Goal: Task Accomplishment & Management: Use online tool/utility

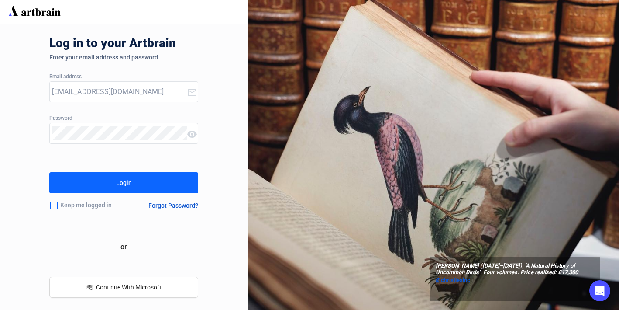
type input "art@ozbid.com.au"
click at [91, 189] on button "Login" at bounding box center [123, 182] width 148 height 21
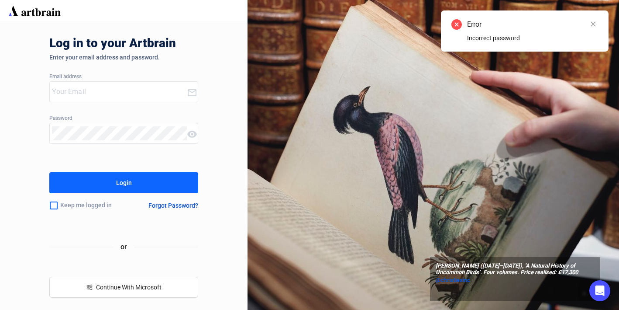
click at [79, 97] on input "email" at bounding box center [119, 92] width 135 height 14
type input "art@ozbid.com.au"
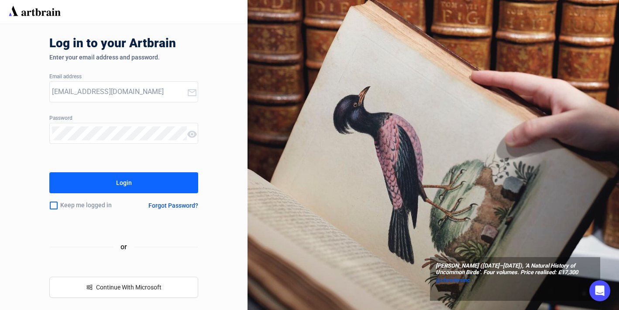
click at [128, 180] on div "Login" at bounding box center [124, 183] width 16 height 14
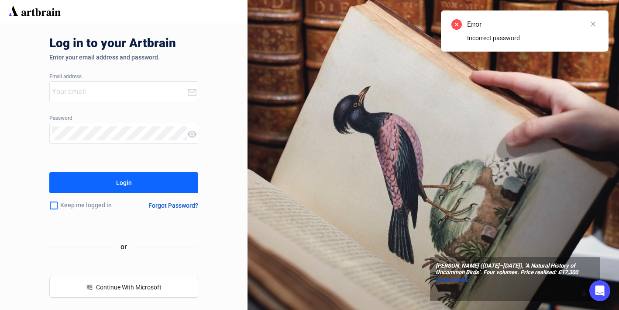
click at [128, 76] on div "Email address" at bounding box center [123, 77] width 148 height 6
click at [121, 84] on div at bounding box center [118, 92] width 137 height 20
click at [54, 95] on input "email" at bounding box center [119, 92] width 135 height 14
type input "art@ozbid.com.au"
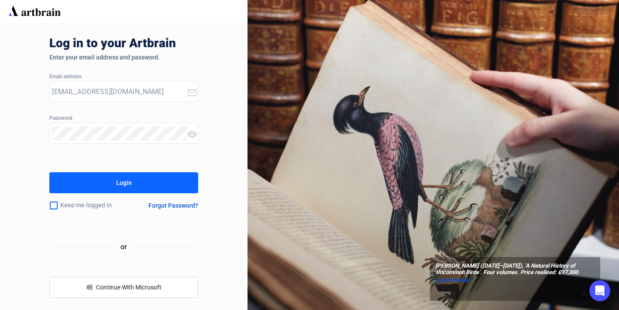
click at [120, 184] on div "Login" at bounding box center [124, 183] width 16 height 14
click at [103, 97] on input "email" at bounding box center [119, 92] width 135 height 14
type input "art@ozbid.com.au"
click at [99, 180] on button "Login" at bounding box center [123, 182] width 148 height 21
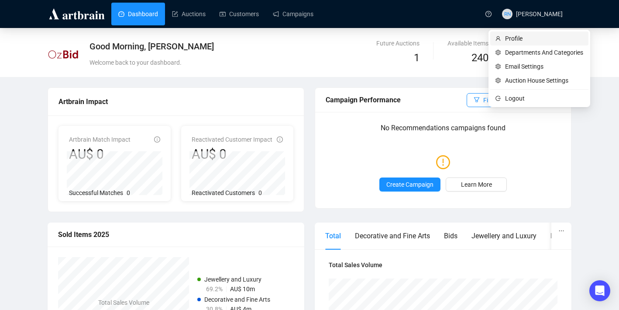
click at [541, 40] on span "Profile" at bounding box center [544, 39] width 78 height 10
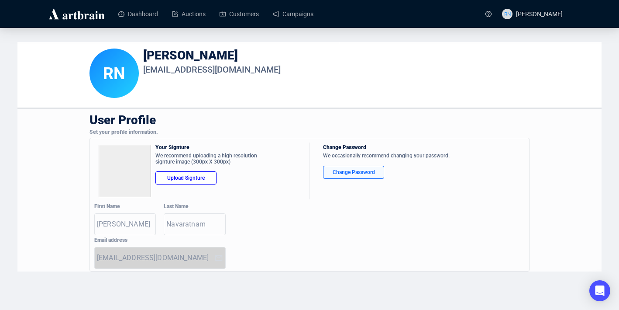
click at [346, 168] on div "Change Password" at bounding box center [354, 172] width 46 height 9
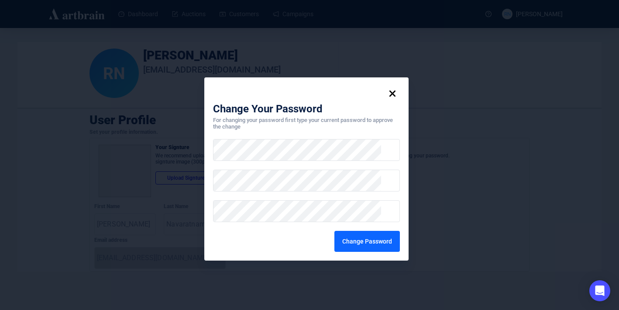
click at [360, 238] on div "Change Password" at bounding box center [367, 241] width 50 height 14
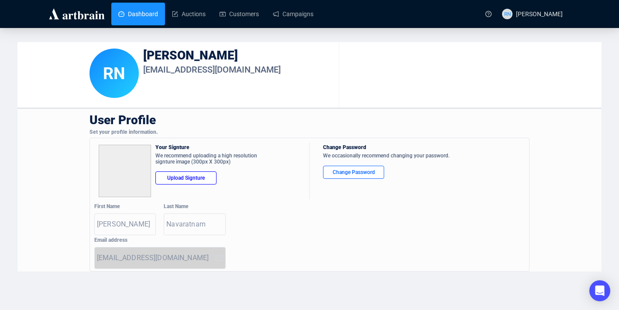
click at [143, 15] on link "Dashboard" at bounding box center [138, 14] width 40 height 23
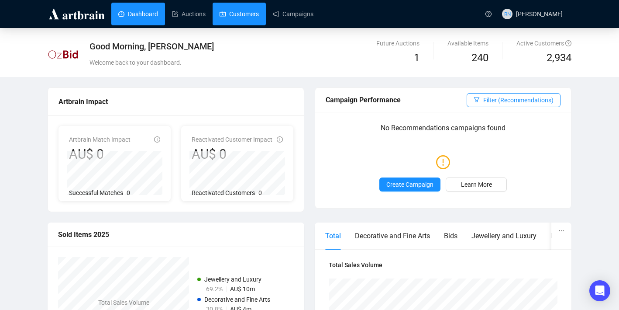
click at [243, 14] on link "Customers" at bounding box center [239, 14] width 39 height 23
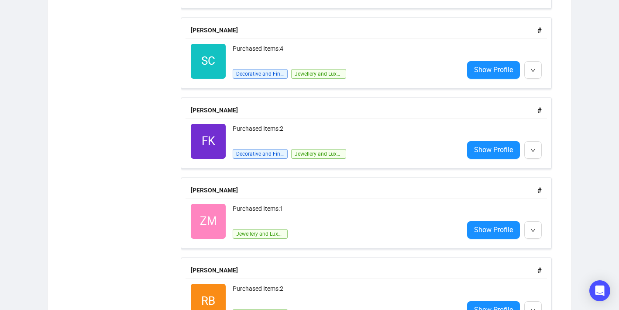
scroll to position [630, 0]
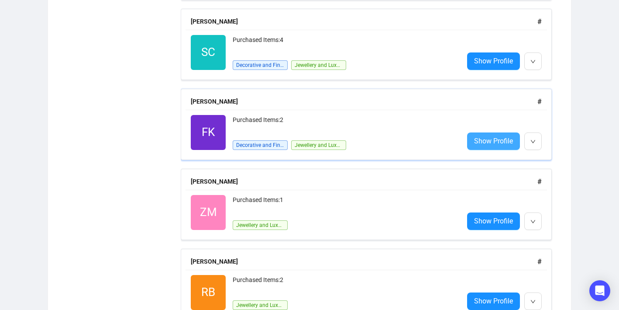
click at [478, 141] on span "Show Profile" at bounding box center [493, 140] width 39 height 11
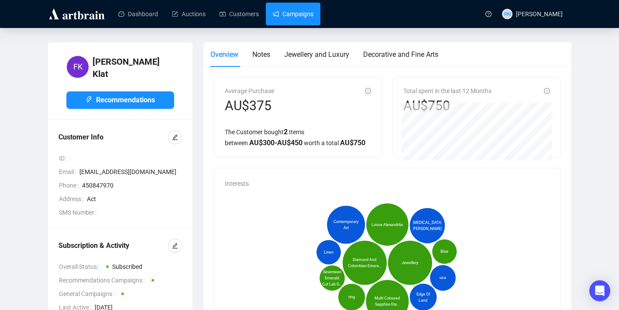
click at [294, 20] on link "Campaigns" at bounding box center [293, 14] width 41 height 23
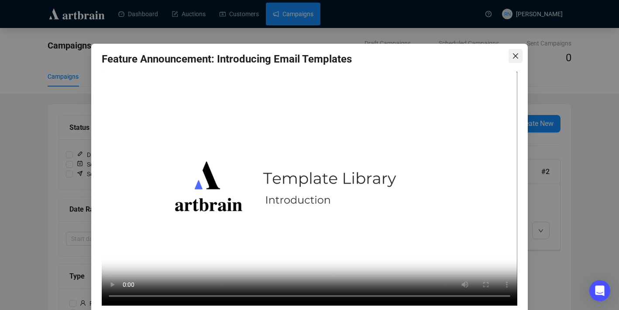
click at [512, 56] on icon "close" at bounding box center [515, 55] width 7 height 7
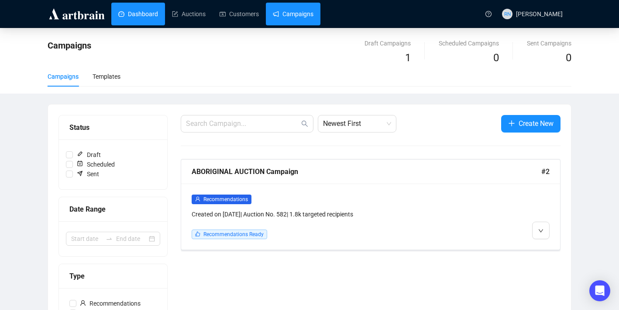
click at [141, 19] on link "Dashboard" at bounding box center [138, 14] width 40 height 23
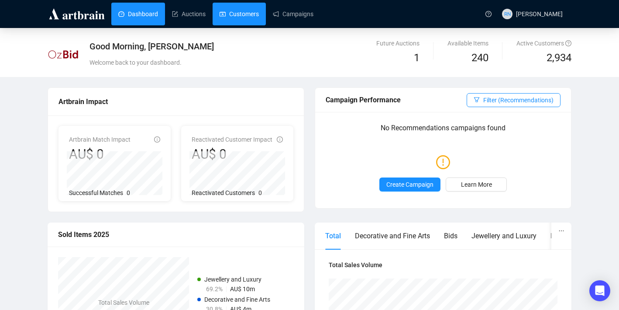
click at [254, 15] on link "Customers" at bounding box center [239, 14] width 39 height 23
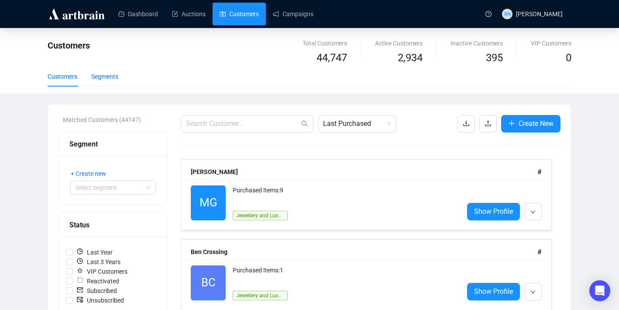
click at [117, 79] on div "Segments" at bounding box center [104, 77] width 27 height 10
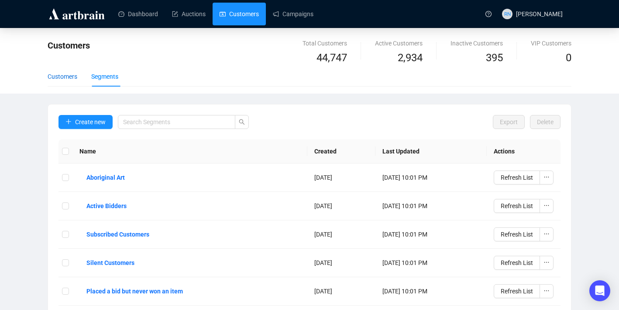
click at [64, 76] on div "Customers" at bounding box center [63, 77] width 30 height 10
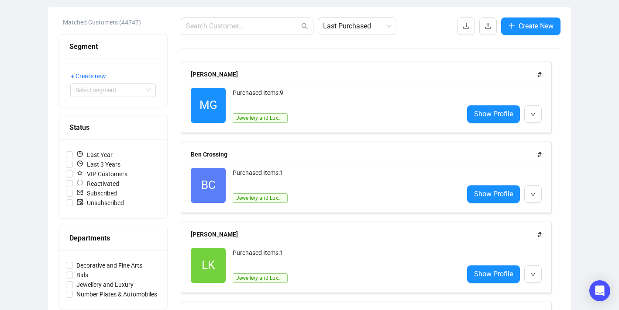
scroll to position [217, 0]
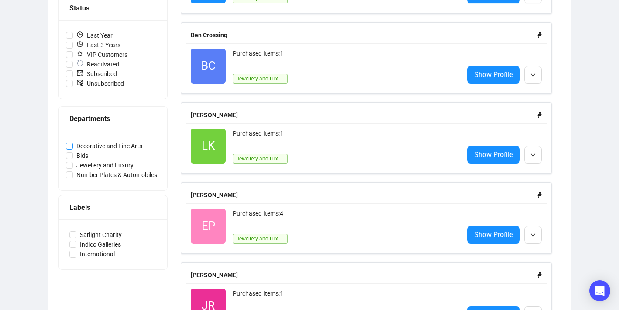
click at [83, 146] on span "Decorative and Fine Arts" at bounding box center [109, 146] width 73 height 10
click at [73, 146] on input "Decorative and Fine Arts" at bounding box center [69, 145] width 7 height 7
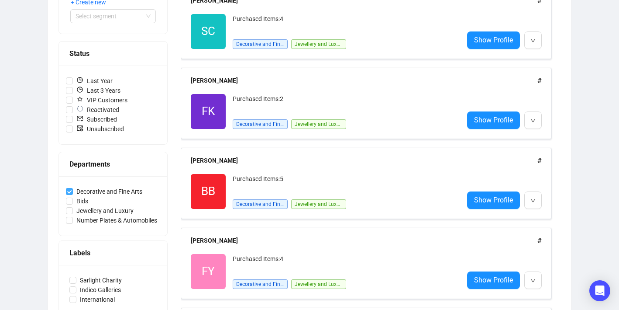
scroll to position [171, 0]
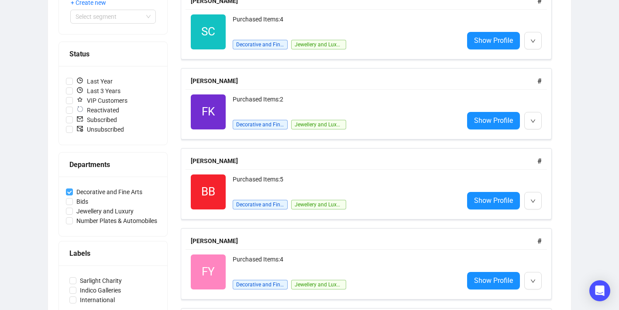
click at [76, 192] on span "Decorative and Fine Arts" at bounding box center [109, 192] width 73 height 10
click at [73, 192] on input "Decorative and Fine Arts" at bounding box center [69, 191] width 7 height 7
checkbox input "false"
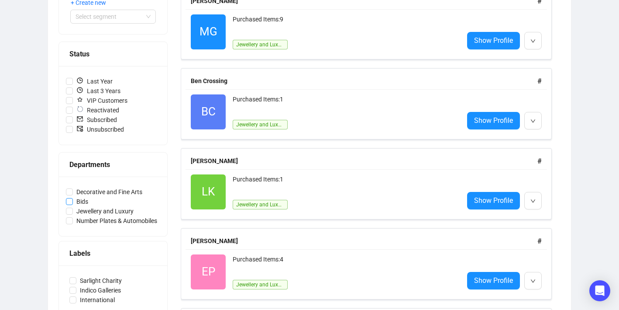
click at [69, 202] on input "Bids" at bounding box center [69, 201] width 7 height 7
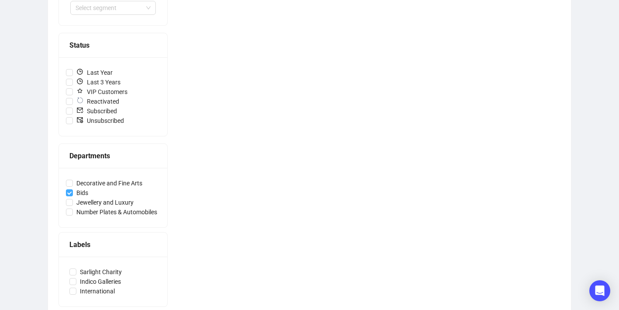
scroll to position [194, 0]
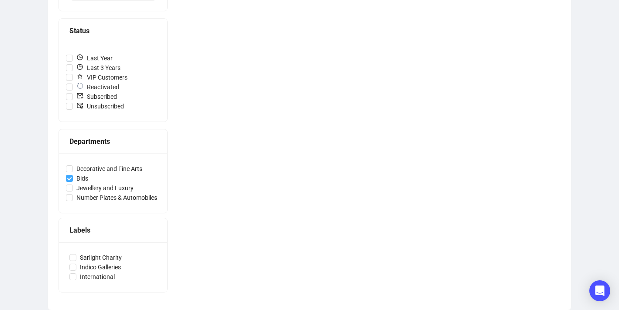
click at [69, 177] on input "Bids" at bounding box center [69, 178] width 7 height 7
checkbox input "false"
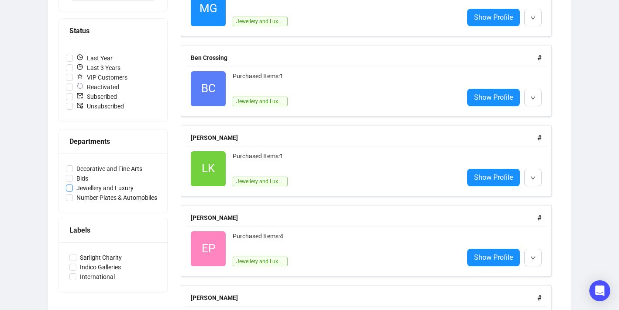
click at [69, 188] on input "Jewellery and Luxury" at bounding box center [69, 187] width 7 height 7
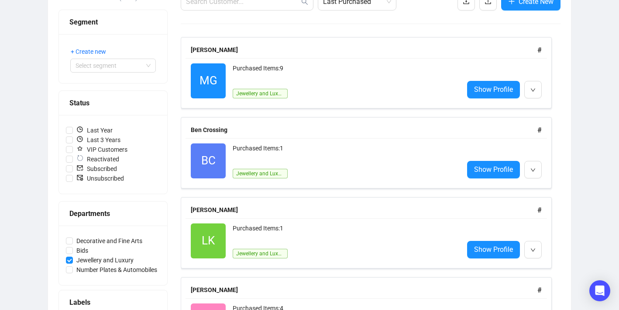
scroll to position [129, 0]
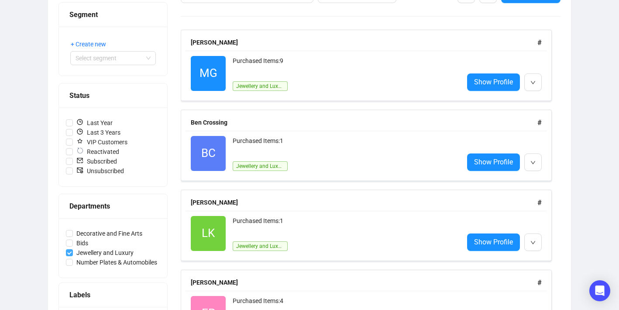
click at [69, 251] on input "Jewellery and Luxury" at bounding box center [69, 252] width 7 height 7
checkbox input "false"
click at [69, 232] on input "Decorative and Fine Arts" at bounding box center [69, 233] width 7 height 7
checkbox input "true"
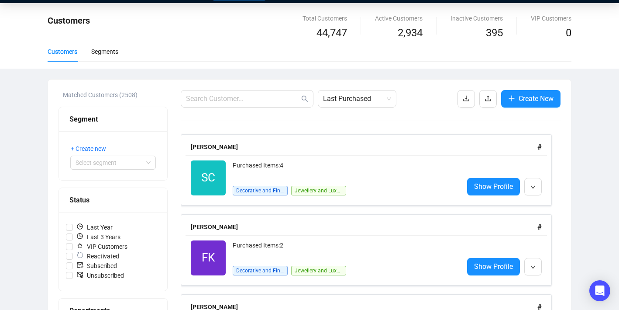
scroll to position [0, 0]
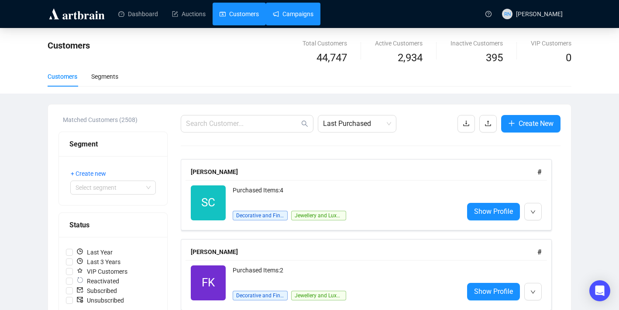
click at [302, 17] on link "Campaigns" at bounding box center [293, 14] width 41 height 23
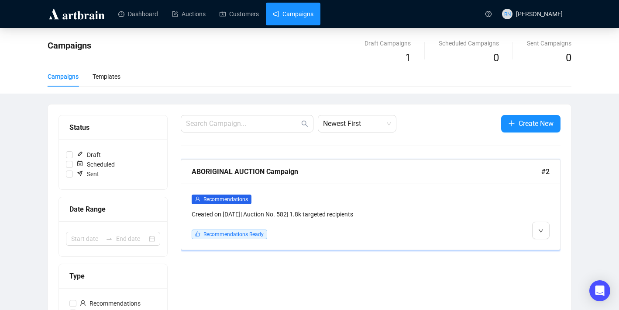
click at [292, 216] on div "Created on Aug 28, 2025 | Auction No. 582 | 1.8k targeted recipients" at bounding box center [325, 214] width 267 height 10
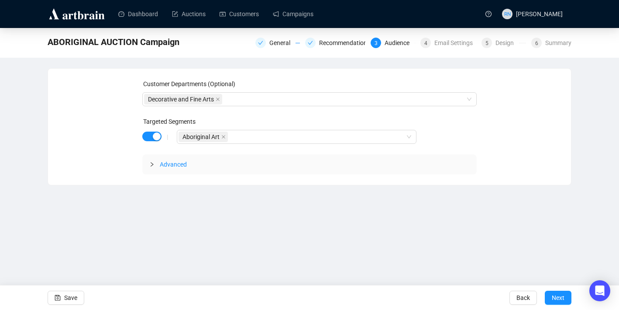
click at [78, 17] on img at bounding box center [77, 14] width 59 height 14
click at [184, 18] on link "Auctions" at bounding box center [189, 14] width 34 height 23
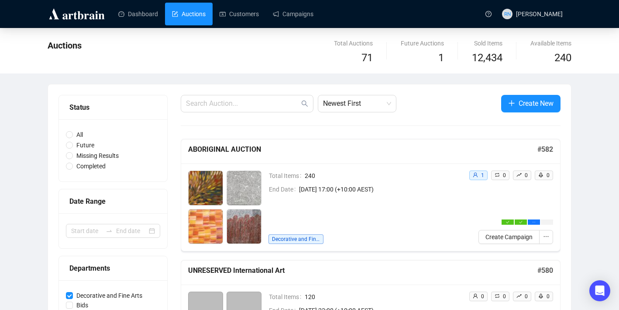
click at [224, 150] on h5 "ABORIGINAL AUCTION" at bounding box center [362, 149] width 349 height 10
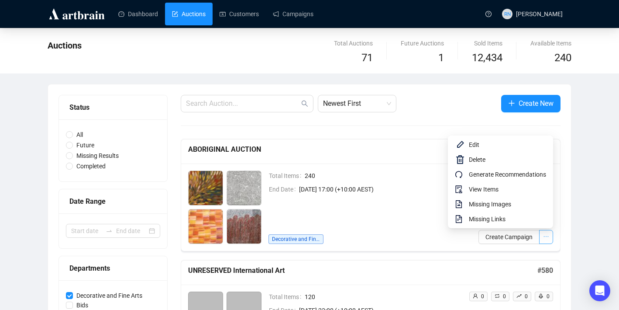
click at [546, 237] on icon "ellipsis" at bounding box center [546, 236] width 5 height 1
click at [479, 144] on span "Edit" at bounding box center [507, 145] width 77 height 10
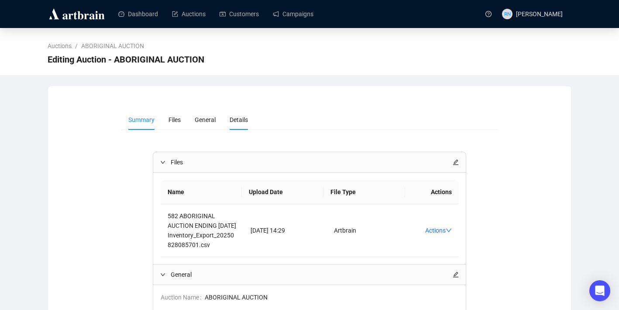
click at [250, 124] on li "Details" at bounding box center [239, 120] width 32 height 20
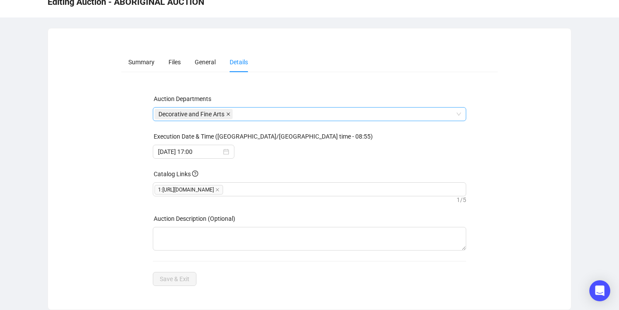
scroll to position [43, 0]
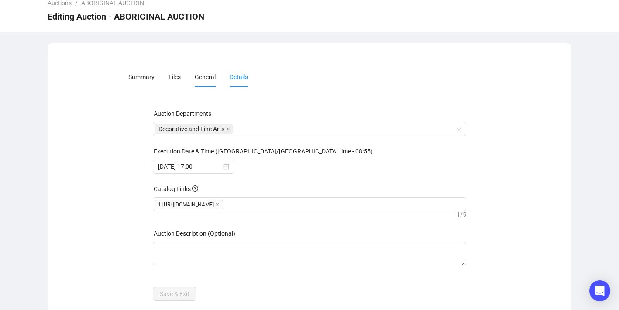
click at [209, 83] on li "General" at bounding box center [205, 77] width 35 height 20
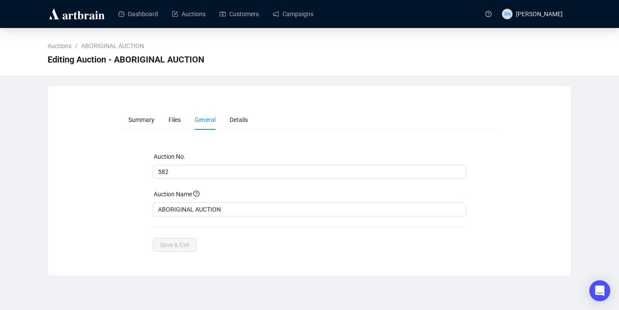
scroll to position [0, 0]
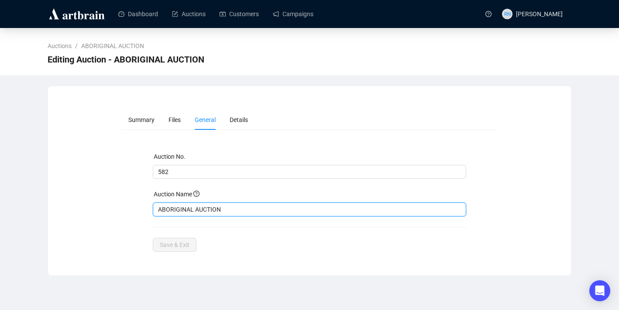
click at [205, 211] on input "ABORIGINAL AUCTION" at bounding box center [310, 209] width 314 height 14
type input "Aboriginal Art Gallery Clearance"
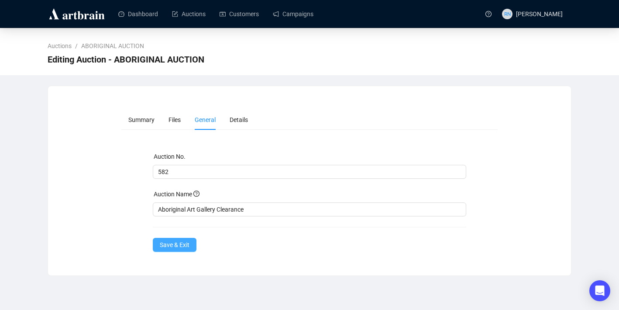
click at [173, 249] on span "Save & Exit" at bounding box center [175, 245] width 30 height 10
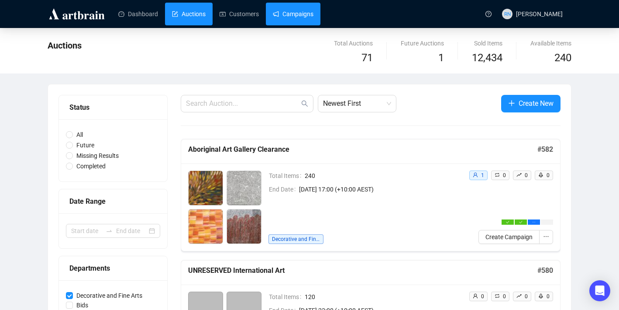
click at [292, 18] on link "Campaigns" at bounding box center [293, 14] width 41 height 23
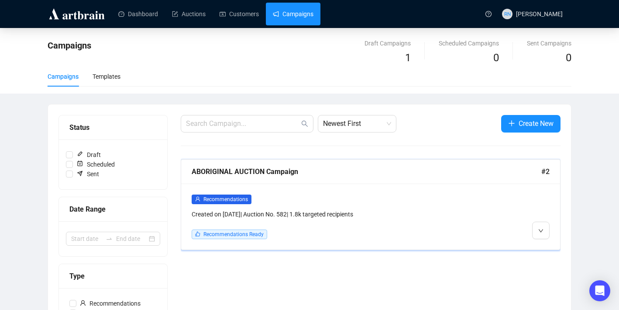
click at [304, 220] on div "Recommendations Created on Aug 28, 2025 | Auction No. 582 | 1.8k targeted recip…" at bounding box center [325, 216] width 267 height 45
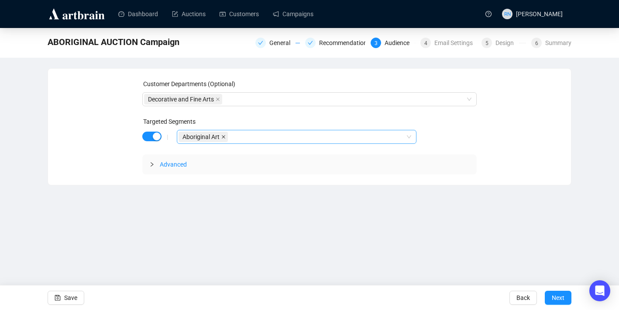
click at [225, 138] on icon "close" at bounding box center [223, 137] width 4 height 4
click at [156, 135] on div "button" at bounding box center [157, 136] width 8 height 8
click at [206, 138] on div at bounding box center [309, 136] width 335 height 12
click at [176, 163] on span "Advanced" at bounding box center [173, 162] width 27 height 7
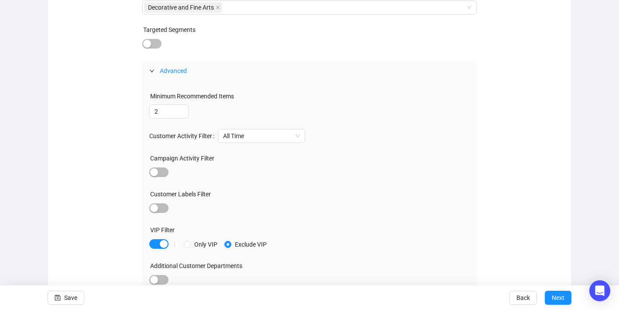
scroll to position [97, 0]
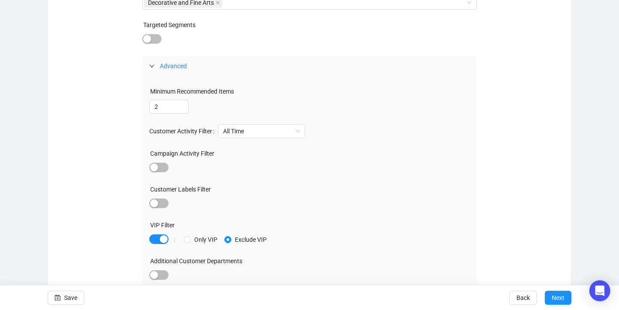
click at [165, 239] on div "|" at bounding box center [174, 239] width 19 height 7
click at [161, 239] on div "button" at bounding box center [164, 239] width 8 height 8
click at [383, 196] on div "Customer Labels Filter" at bounding box center [309, 190] width 321 height 13
click at [556, 301] on span "Next" at bounding box center [558, 297] width 13 height 24
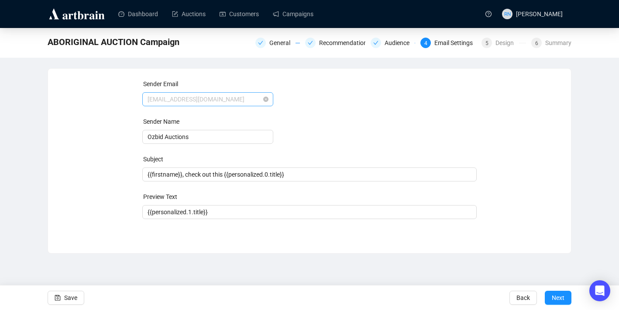
click at [172, 100] on span "auctions@ozbid.com.au" at bounding box center [208, 99] width 121 height 13
click at [166, 100] on span "auctions@ozbid.com.au" at bounding box center [208, 99] width 121 height 13
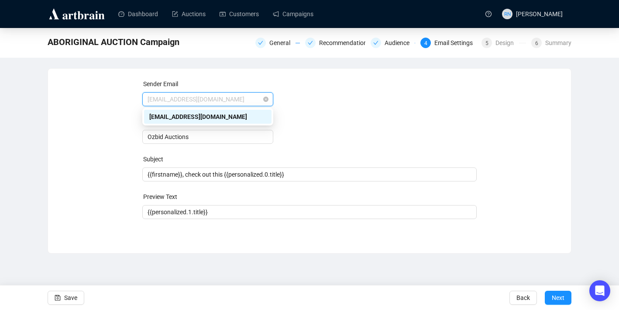
click at [166, 99] on span "auctions@ozbid.com.au" at bounding box center [208, 99] width 121 height 13
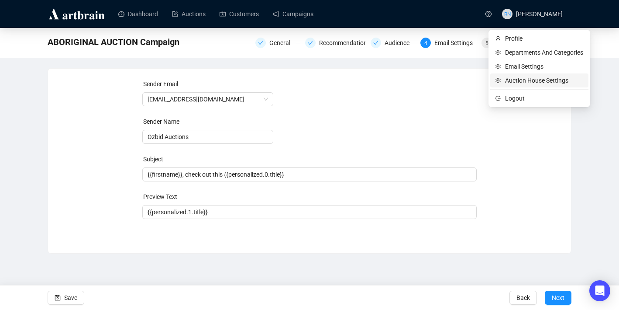
click at [513, 79] on span "Auction House Settings" at bounding box center [544, 81] width 78 height 10
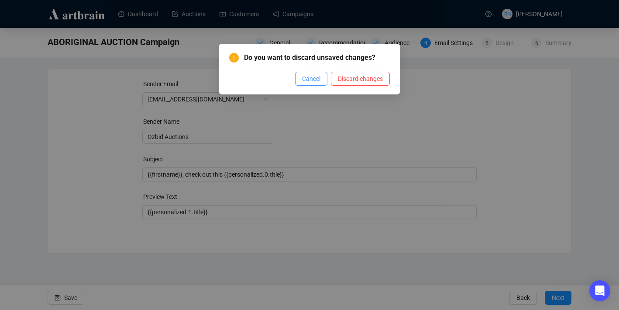
click at [305, 82] on span "Cancel" at bounding box center [311, 79] width 18 height 10
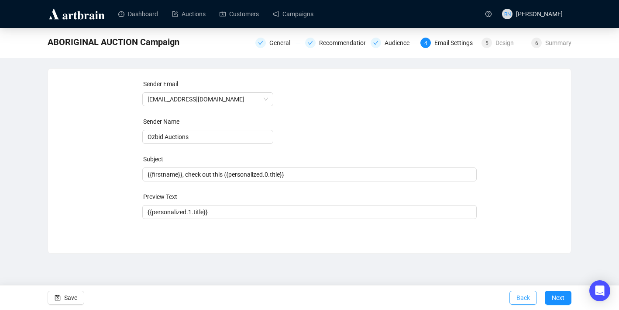
click at [517, 300] on span "Back" at bounding box center [524, 297] width 14 height 24
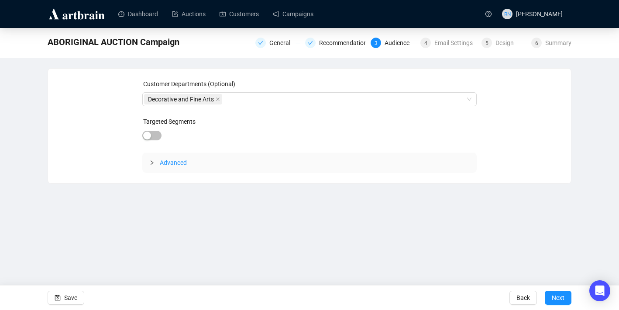
click at [517, 300] on span "Back" at bounding box center [524, 297] width 14 height 24
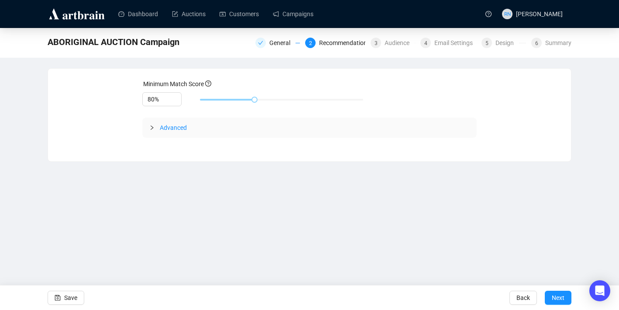
click at [517, 300] on span "Back" at bounding box center [524, 297] width 14 height 24
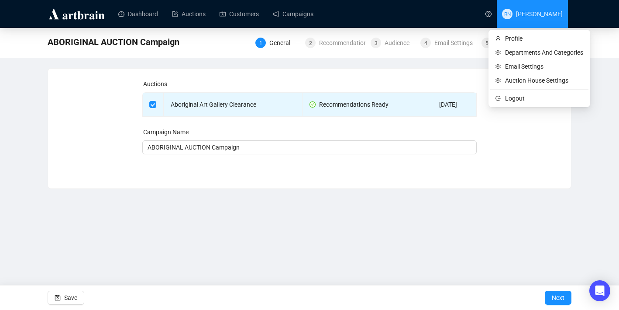
click at [516, 14] on span "[PERSON_NAME]" at bounding box center [539, 13] width 47 height 7
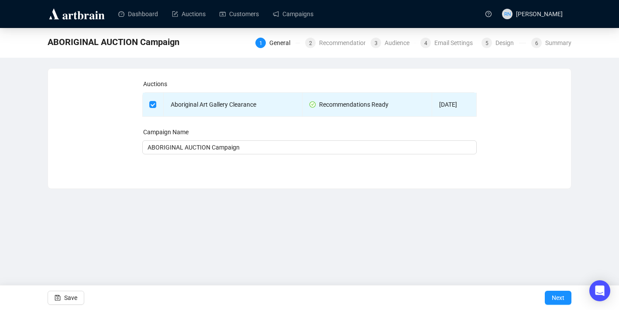
click at [62, 17] on img at bounding box center [77, 14] width 59 height 14
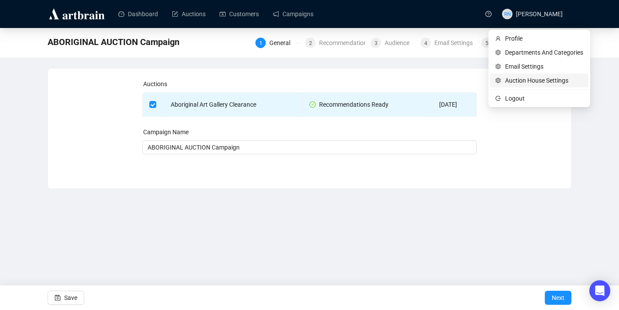
click at [518, 80] on span "Auction House Settings" at bounding box center [544, 81] width 78 height 10
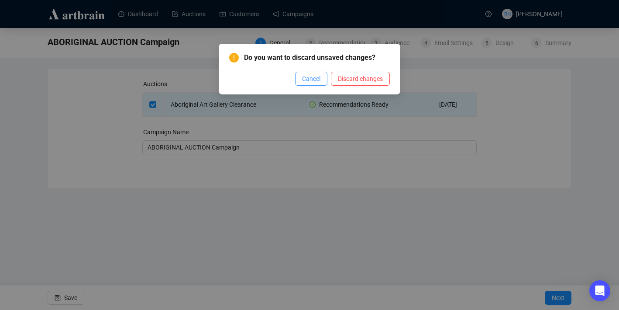
click at [296, 82] on button "Cancel" at bounding box center [311, 79] width 32 height 14
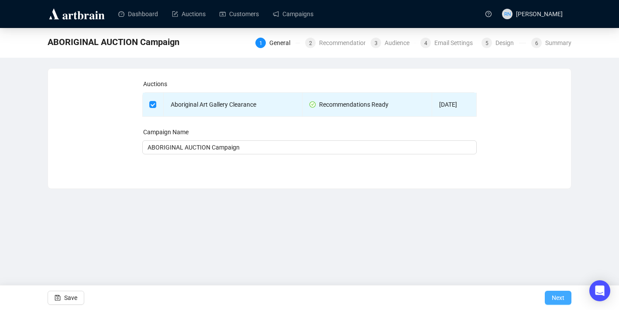
click at [563, 297] on span "Next" at bounding box center [558, 297] width 13 height 24
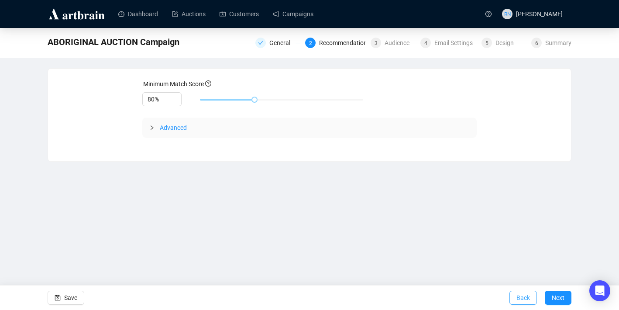
click at [518, 298] on span "Back" at bounding box center [524, 297] width 14 height 24
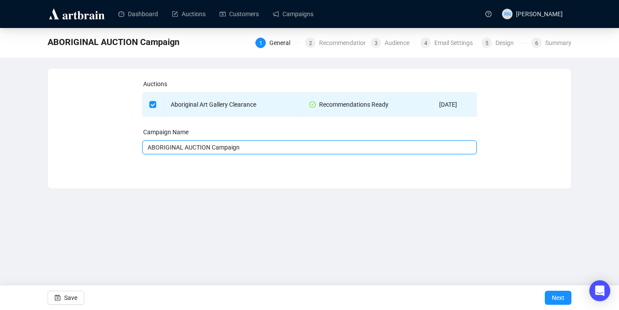
drag, startPoint x: 257, startPoint y: 146, endPoint x: 134, endPoint y: 143, distance: 123.2
click at [134, 143] on div "Auctions Aboriginal Art Gallery Clearance Recommendations Ready Aug 31, 2025 Ca…" at bounding box center [310, 122] width 502 height 86
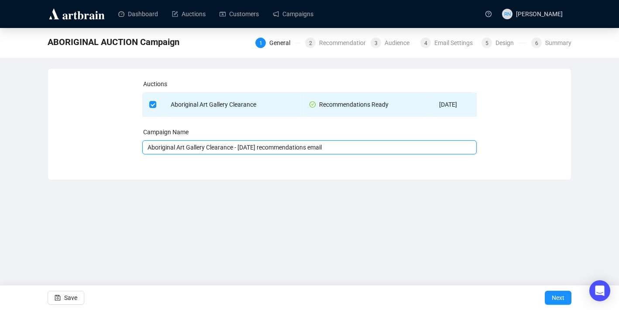
click at [363, 145] on input "Aboriginal Art Gallery Clearance - 29.8.25 recommendations email" at bounding box center [309, 147] width 335 height 14
type input "Aboriginal Art Gallery Clearance - 29.8.25 recommendations email"
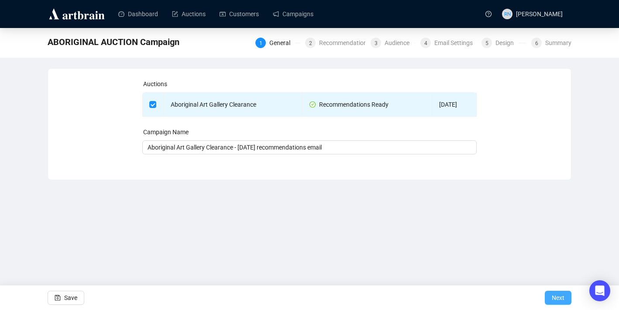
click at [564, 298] on span "Next" at bounding box center [558, 297] width 13 height 24
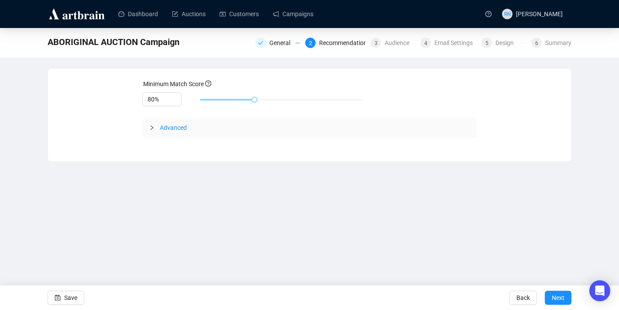
click at [169, 126] on span "Advanced" at bounding box center [173, 127] width 27 height 7
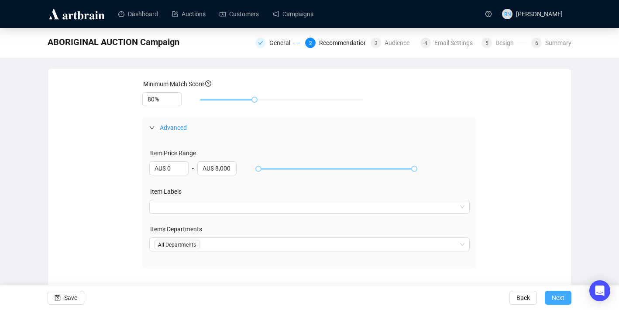
click at [566, 300] on button "Next" at bounding box center [558, 297] width 27 height 14
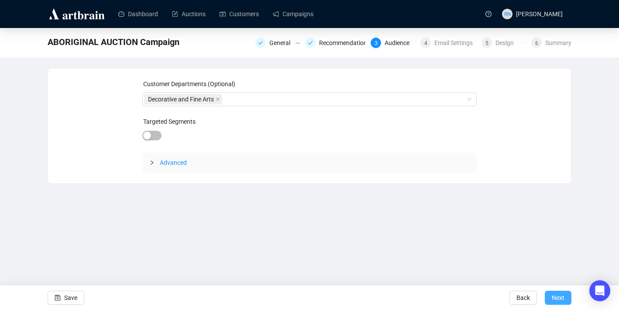
click at [553, 293] on span "Next" at bounding box center [558, 297] width 13 height 24
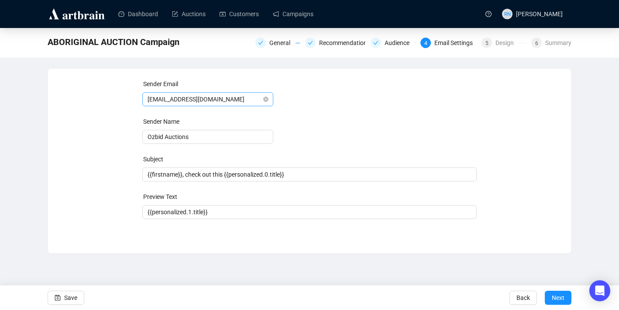
click at [206, 100] on span "auctions@ozbid.com.au" at bounding box center [208, 99] width 121 height 13
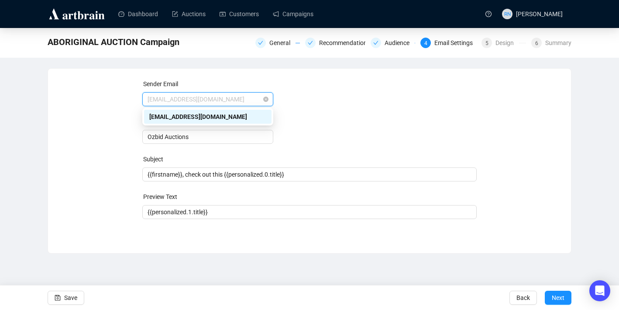
click at [206, 100] on span "auctions@ozbid.com.au" at bounding box center [208, 99] width 121 height 13
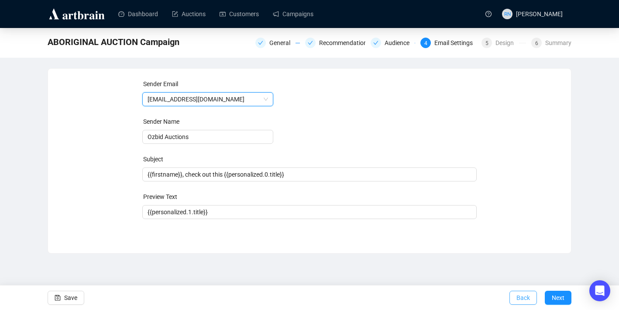
click at [517, 300] on span "Back" at bounding box center [524, 297] width 14 height 24
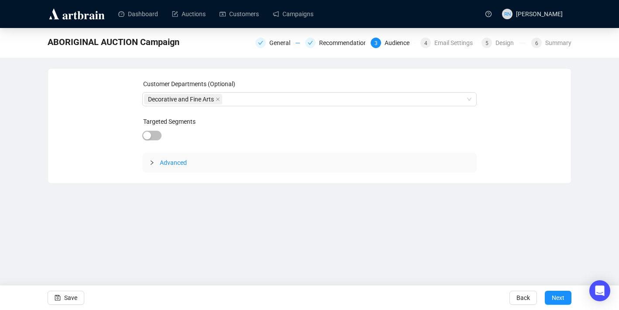
click at [517, 300] on span "Back" at bounding box center [524, 297] width 14 height 24
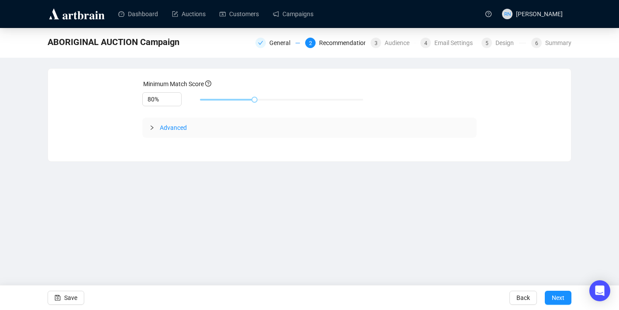
click at [517, 300] on span "Back" at bounding box center [524, 297] width 14 height 24
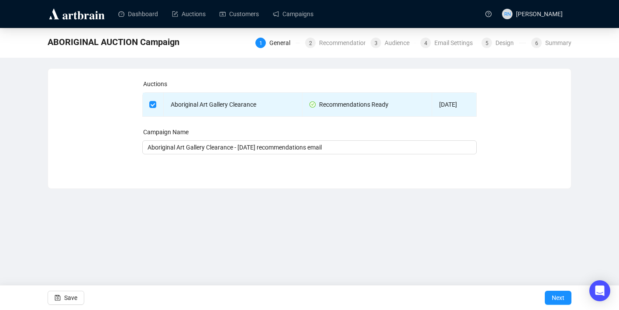
click at [79, 18] on img at bounding box center [77, 14] width 59 height 14
click at [98, 41] on span "ABORIGINAL AUCTION Campaign" at bounding box center [114, 42] width 132 height 14
click at [128, 23] on link "Dashboard" at bounding box center [138, 14] width 40 height 23
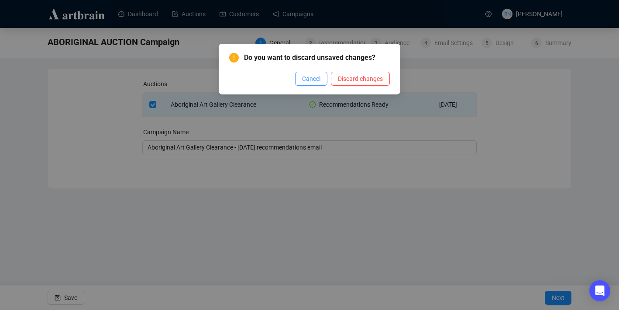
click at [295, 81] on button "Cancel" at bounding box center [311, 79] width 32 height 14
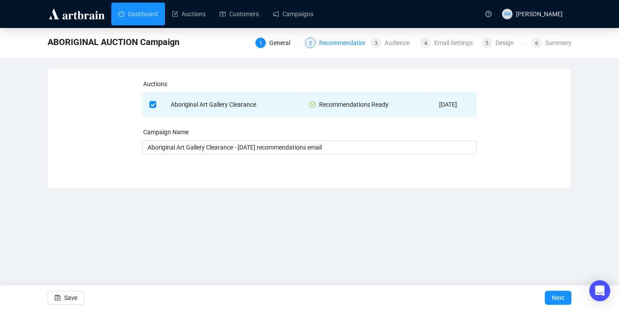
click at [347, 45] on div "Recommendations" at bounding box center [347, 43] width 56 height 10
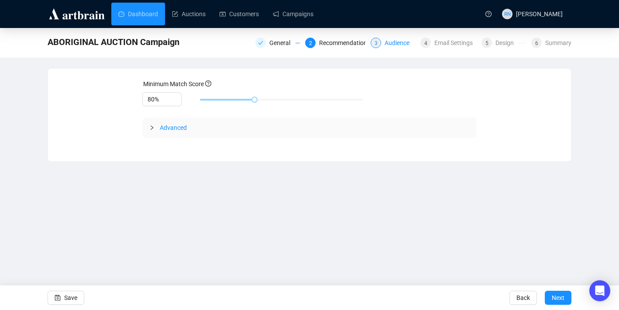
click at [386, 43] on div "Audience" at bounding box center [400, 43] width 30 height 10
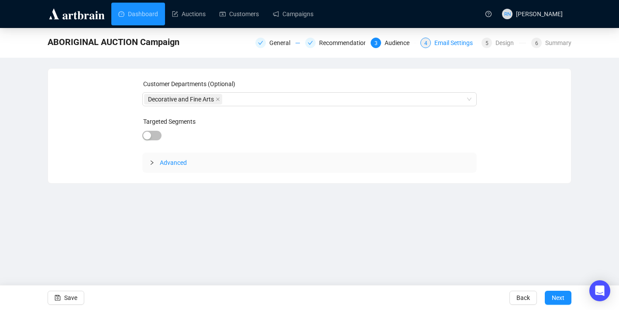
click at [432, 42] on div "4 Email Settings" at bounding box center [449, 43] width 56 height 10
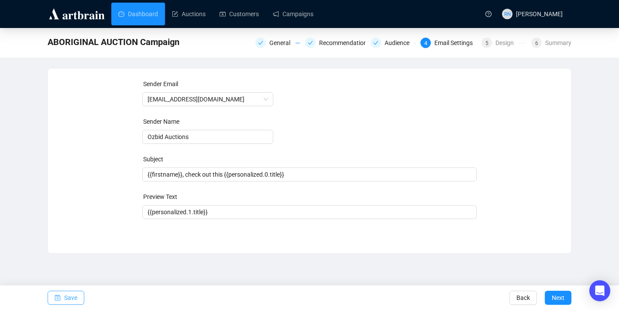
click at [63, 296] on button "Save" at bounding box center [66, 297] width 37 height 14
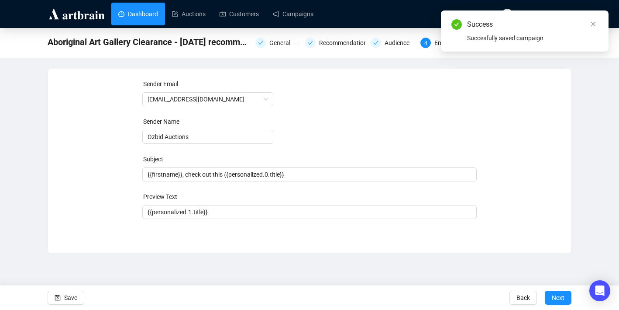
click at [149, 14] on link "Dashboard" at bounding box center [138, 14] width 40 height 23
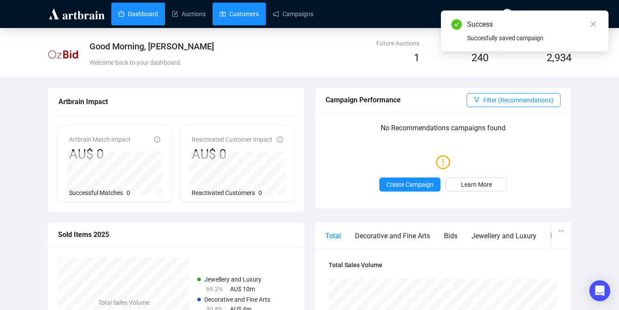
click at [252, 14] on link "Customers" at bounding box center [239, 14] width 39 height 23
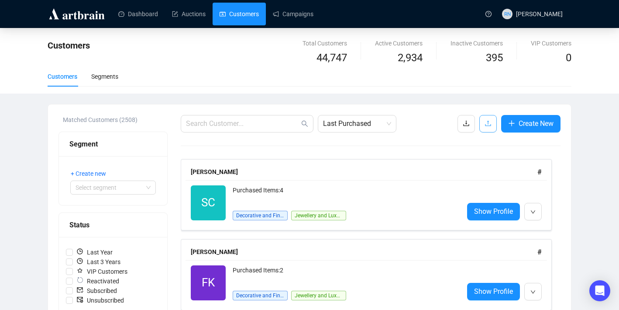
click at [487, 127] on span "button" at bounding box center [488, 123] width 7 height 11
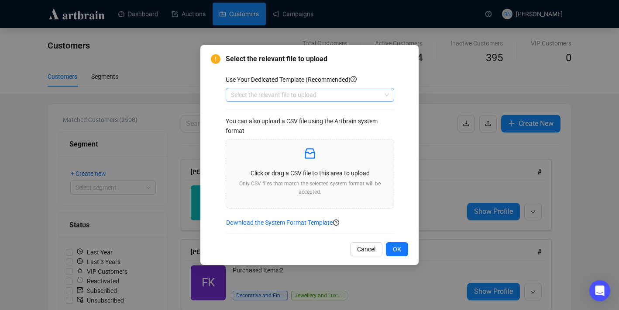
click at [245, 94] on input "search" at bounding box center [306, 94] width 150 height 13
click at [339, 97] on input "search" at bounding box center [306, 94] width 150 height 13
click at [334, 116] on div "Customers" at bounding box center [310, 112] width 155 height 10
click at [303, 190] on p "Only CSV files that match the selected system format will be accepted." at bounding box center [310, 188] width 154 height 17
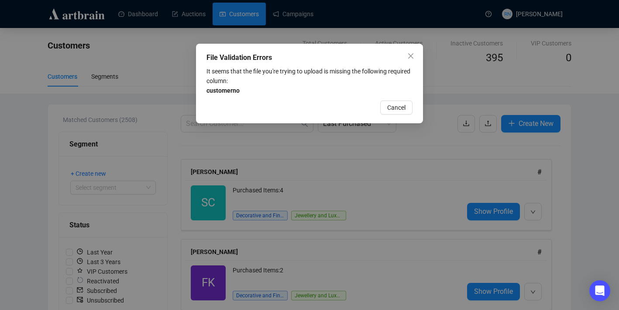
click at [241, 95] on div "File Validation Errors It seems that the file you're trying to upload is missin…" at bounding box center [309, 83] width 227 height 79
click at [239, 90] on strong "customerno" at bounding box center [223, 90] width 33 height 7
click at [400, 111] on span "Cancel" at bounding box center [396, 108] width 18 height 10
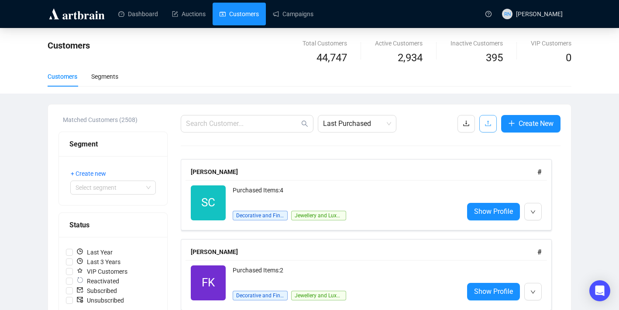
click at [488, 130] on button "button" at bounding box center [488, 123] width 17 height 17
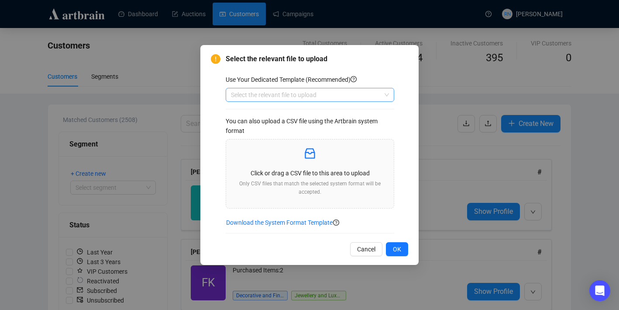
click at [308, 94] on input "search" at bounding box center [306, 94] width 150 height 13
click at [308, 110] on div "Customers" at bounding box center [310, 112] width 155 height 10
click at [311, 161] on p at bounding box center [310, 153] width 154 height 15
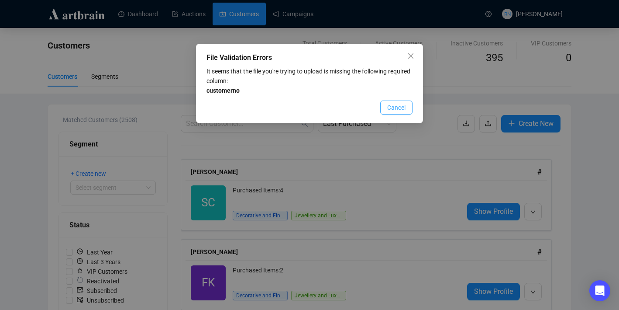
click at [396, 105] on span "Cancel" at bounding box center [396, 108] width 18 height 10
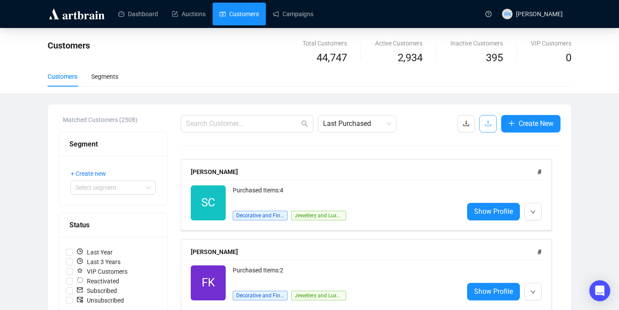
click at [485, 127] on icon "upload" at bounding box center [488, 123] width 7 height 7
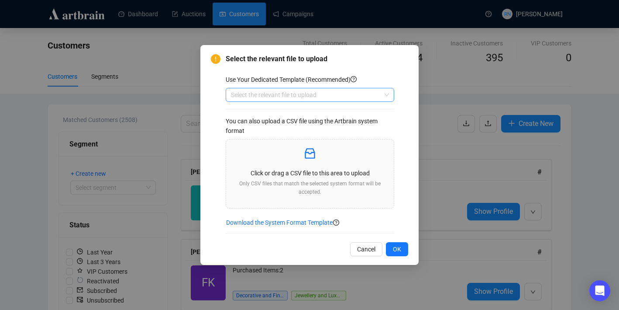
click at [281, 97] on input "search" at bounding box center [306, 94] width 150 height 13
click at [282, 108] on div "Customers" at bounding box center [310, 112] width 155 height 10
click at [302, 162] on div "Click or drag a CSV file to this area to upload Only CSV files that match the s…" at bounding box center [310, 173] width 154 height 55
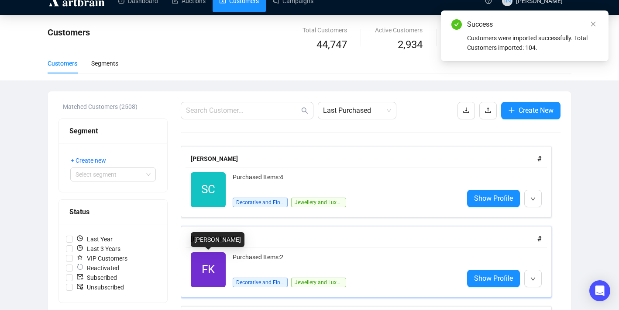
scroll to position [14, 0]
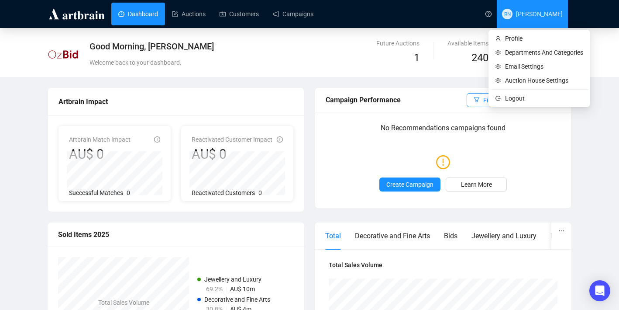
click at [544, 15] on span "[PERSON_NAME]" at bounding box center [539, 13] width 47 height 7
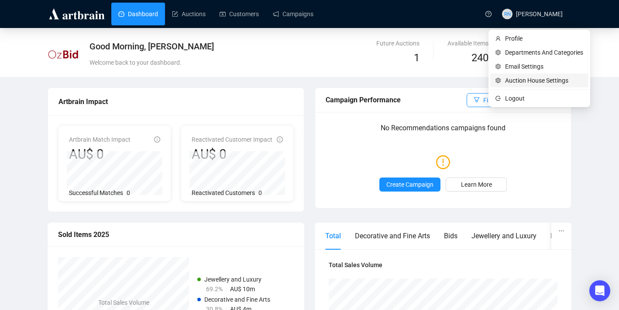
click at [535, 79] on span "Auction House Settings" at bounding box center [544, 81] width 78 height 10
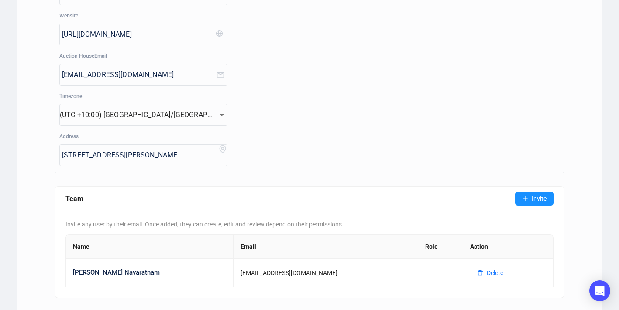
scroll to position [183, 0]
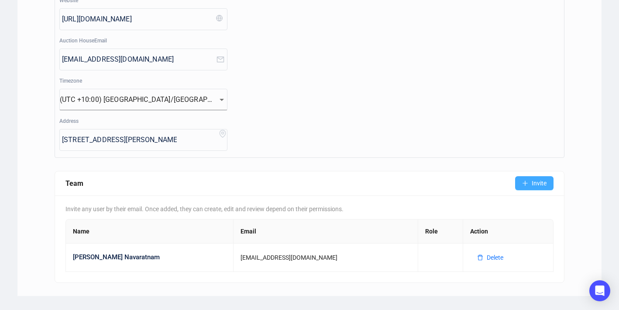
click at [536, 184] on span "Invite" at bounding box center [539, 183] width 15 height 10
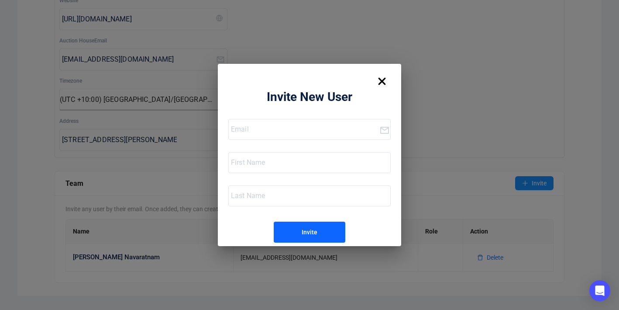
click at [299, 124] on input "email" at bounding box center [305, 129] width 148 height 14
type input "info@ozbid.com.au"
type input "Giovanna"
click at [263, 186] on div at bounding box center [310, 196] width 162 height 20
type input "Tabakovic"
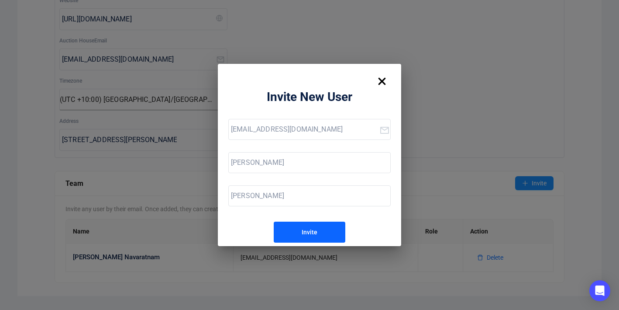
click at [221, 231] on div "Invite New User info@ozbid.com.au Giovanna Tabakovic Invite" at bounding box center [309, 155] width 183 height 182
click at [302, 231] on div "Invite" at bounding box center [310, 232] width 16 height 14
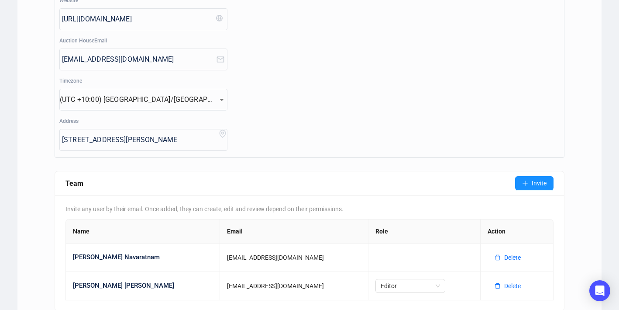
scroll to position [212, 0]
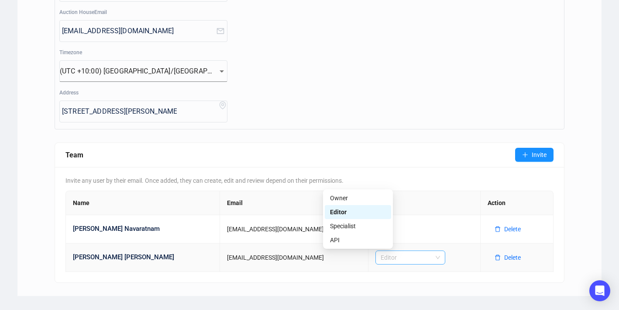
click at [381, 259] on span "Editor" at bounding box center [410, 257] width 59 height 13
click at [354, 198] on div "Owner" at bounding box center [358, 198] width 56 height 10
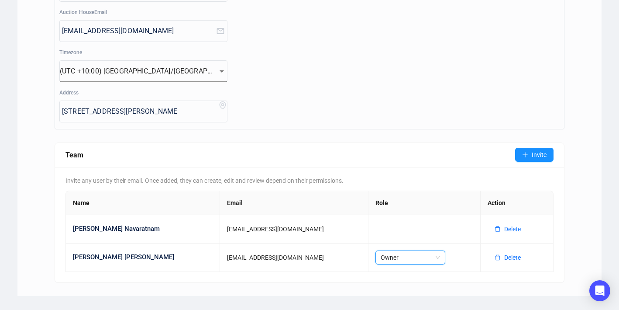
click at [571, 237] on div "Auction House Settings Departments/Categories Email Settings API Keys AI Auctio…" at bounding box center [310, 63] width 524 height 466
click at [369, 228] on td at bounding box center [425, 229] width 112 height 28
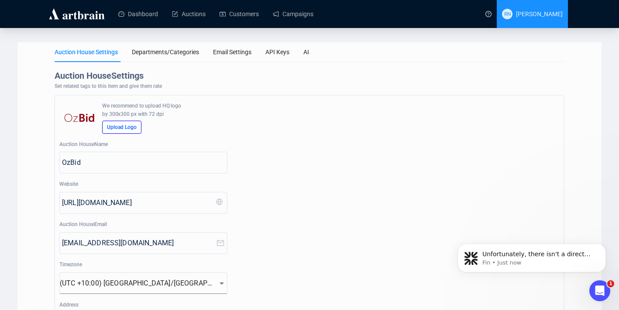
scroll to position [0, 0]
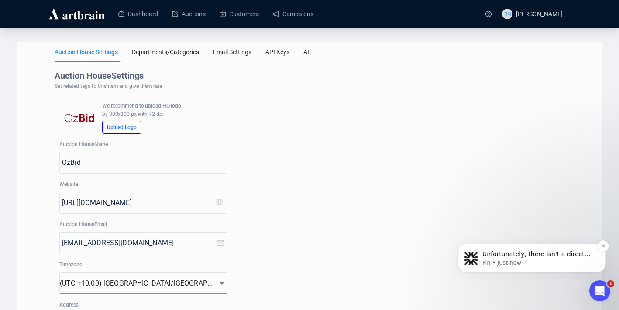
click at [511, 272] on div "Unfortunately, there isn't a direct way to filter customers by specific CSV imp…" at bounding box center [532, 257] width 148 height 29
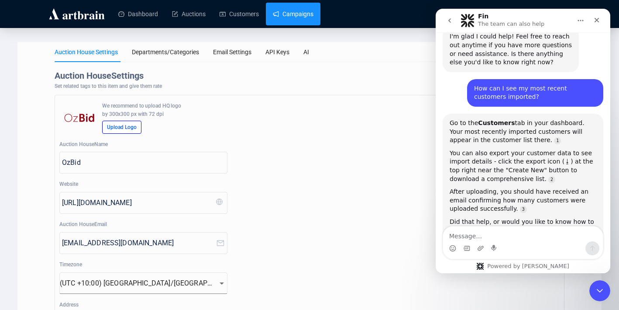
scroll to position [2586, 0]
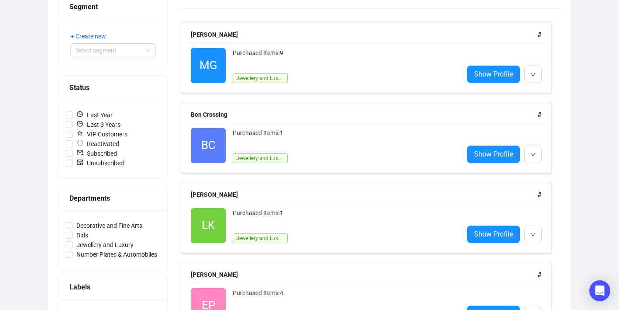
scroll to position [186, 0]
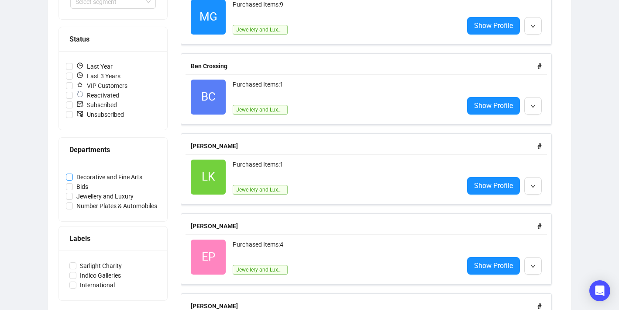
click at [98, 176] on span "Decorative and Fine Arts" at bounding box center [109, 177] width 73 height 10
click at [73, 176] on input "Decorative and Fine Arts" at bounding box center [69, 176] width 7 height 7
checkbox input "true"
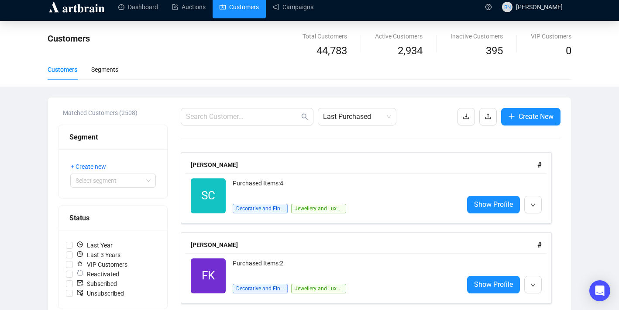
scroll to position [6, 0]
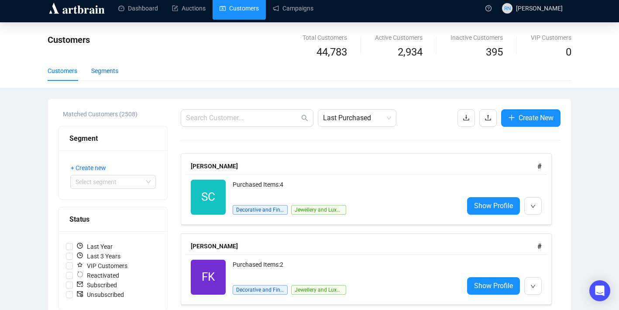
click at [109, 66] on div "Segments" at bounding box center [104, 71] width 27 height 10
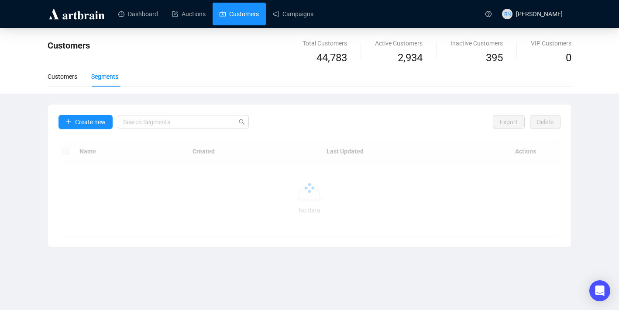
scroll to position [0, 0]
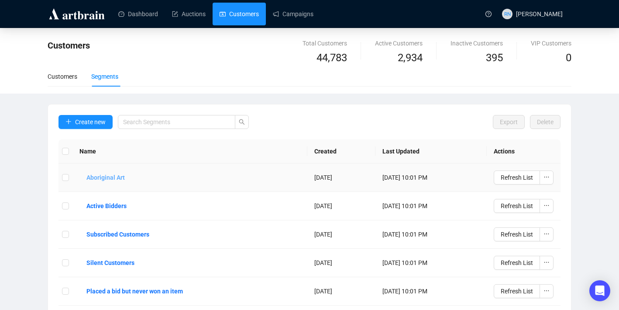
click at [111, 178] on b "Aboriginal Art" at bounding box center [105, 178] width 38 height 10
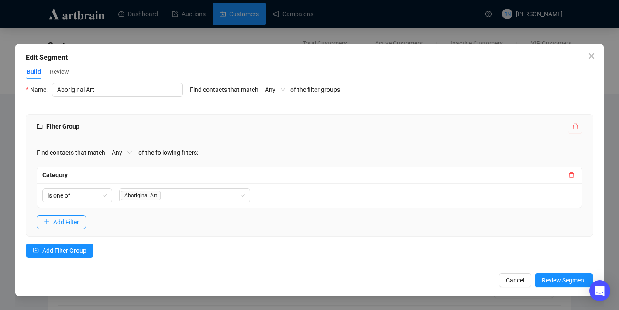
click at [62, 73] on span "Review" at bounding box center [59, 71] width 19 height 9
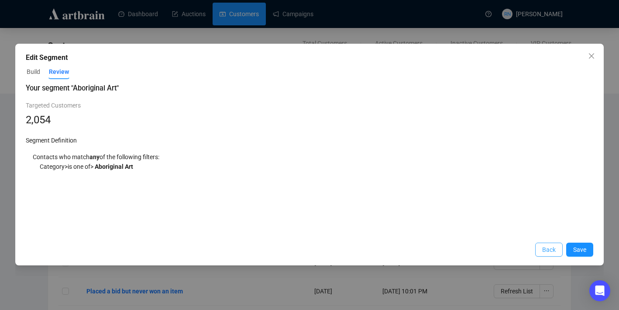
click at [548, 255] on button "Back" at bounding box center [549, 249] width 28 height 14
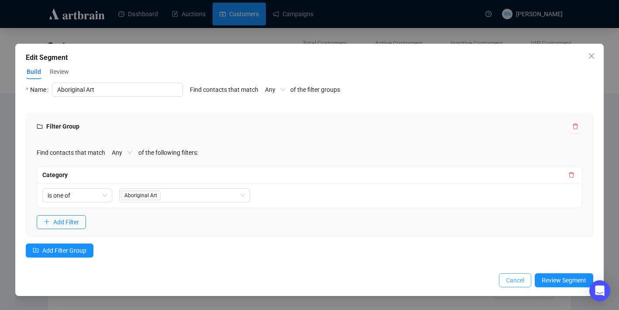
click at [515, 283] on span "Cancel" at bounding box center [515, 280] width 18 height 10
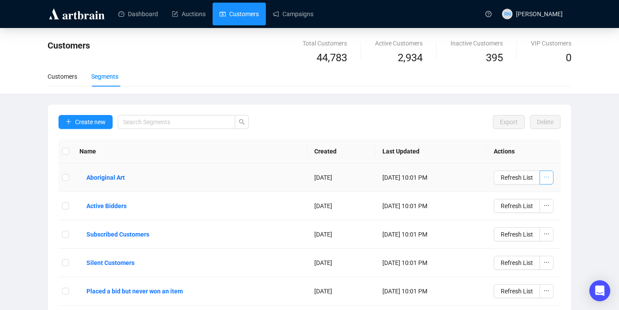
click at [548, 181] on span "button" at bounding box center [547, 178] width 6 height 10
click at [535, 195] on span "Edit" at bounding box center [522, 195] width 49 height 10
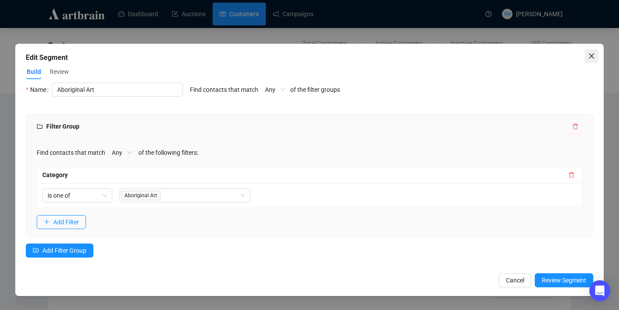
click at [590, 57] on icon "close" at bounding box center [591, 55] width 7 height 7
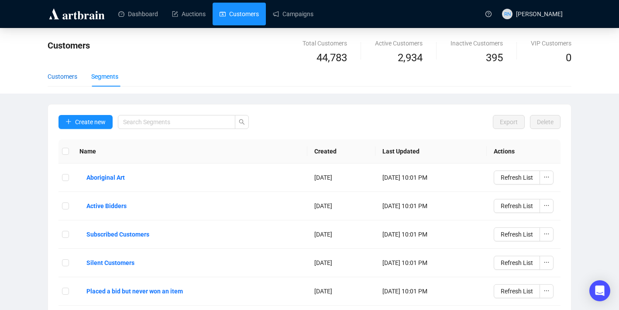
click at [61, 76] on div "Customers" at bounding box center [63, 77] width 30 height 10
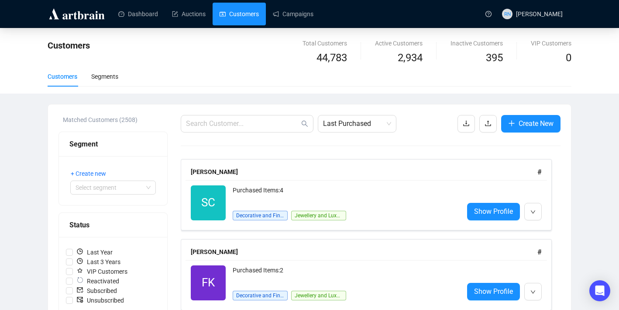
click at [75, 17] on img at bounding box center [77, 14] width 59 height 14
click at [487, 129] on button "button" at bounding box center [488, 123] width 17 height 17
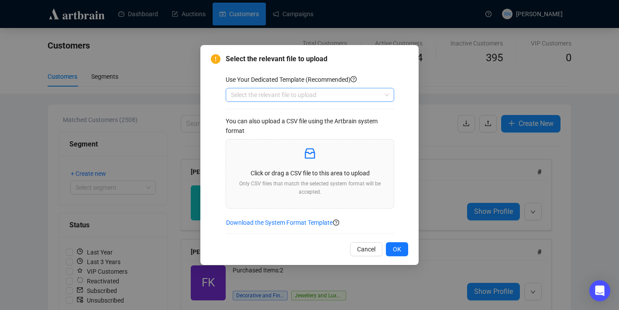
click at [352, 98] on input "search" at bounding box center [306, 94] width 150 height 13
click at [359, 252] on span "Cancel" at bounding box center [366, 249] width 18 height 10
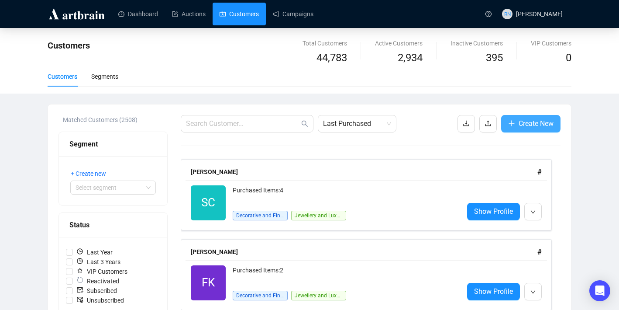
click at [527, 124] on span "Create New" at bounding box center [536, 123] width 35 height 11
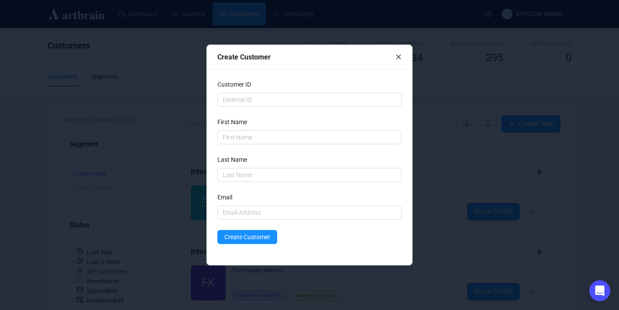
click at [397, 60] on icon "close" at bounding box center [399, 57] width 6 height 6
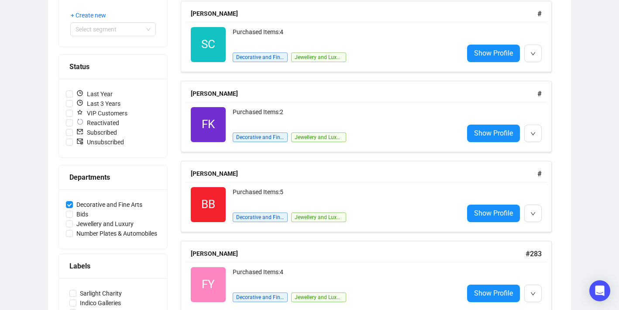
scroll to position [170, 0]
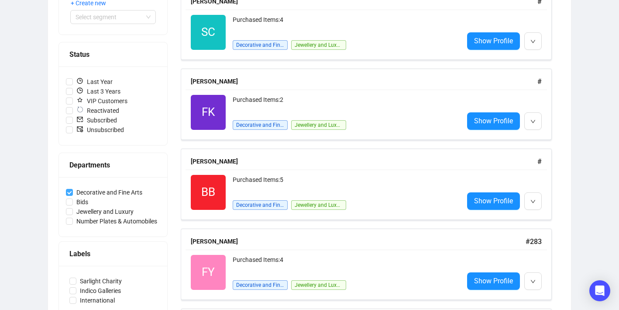
click at [79, 191] on span "Decorative and Fine Arts" at bounding box center [109, 192] width 73 height 10
click at [73, 191] on input "Decorative and Fine Arts" at bounding box center [69, 192] width 7 height 7
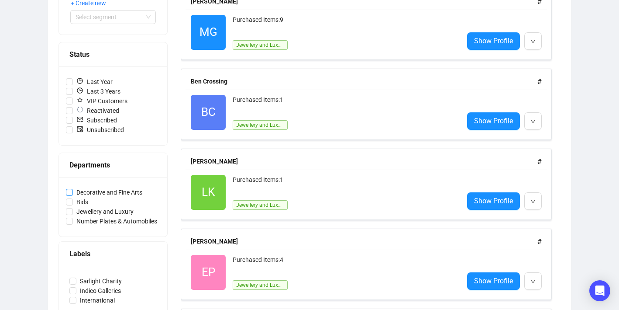
click at [82, 191] on span "Decorative and Fine Arts" at bounding box center [109, 192] width 73 height 10
click at [73, 191] on input "Decorative and Fine Arts" at bounding box center [69, 192] width 7 height 7
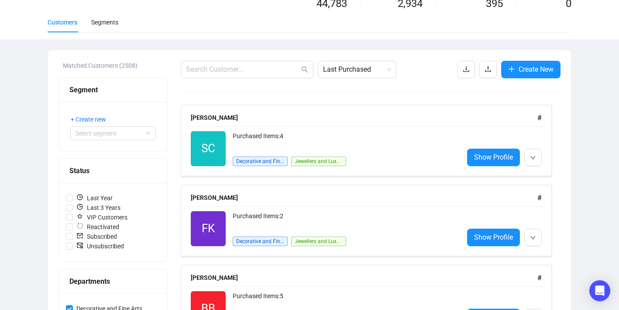
scroll to position [0, 0]
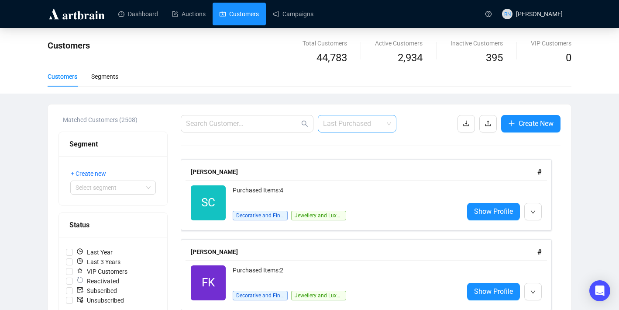
click at [386, 127] on span "Last Purchased" at bounding box center [357, 123] width 68 height 17
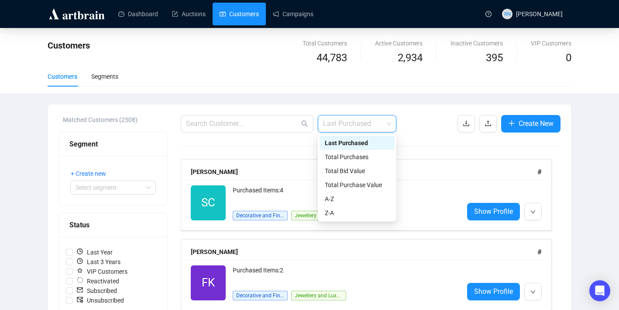
click at [386, 127] on span "Last Purchased" at bounding box center [357, 123] width 68 height 17
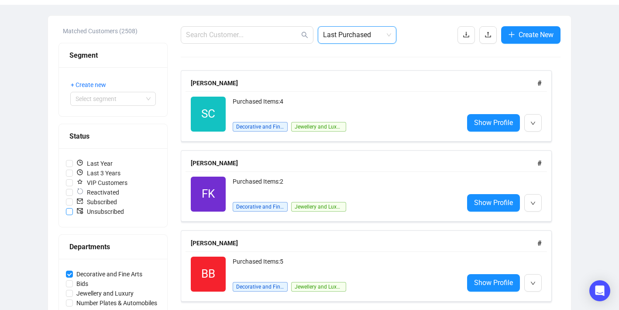
scroll to position [110, 0]
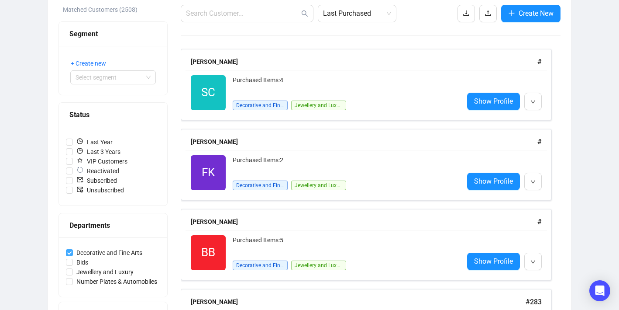
click at [69, 250] on input "Decorative and Fine Arts" at bounding box center [69, 252] width 7 height 7
checkbox input "false"
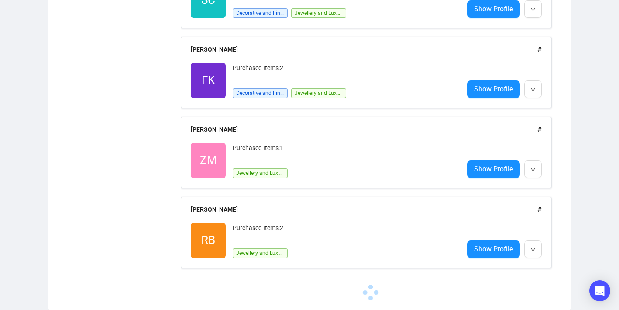
scroll to position [0, 0]
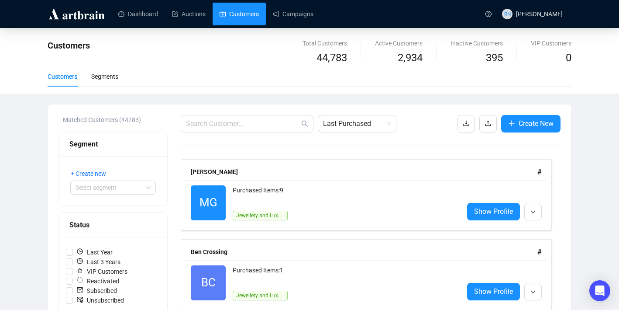
click at [68, 10] on img at bounding box center [77, 14] width 59 height 14
click at [107, 82] on div "Segments" at bounding box center [104, 76] width 27 height 20
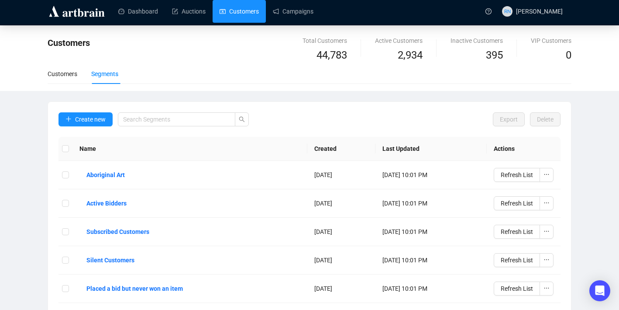
scroll to position [3, 0]
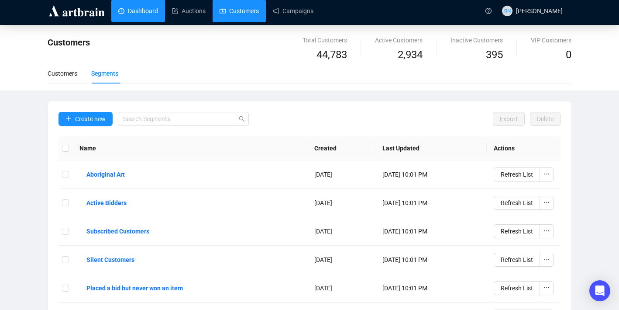
click at [140, 13] on link "Dashboard" at bounding box center [138, 11] width 40 height 23
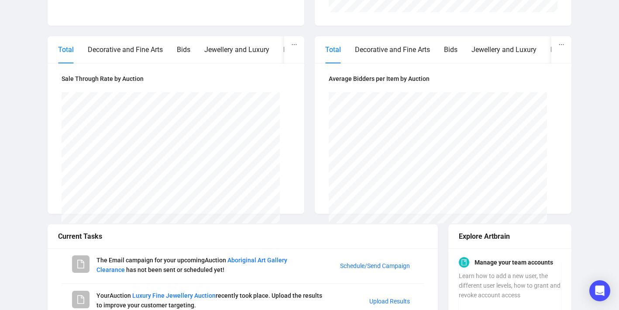
scroll to position [382, 0]
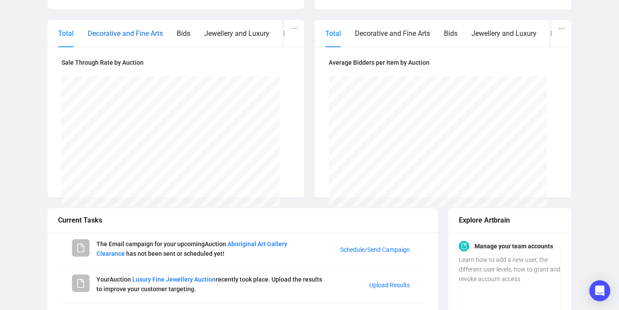
click at [136, 38] on div "Decorative and Fine Arts" at bounding box center [125, 33] width 75 height 11
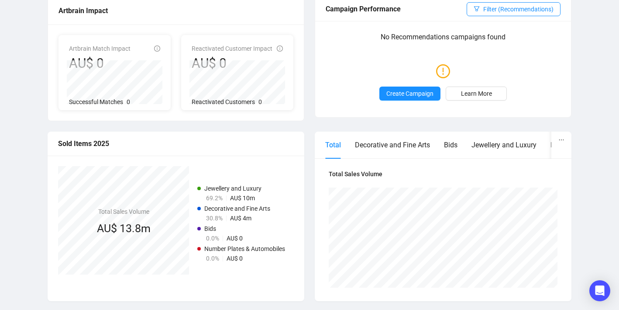
scroll to position [91, 0]
click at [412, 145] on div "Decorative and Fine Arts" at bounding box center [392, 144] width 75 height 11
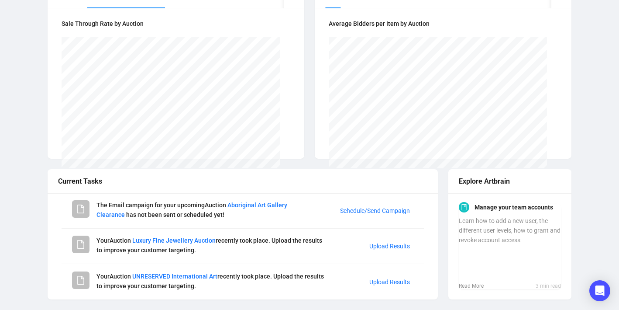
scroll to position [0, 0]
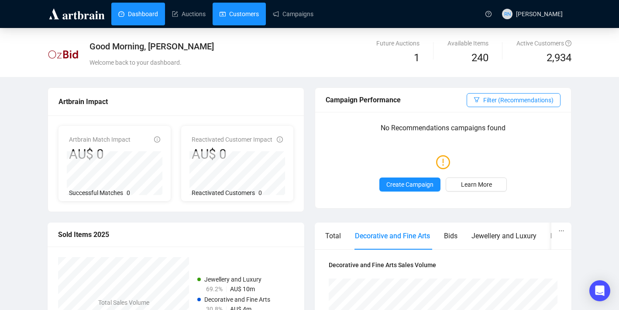
click at [242, 12] on link "Customers" at bounding box center [239, 14] width 39 height 23
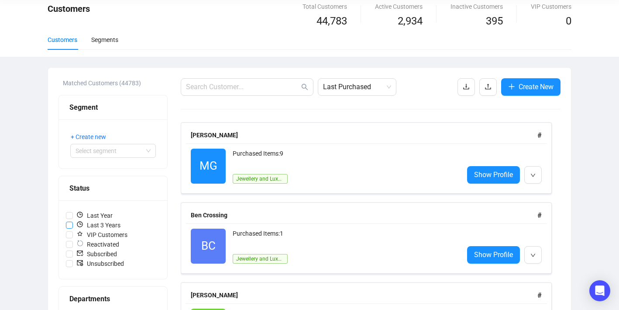
scroll to position [70, 0]
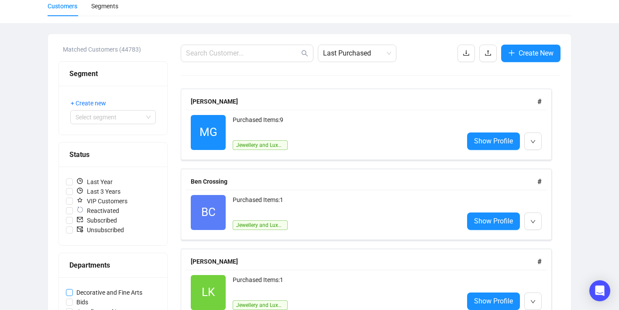
click at [90, 292] on span "Decorative and Fine Arts" at bounding box center [109, 292] width 73 height 10
click at [73, 292] on input "Decorative and Fine Arts" at bounding box center [69, 292] width 7 height 7
checkbox input "true"
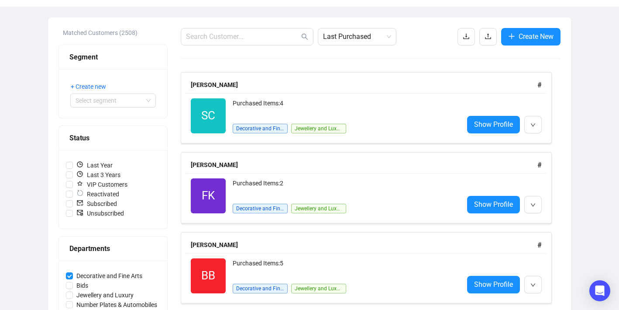
scroll to position [51, 0]
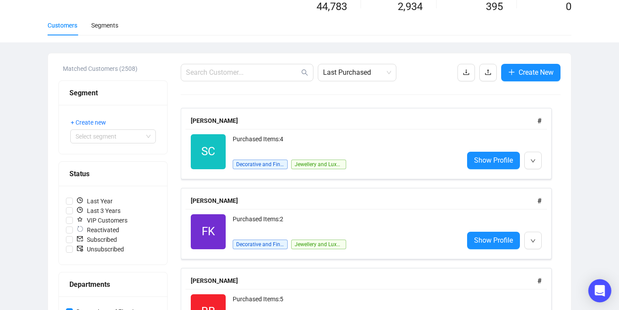
click at [606, 294] on div "Open Intercom Messenger" at bounding box center [600, 290] width 23 height 23
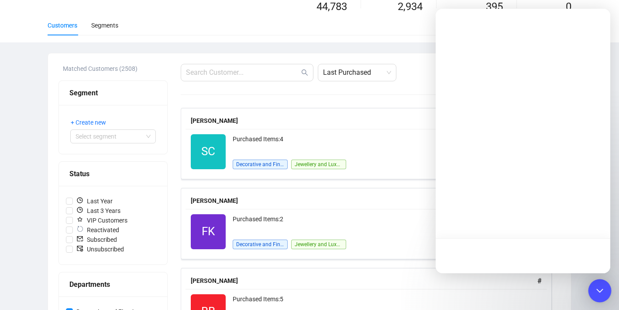
scroll to position [0, 0]
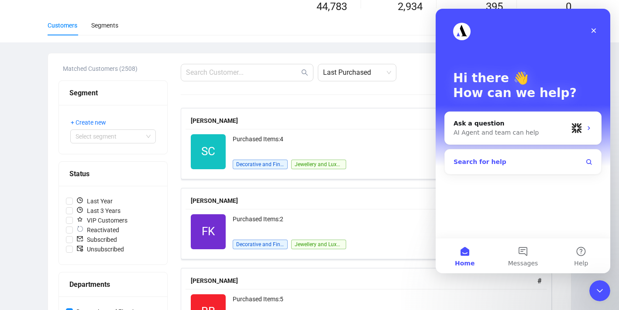
click at [501, 168] on button "Search for help" at bounding box center [523, 161] width 149 height 17
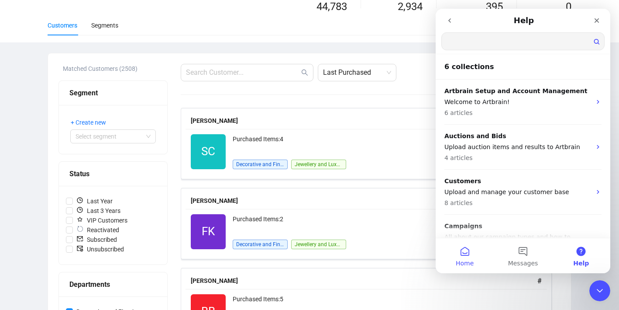
click at [471, 260] on span "Home" at bounding box center [465, 263] width 18 height 6
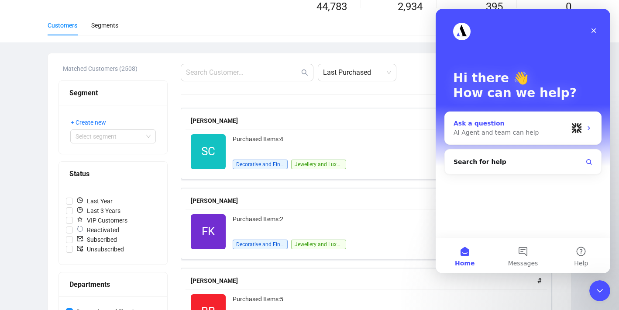
click at [495, 126] on div "Ask a question" at bounding box center [511, 123] width 114 height 9
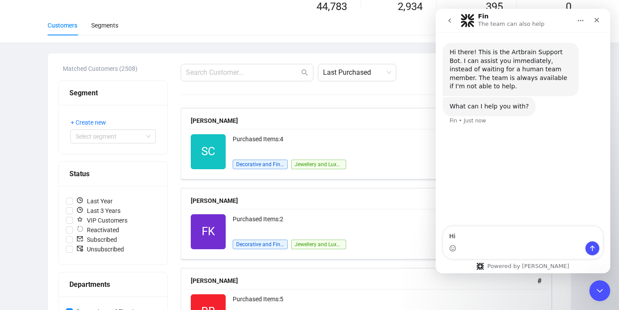
type textarea "H"
click at [564, 239] on textarea "When uploading a csv file of customers, how do I know which department these" at bounding box center [523, 229] width 160 height 24
drag, startPoint x: 549, startPoint y: 237, endPoint x: 463, endPoint y: 237, distance: 85.6
click at [463, 237] on textarea "When uploading a csv file of customers, how do I know which department these" at bounding box center [523, 229] width 160 height 24
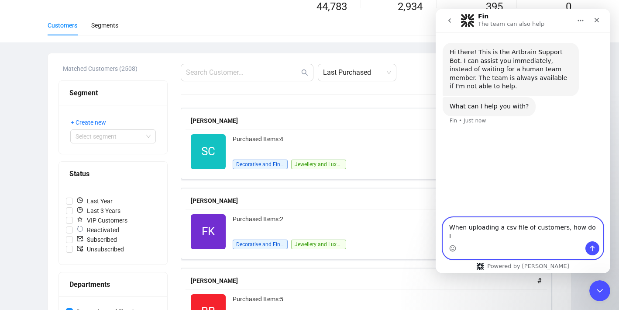
drag, startPoint x: 577, startPoint y: 237, endPoint x: 614, endPoint y: 237, distance: 37.1
click html "Fin The team can also help Hi there! This is the Artbrain Support Bot. I can as…"
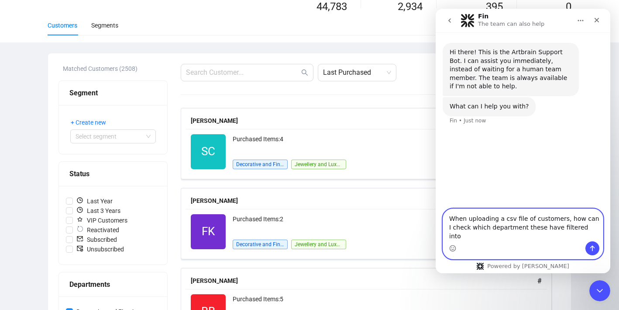
type textarea "When uploading a csv file of customers, how can I check which department these …"
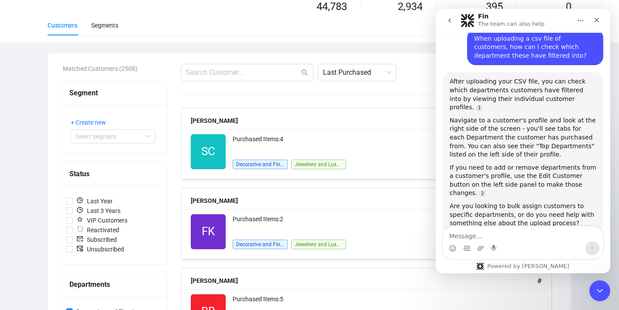
scroll to position [101, 0]
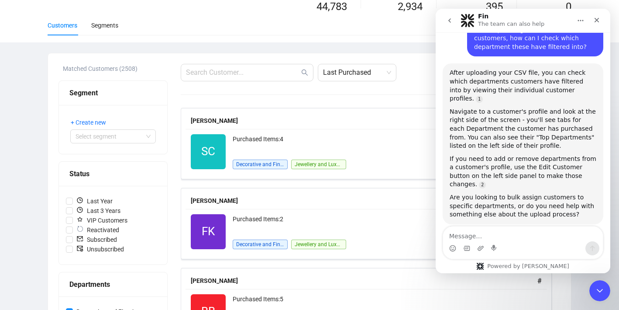
click at [506, 238] on textarea "Message…" at bounding box center [523, 233] width 160 height 15
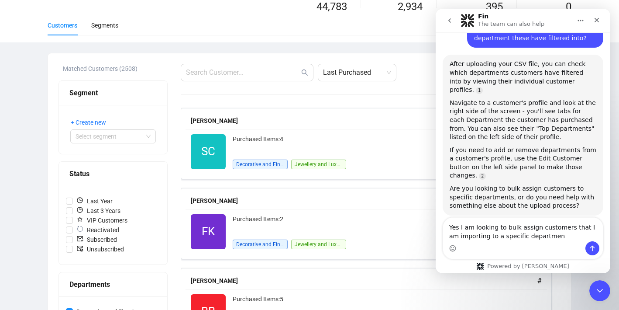
type textarea "Yes I am looking to bulk assign customers that I am importing to a specific dep…"
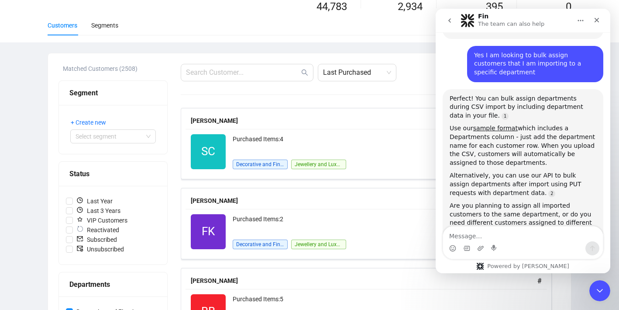
scroll to position [295, 0]
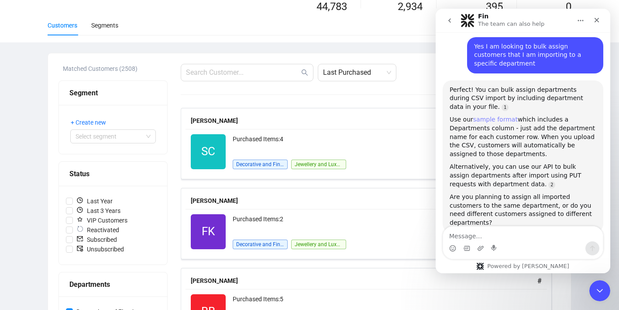
click at [499, 116] on link "sample format" at bounding box center [495, 119] width 45 height 7
click at [527, 242] on div "Intercom messenger" at bounding box center [523, 248] width 160 height 14
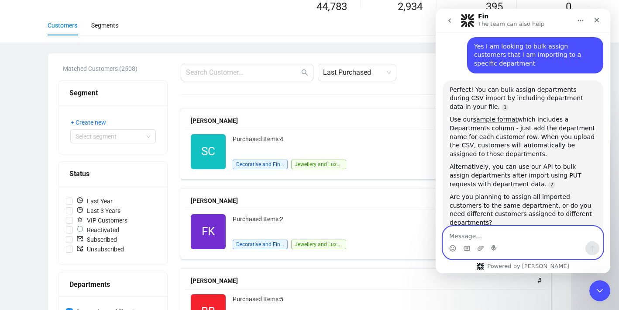
click at [506, 238] on textarea "Message…" at bounding box center [523, 233] width 160 height 15
type textarea "I can't open the sample format file"
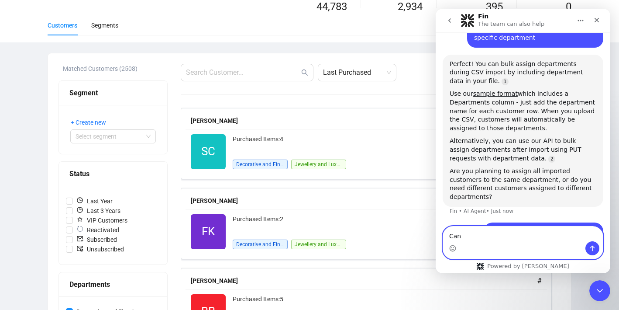
scroll to position [321, 0]
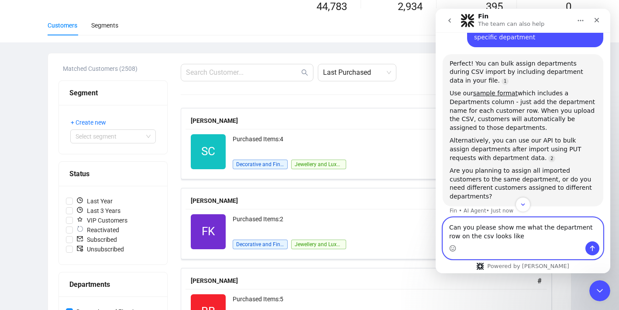
type textarea "Can you please show me what the department row on the csv looks like?"
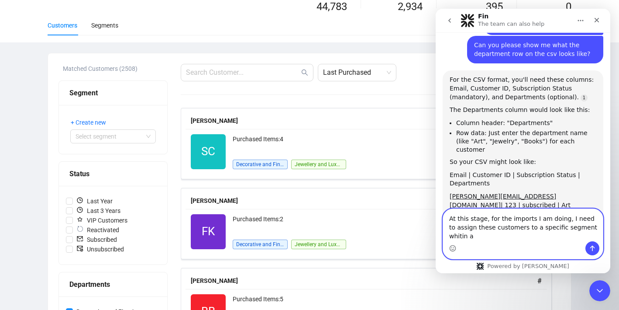
scroll to position [535, 0]
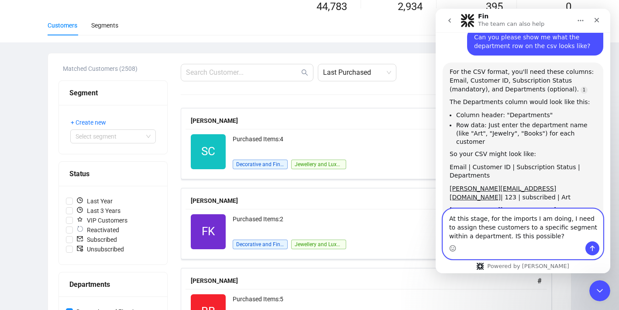
click at [495, 234] on textarea "At this stage, for the imports I am doing, I need to assign these customers to …" at bounding box center [523, 225] width 160 height 32
type textarea "At this stage, for the imports I am doing, I need to assign these customers to …"
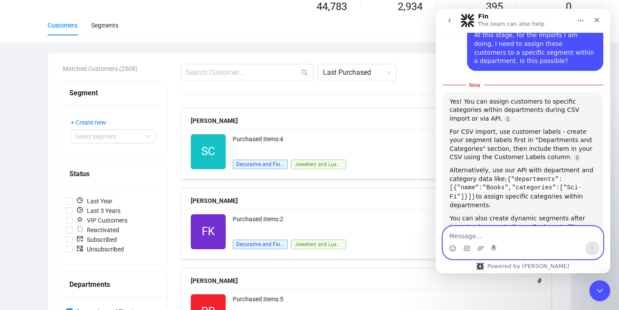
scroll to position [774, 0]
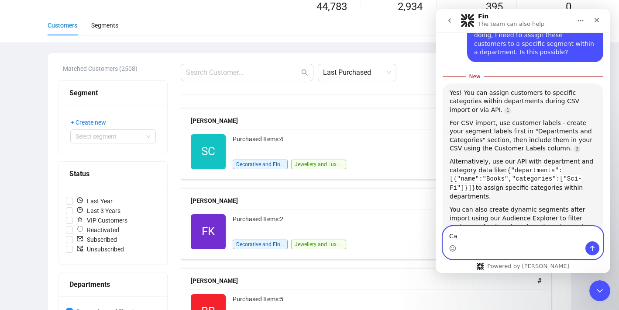
type textarea "C"
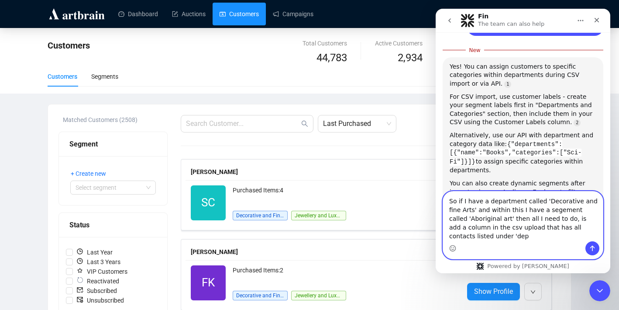
scroll to position [809, 0]
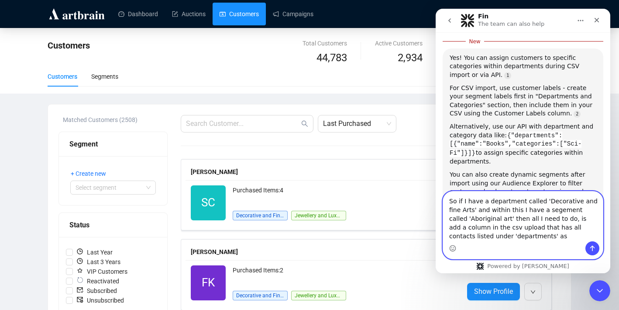
click at [544, 212] on textarea "So if I have a department called 'Decorative and fine Arts' and within this I h…" at bounding box center [523, 216] width 160 height 50
drag, startPoint x: 542, startPoint y: 203, endPoint x: 461, endPoint y: 208, distance: 81.8
click at [461, 208] on textarea "So if I have a department called 'Decorative and fine Arts' and within this I h…" at bounding box center [523, 216] width 160 height 50
click at [503, 236] on textarea "So if I have a department called 'Decorative and fine Arts' and within this I h…" at bounding box center [523, 216] width 160 height 50
paste textarea "Decorative and fine Arts"
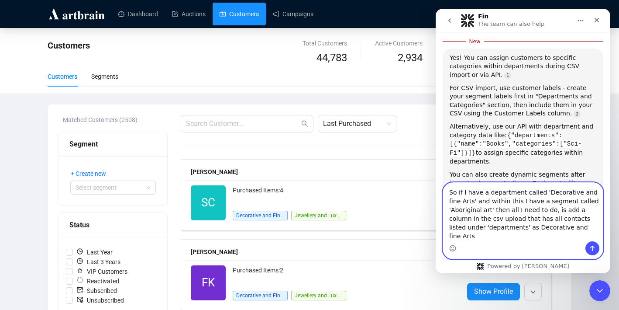
click at [498, 235] on textarea "So if I have a department called 'Decorative and fine Arts' and within this I h…" at bounding box center [523, 212] width 160 height 59
click at [570, 235] on textarea "So if I have a department called 'Decorative and fine Arts' and within this I h…" at bounding box center [523, 212] width 160 height 59
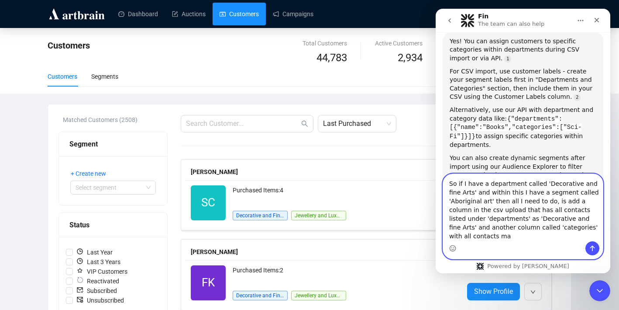
scroll to position [827, 0]
type textarea "So if I have a department called 'Decorative and fine Arts' and within this I h…"
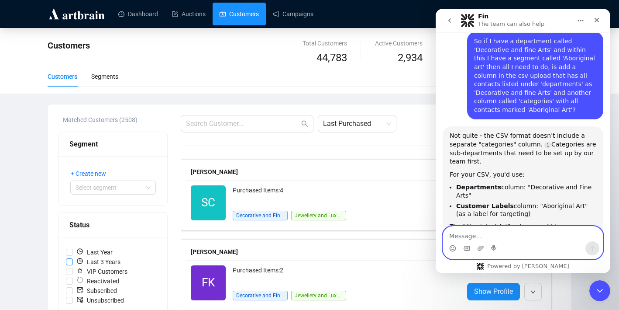
scroll to position [1018, 0]
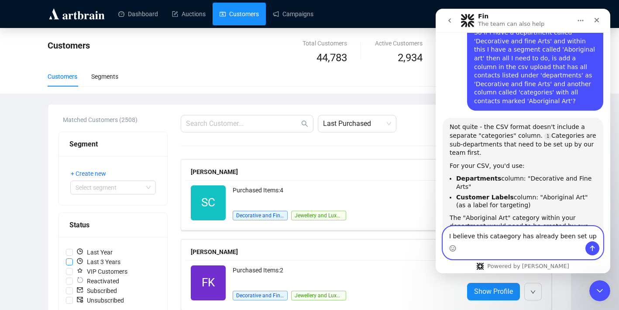
type textarea "I believe this cataegory has already been set up"
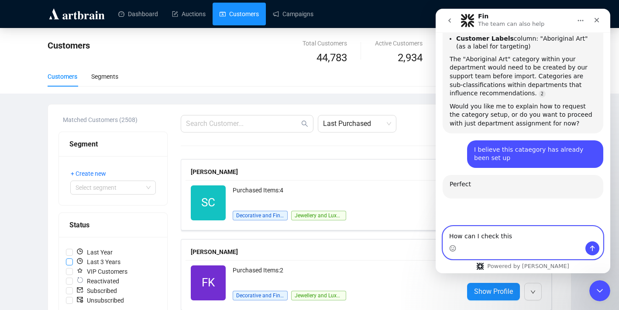
scroll to position [1203, 0]
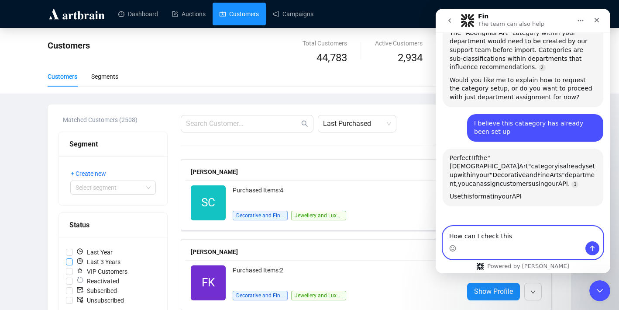
type textarea "How can I check this?"
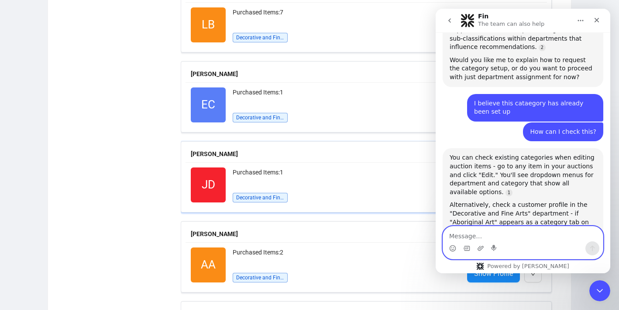
scroll to position [1591, 0]
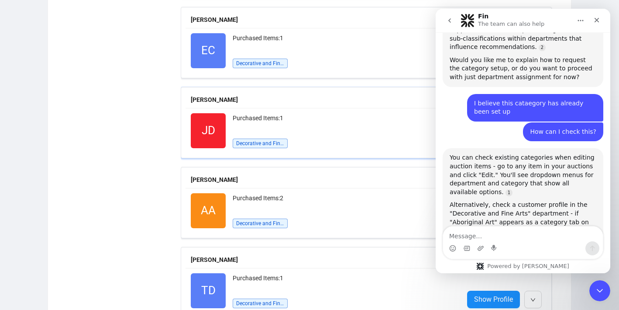
click at [309, 218] on div "Purchased Items: 2 Decorative and Fine Arts" at bounding box center [345, 210] width 224 height 35
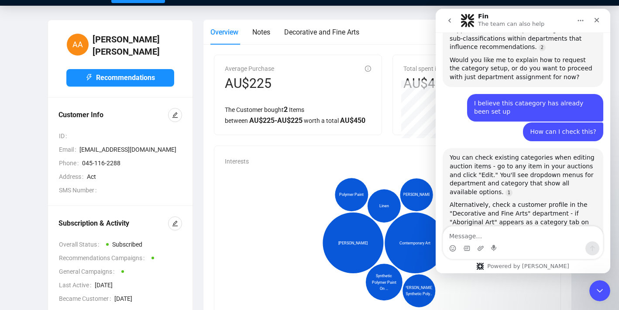
scroll to position [23, 0]
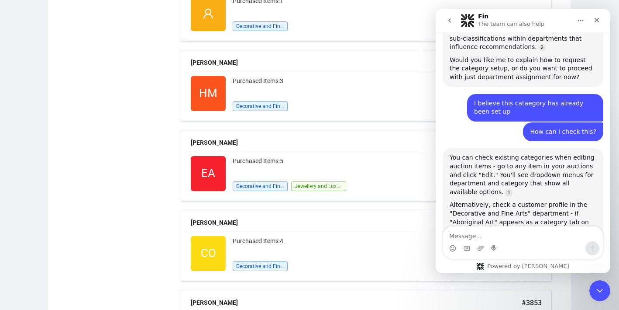
scroll to position [2983, 0]
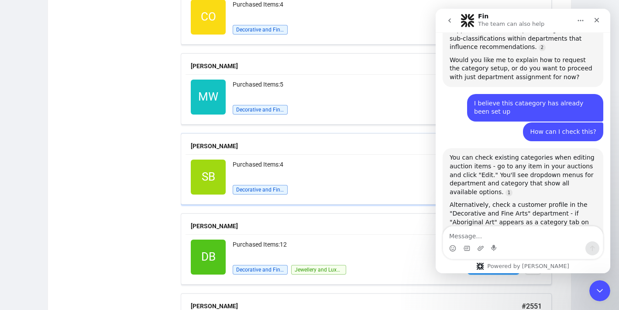
click at [331, 186] on div "Purchased Items: 4 Decorative and Fine Arts" at bounding box center [345, 176] width 224 height 35
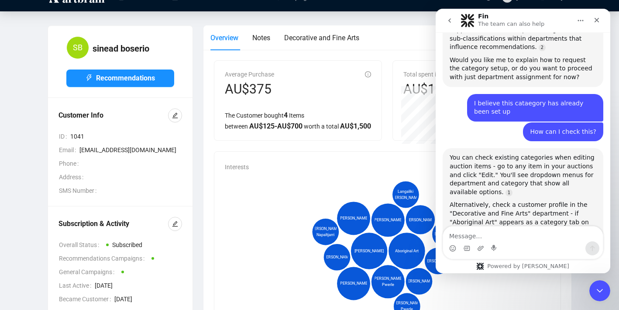
scroll to position [2, 0]
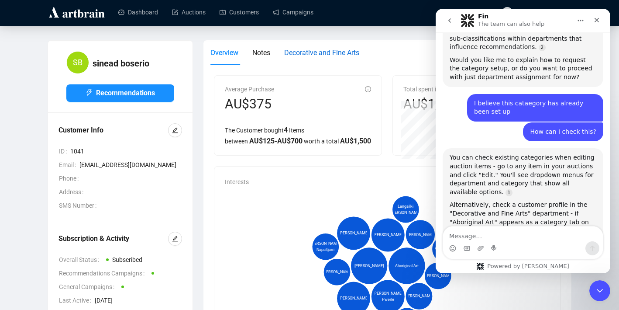
click at [318, 54] on span "Decorative and Fine Arts" at bounding box center [321, 52] width 75 height 8
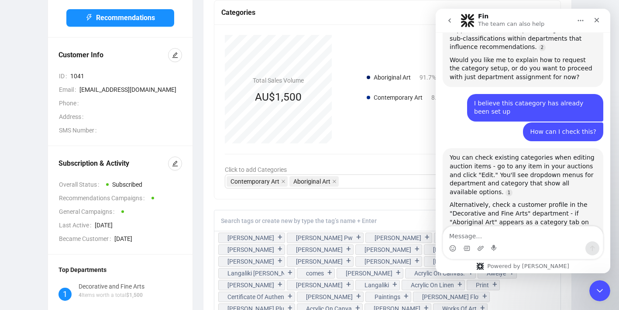
scroll to position [0, 0]
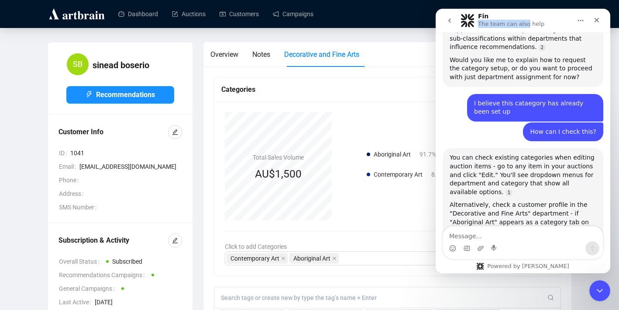
drag, startPoint x: 531, startPoint y: 16, endPoint x: 525, endPoint y: 25, distance: 11.3
click at [525, 25] on div "Fin The team can also help" at bounding box center [512, 20] width 68 height 15
click at [359, 140] on div "Aboriginal Art 91.67% Total Sales Volume AU$1,500 Aboriginal Art 91.7% AU$ 1,37…" at bounding box center [387, 166] width 325 height 108
click at [583, 23] on icon "Home" at bounding box center [580, 20] width 7 height 7
click at [583, 21] on icon "Home" at bounding box center [580, 20] width 7 height 7
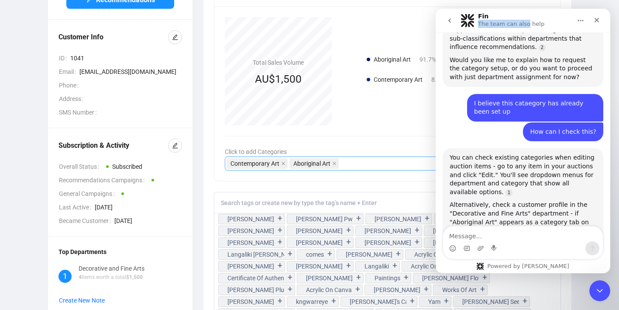
scroll to position [94, 0]
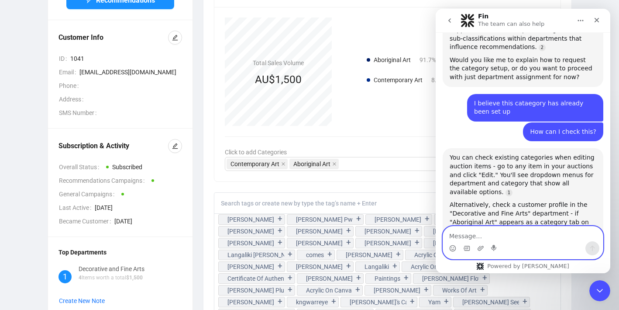
click at [474, 237] on textarea "Message…" at bounding box center [523, 233] width 160 height 15
type textarea "U"
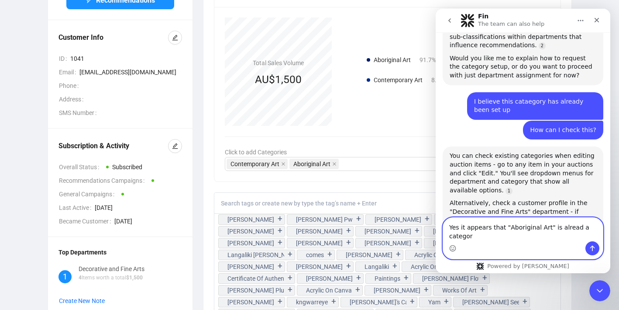
type textarea "Yes it appears that "Aboriginal Art" is alread a category"
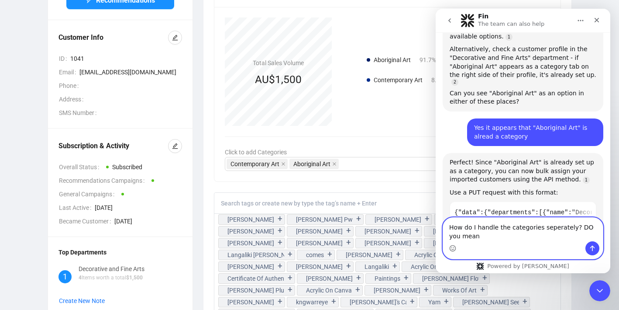
scroll to position [1388, 0]
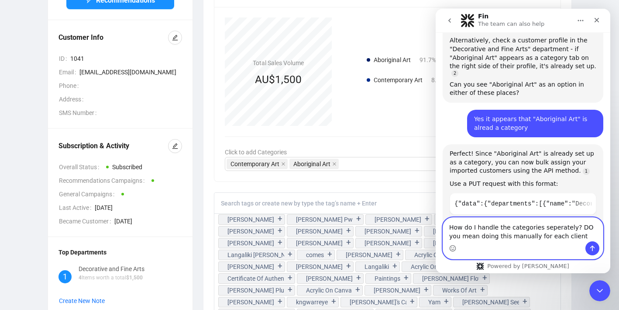
type textarea "How do I handle the categories seperately? DO you mean doing this manually for …"
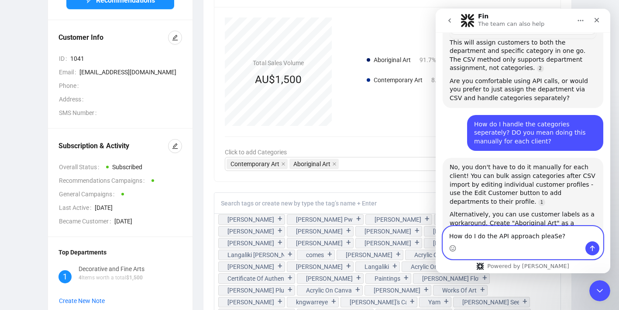
scroll to position [1577, 0]
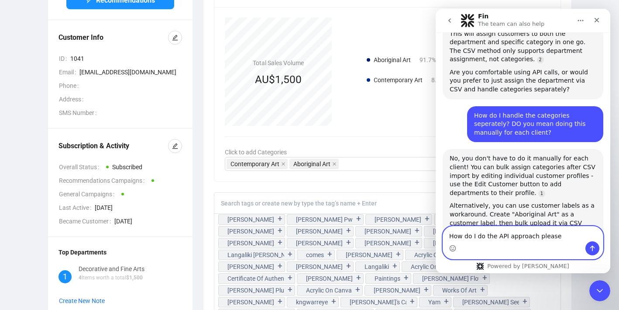
type textarea "How do I do the API approach please?"
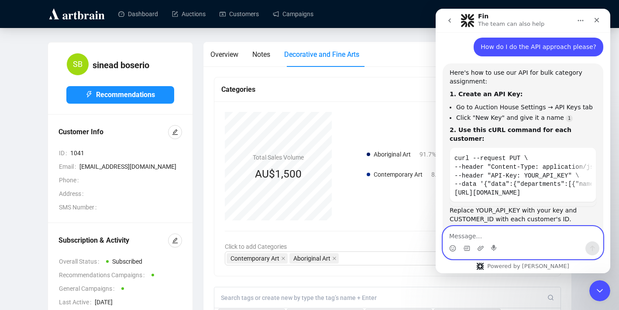
scroll to position [1864, 0]
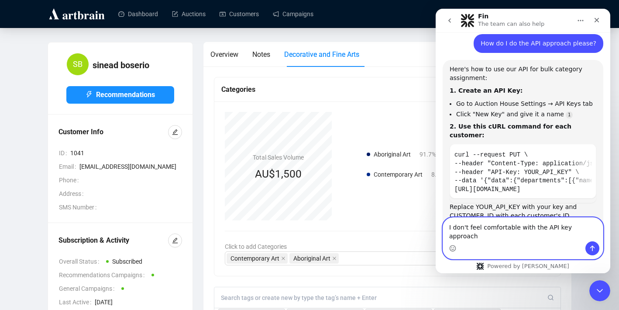
type textarea "I don't feel comfortable with the API key approach"
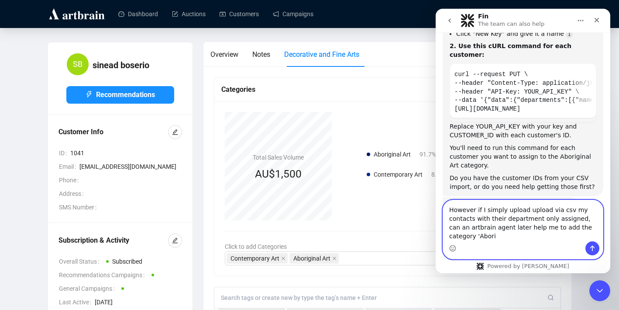
scroll to position [1953, 0]
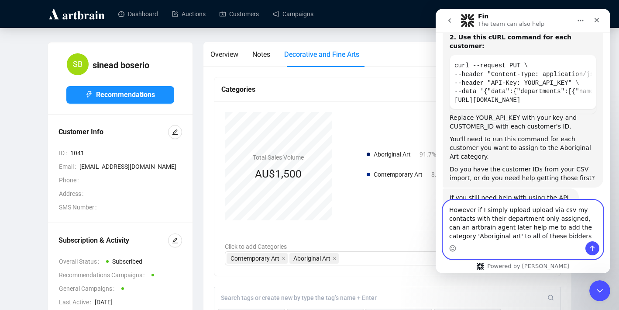
type textarea "However if I simply upload upload via csv my contacts with their department onl…"
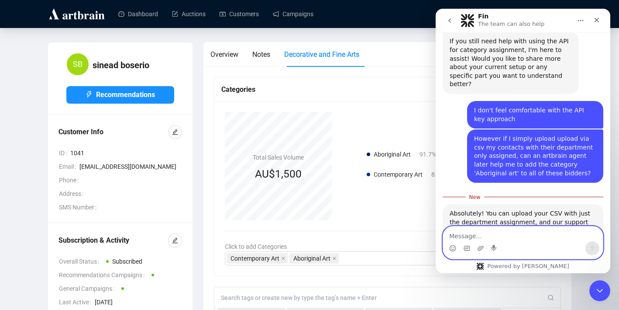
scroll to position [2118, 0]
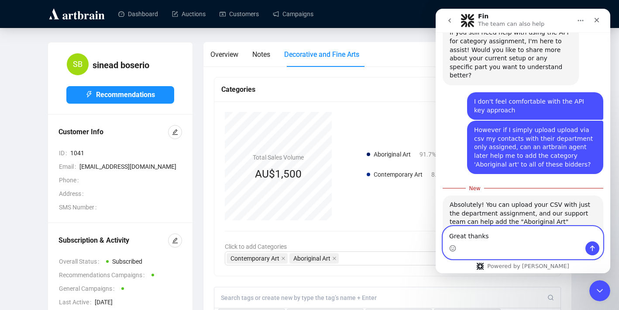
type textarea "Great thanks!"
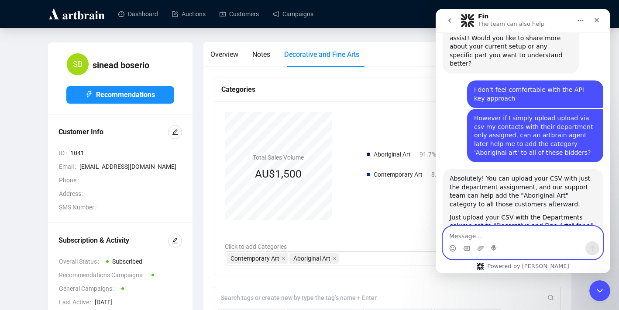
scroll to position [2158, 0]
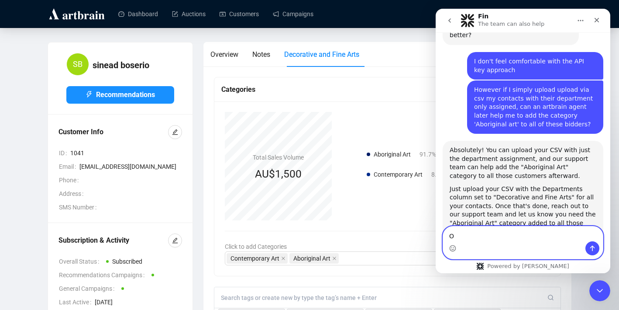
type textarea "O"
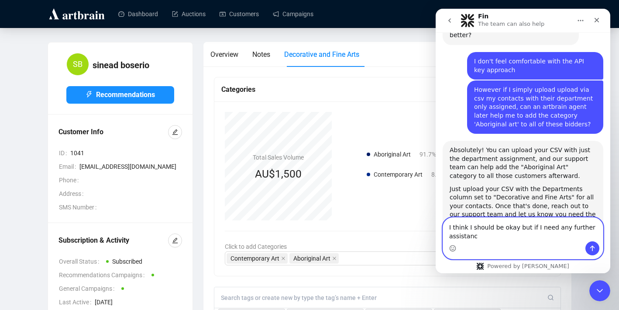
scroll to position [2167, 0]
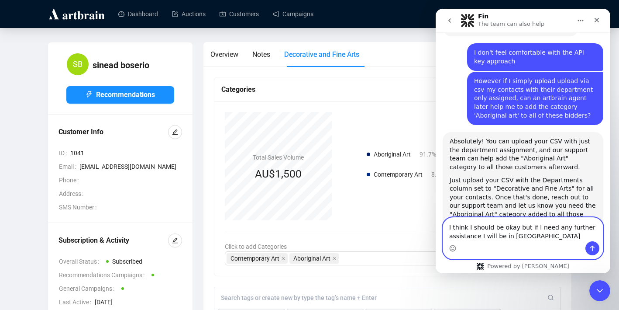
type textarea "I think I should be okay but if I need any further assistance I will be in touch"
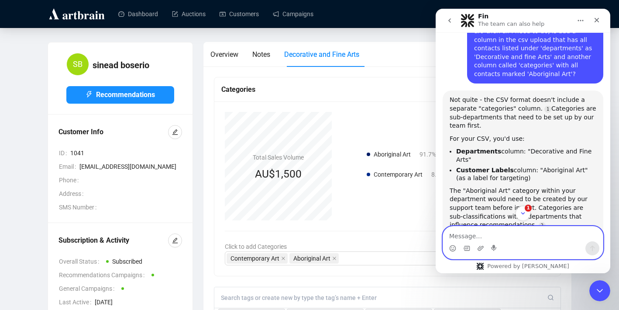
scroll to position [1045, 0]
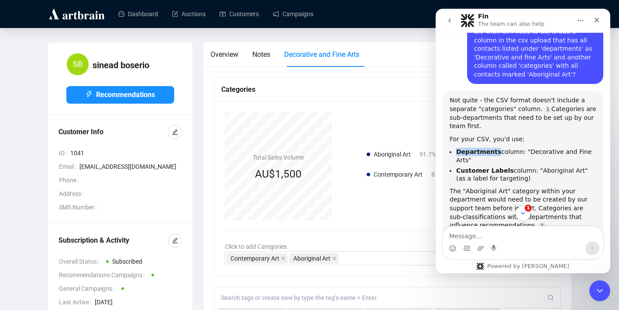
drag, startPoint x: 494, startPoint y: 75, endPoint x: 458, endPoint y: 74, distance: 35.8
click at [458, 148] on b "Departments" at bounding box center [478, 151] width 45 height 7
copy b "Departments"
drag, startPoint x: 525, startPoint y: 74, endPoint x: 593, endPoint y: 76, distance: 68.6
click at [593, 148] on li "Departments column: "Decorative and Fine Arts"" at bounding box center [526, 156] width 140 height 16
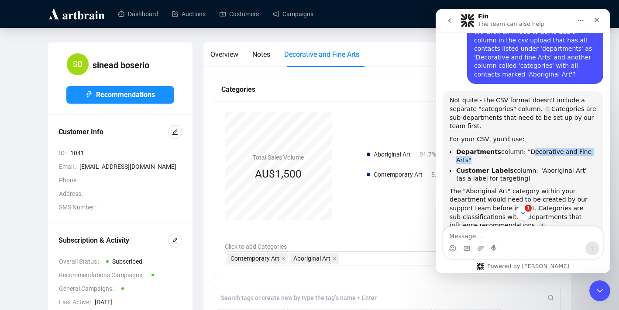
copy li "Decorative and Fine Arts"
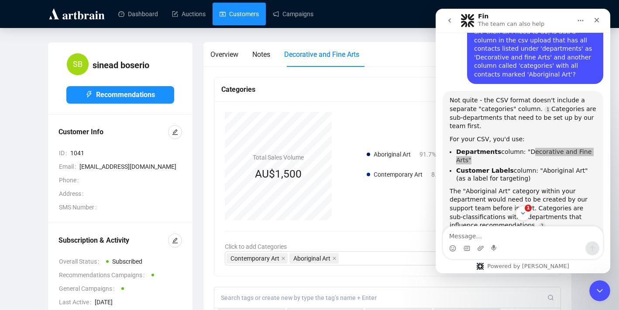
click at [241, 16] on link "Customers" at bounding box center [239, 14] width 39 height 23
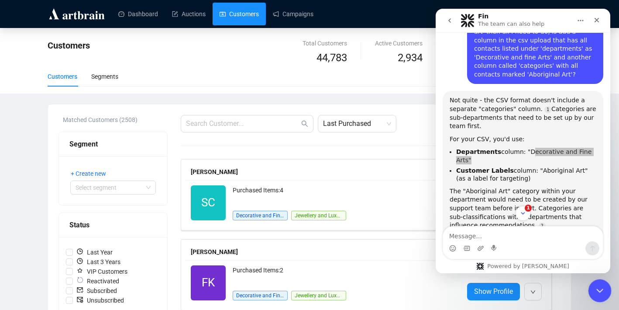
click at [598, 285] on icon "Close Intercom Messenger" at bounding box center [599, 289] width 10 height 10
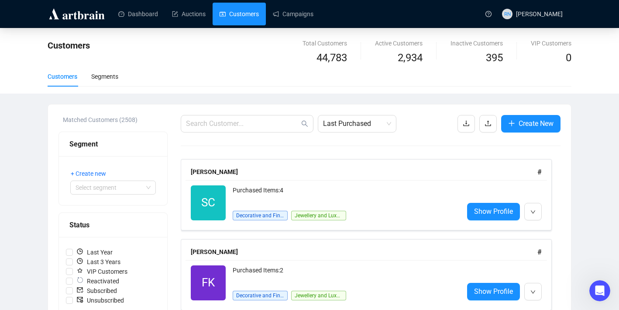
scroll to position [2201, 0]
click at [489, 127] on icon "upload" at bounding box center [488, 123] width 7 height 7
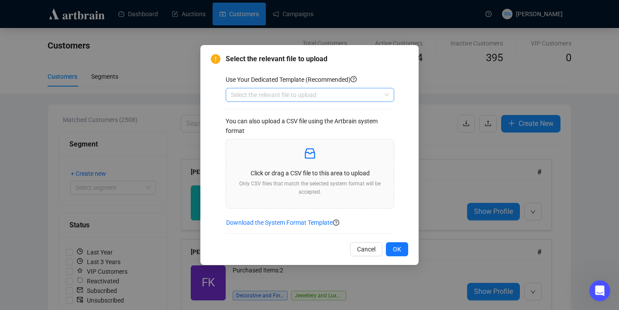
click at [282, 98] on input "search" at bounding box center [306, 94] width 150 height 13
click at [282, 109] on div "Customers" at bounding box center [310, 112] width 155 height 10
click at [305, 192] on p "Only CSV files that match the selected system format will be accepted." at bounding box center [310, 188] width 154 height 17
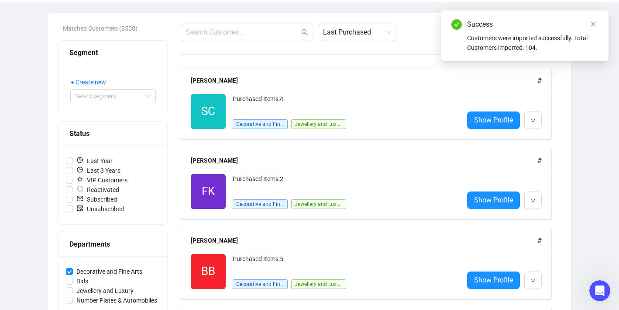
scroll to position [0, 0]
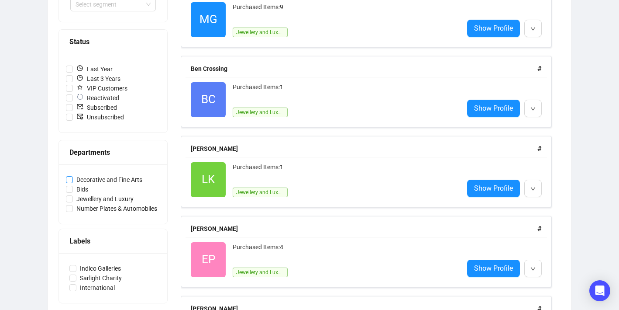
click at [114, 177] on span "Decorative and Fine Arts" at bounding box center [109, 180] width 73 height 10
click at [73, 177] on input "Decorative and Fine Arts" at bounding box center [69, 179] width 7 height 7
checkbox input "true"
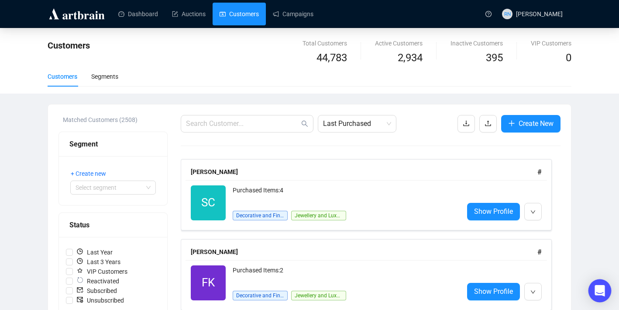
click at [604, 294] on icon "Open Intercom Messenger" at bounding box center [600, 290] width 10 height 11
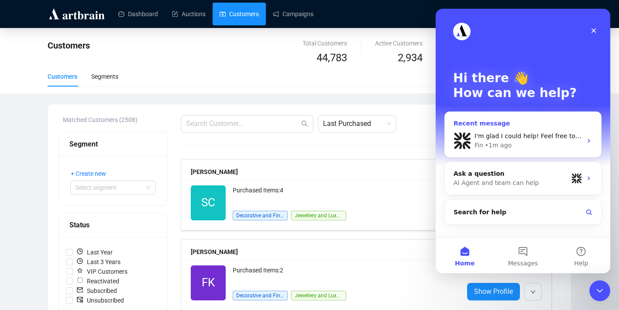
click at [520, 144] on div "Fin • 1m ago" at bounding box center [528, 145] width 107 height 9
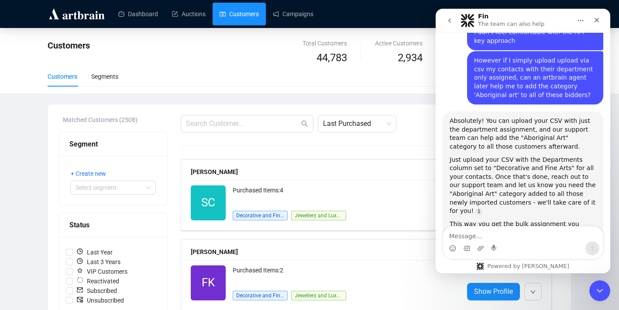
scroll to position [2201, 0]
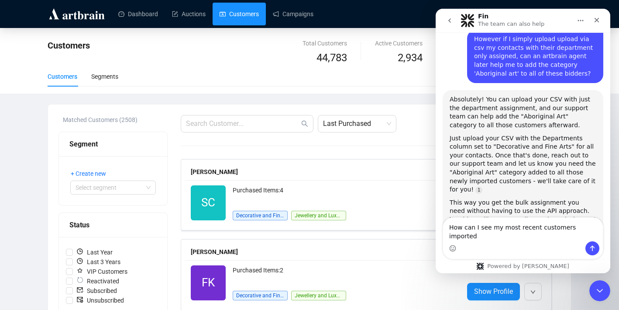
type textarea "How can I see my most recent customers imported?"
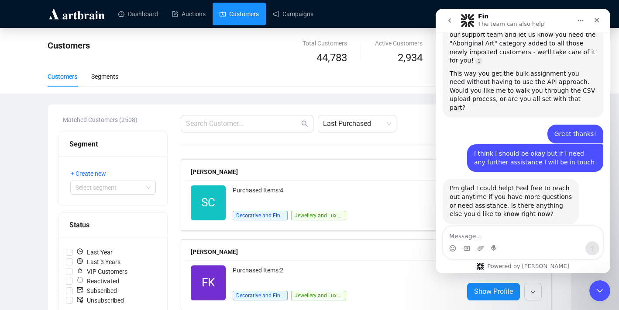
scroll to position [2386, 0]
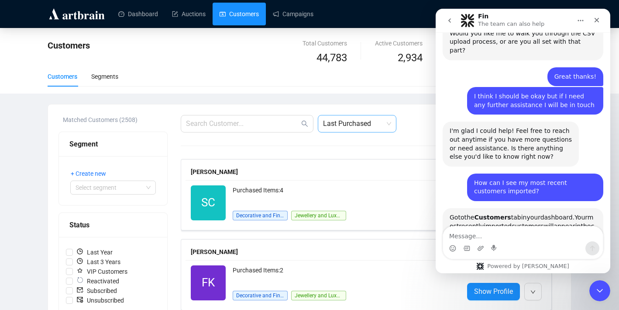
click at [349, 129] on span "Last Purchased" at bounding box center [357, 123] width 68 height 17
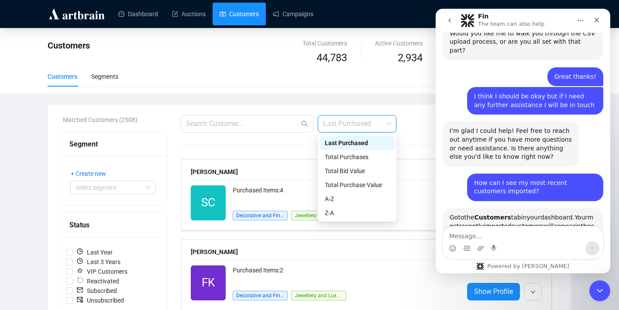
click at [363, 124] on span "Last Purchased" at bounding box center [357, 123] width 68 height 17
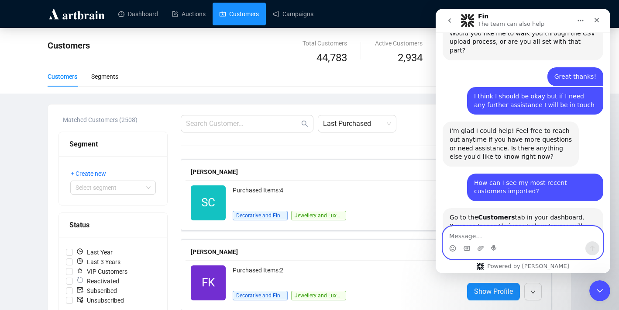
click at [496, 239] on textarea "Message…" at bounding box center [523, 233] width 160 height 15
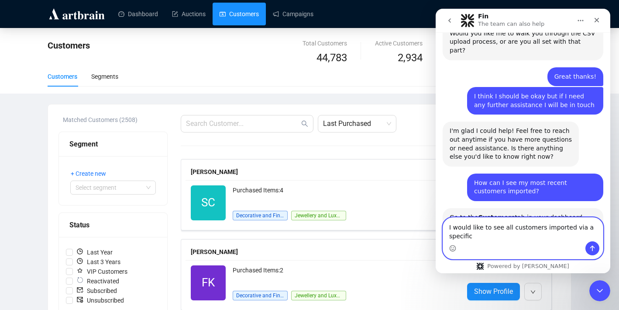
scroll to position [2378, 0]
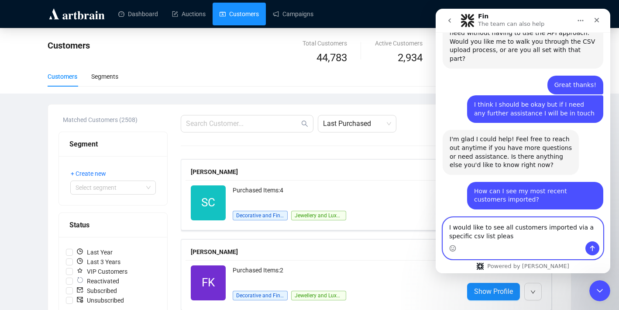
type textarea "I would like to see all customers imported via a specific csv list please"
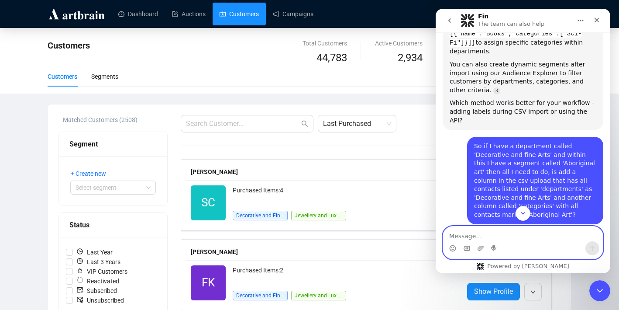
scroll to position [922, 0]
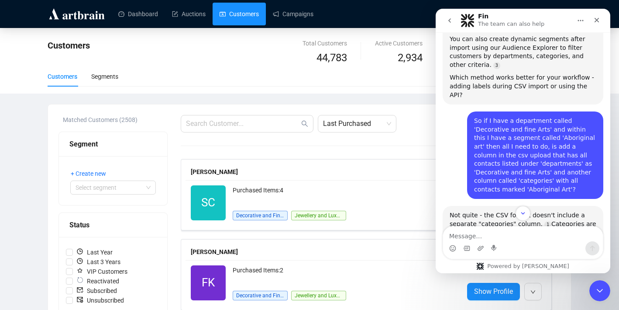
click at [476, 263] on b "Departments" at bounding box center [478, 266] width 45 height 7
copy b "Departments"
drag, startPoint x: 524, startPoint y: 189, endPoint x: 593, endPoint y: 189, distance: 69.0
click at [593, 262] on li "Departments column: "Decorative and Fine Arts"" at bounding box center [526, 270] width 140 height 16
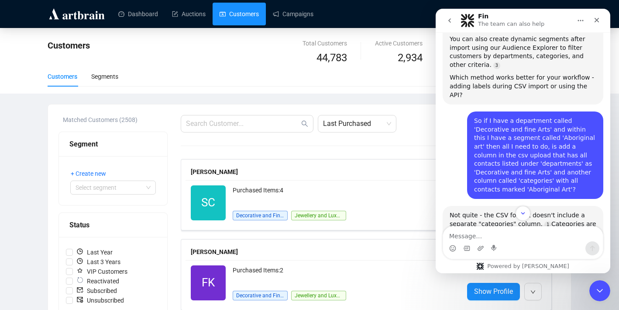
copy li "Decorative and Fine Arts"
click at [597, 293] on icon "Close Intercom Messenger" at bounding box center [599, 289] width 10 height 10
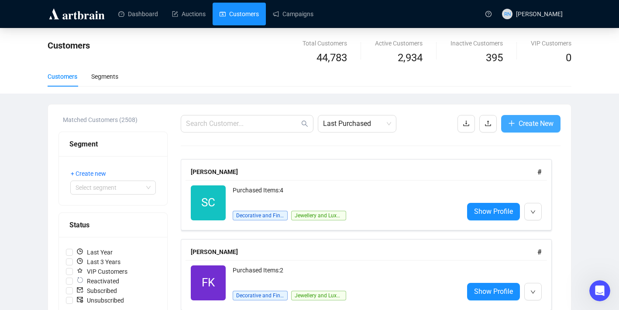
scroll to position [2571, 0]
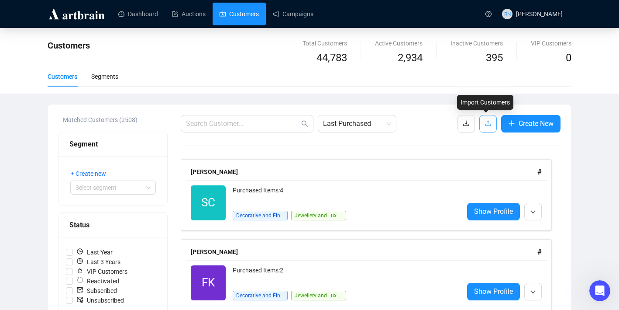
click at [485, 123] on icon "upload" at bounding box center [488, 123] width 7 height 7
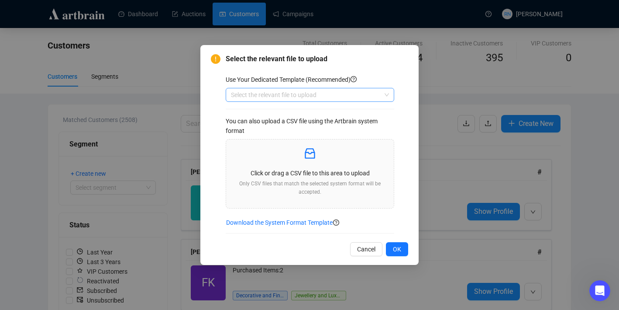
click at [250, 94] on input "search" at bounding box center [306, 94] width 150 height 13
click at [250, 109] on div "Customers" at bounding box center [310, 112] width 155 height 10
click at [283, 173] on p "Click or drag a CSV file to this area to upload" at bounding box center [310, 173] width 154 height 10
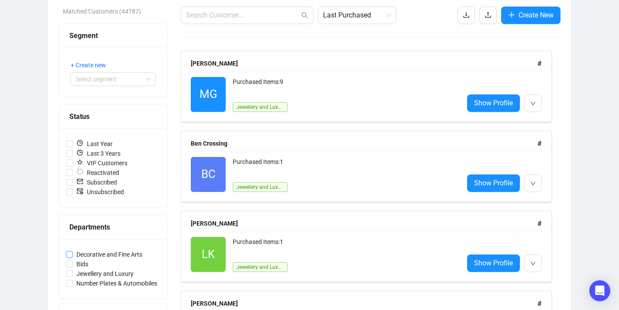
click at [87, 253] on span "Decorative and Fine Arts" at bounding box center [109, 254] width 73 height 10
click at [73, 253] on input "Decorative and Fine Arts" at bounding box center [69, 254] width 7 height 7
checkbox input "true"
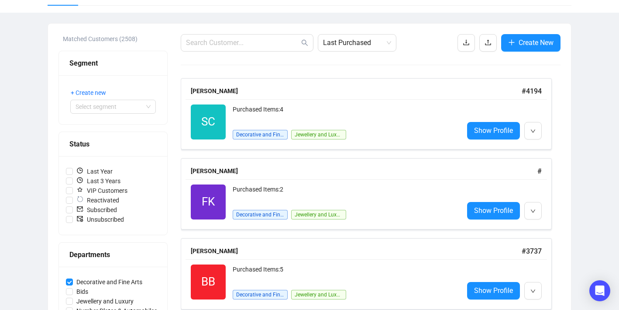
scroll to position [77, 0]
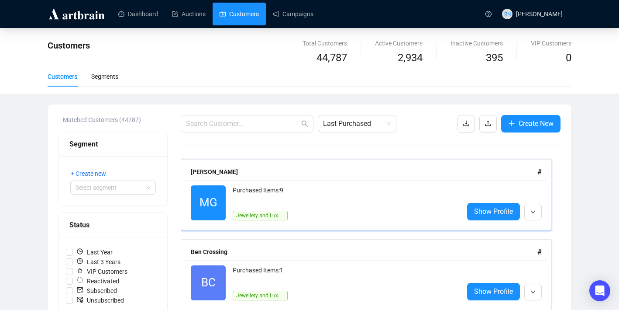
scroll to position [88, 0]
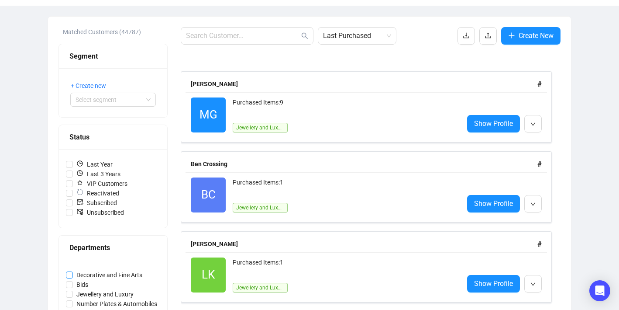
click at [106, 277] on span "Decorative and Fine Arts" at bounding box center [109, 275] width 73 height 10
click at [73, 277] on input "Decorative and Fine Arts" at bounding box center [69, 274] width 7 height 7
checkbox input "true"
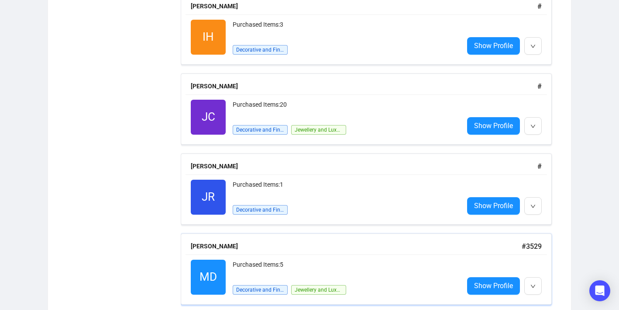
scroll to position [815, 0]
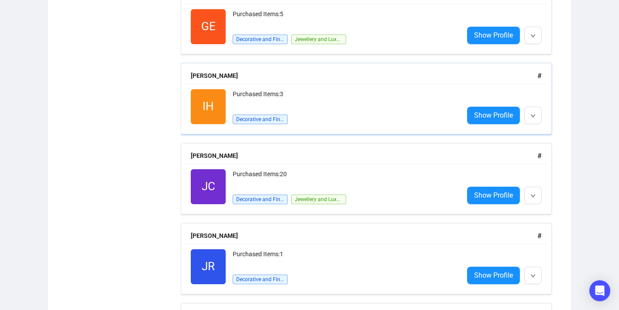
click at [342, 93] on div "Purchased Items: 3" at bounding box center [345, 97] width 224 height 17
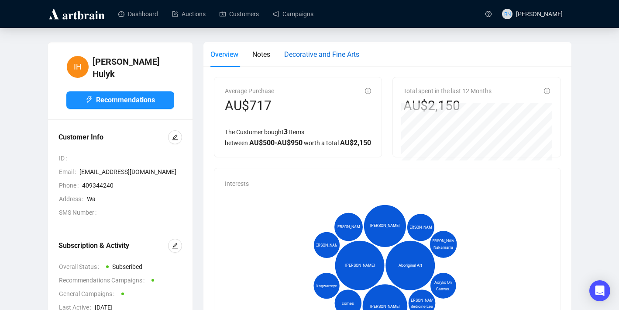
click at [302, 55] on span "Decorative and Fine Arts" at bounding box center [321, 54] width 75 height 8
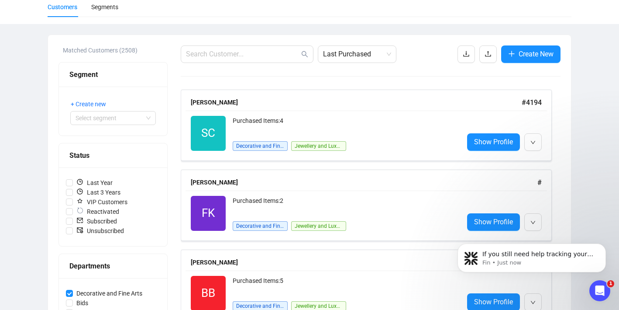
scroll to position [167, 0]
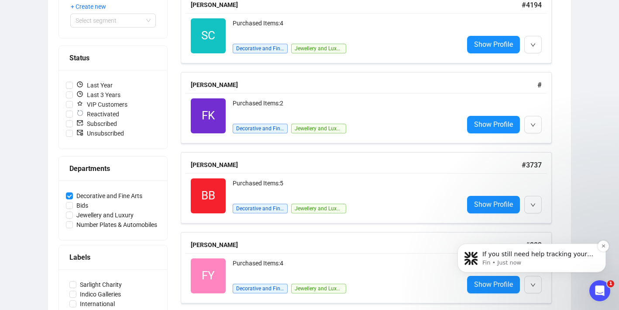
click at [533, 259] on p "Fin • Just now" at bounding box center [539, 263] width 113 height 8
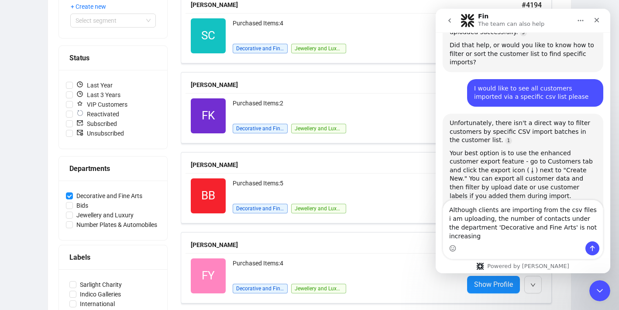
scroll to position [2665, 0]
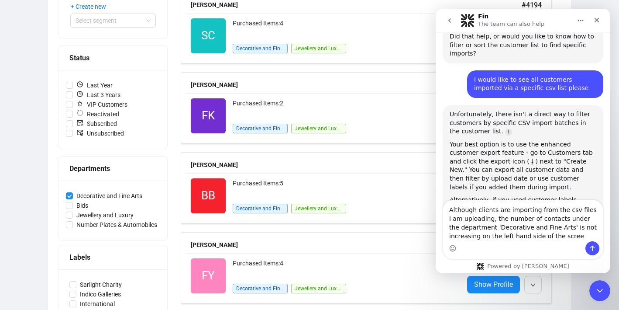
type textarea "Although clients are importing from the csv files i am uploading, the number of…"
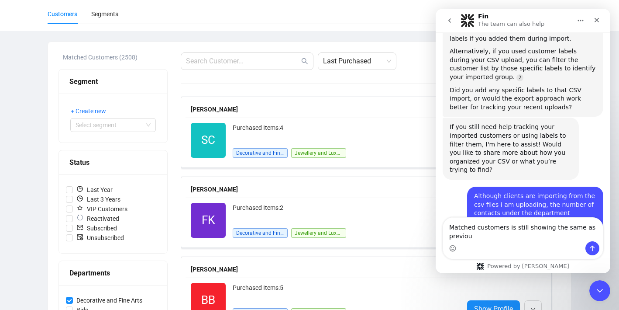
scroll to position [2823, 0]
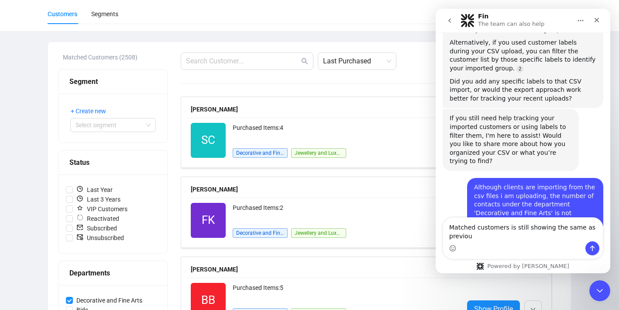
type textarea "Matched customers is still showing the same as previous"
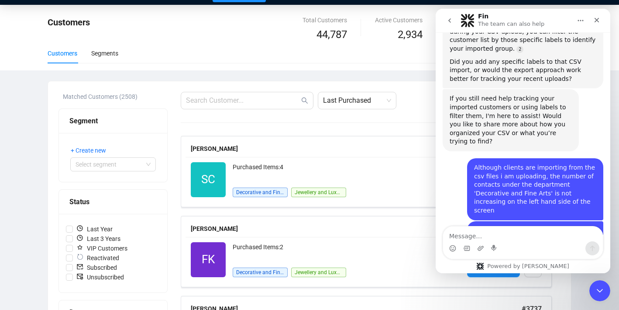
scroll to position [2851, 0]
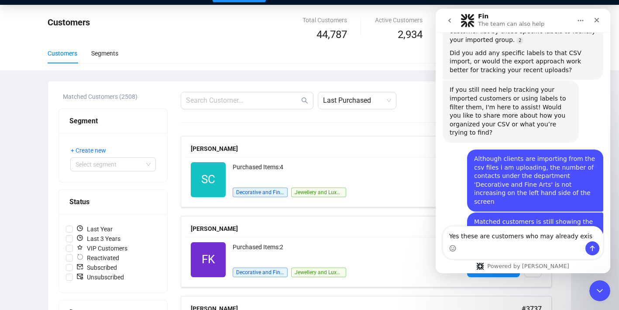
type textarea "Yes these are customers who may already exist"
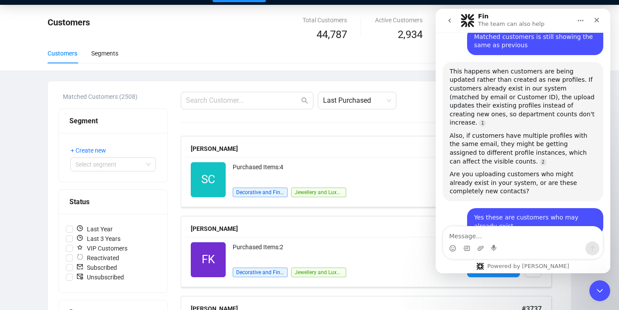
scroll to position [3045, 0]
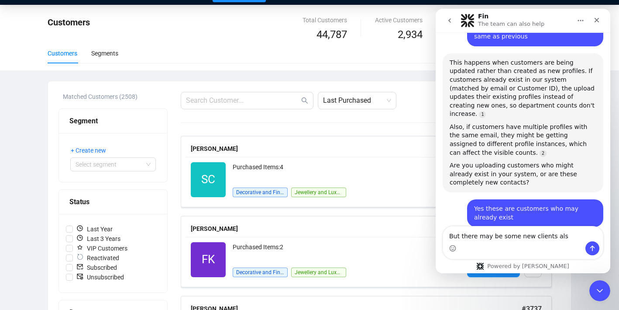
type textarea "But there may be some new clients also"
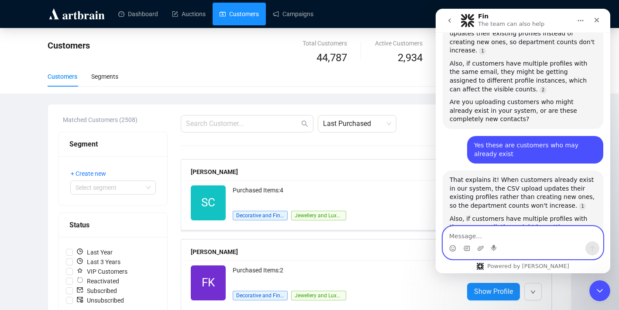
scroll to position [3079, 0]
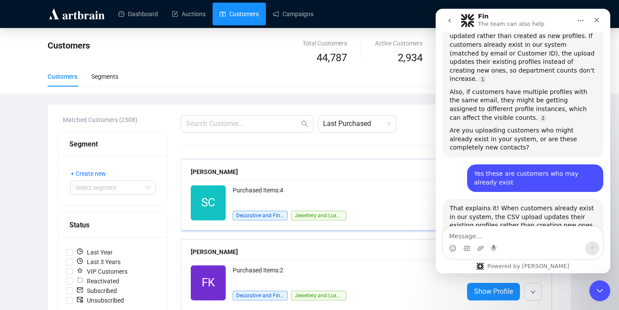
click at [391, 169] on div "[PERSON_NAME]" at bounding box center [356, 172] width 331 height 10
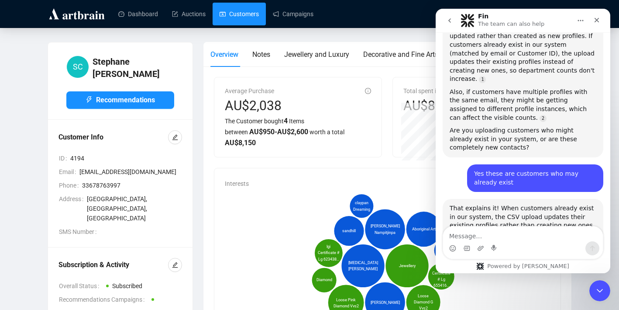
click at [245, 15] on link "Customers" at bounding box center [239, 14] width 39 height 23
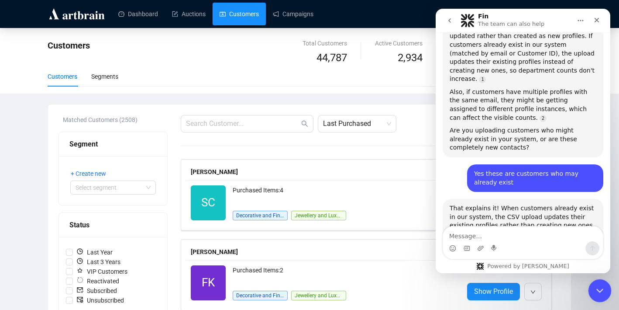
click at [604, 287] on div "Close Intercom Messenger" at bounding box center [598, 289] width 21 height 21
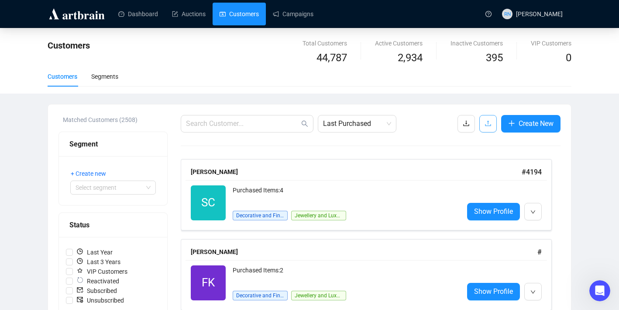
scroll to position [3079, 0]
click at [485, 128] on span "button" at bounding box center [488, 123] width 7 height 11
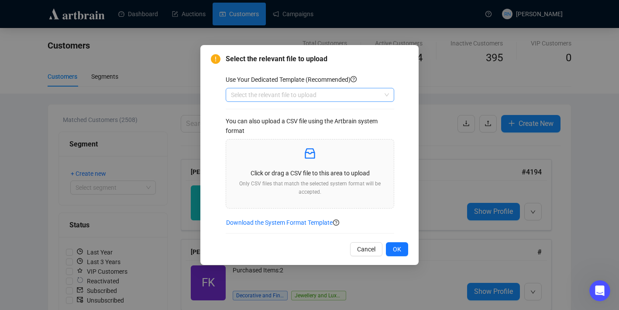
click at [306, 92] on input "search" at bounding box center [306, 94] width 150 height 13
click at [307, 114] on div "Customers" at bounding box center [310, 112] width 155 height 10
click at [302, 169] on p "Click or drag a CSV file to this area to upload" at bounding box center [310, 173] width 154 height 10
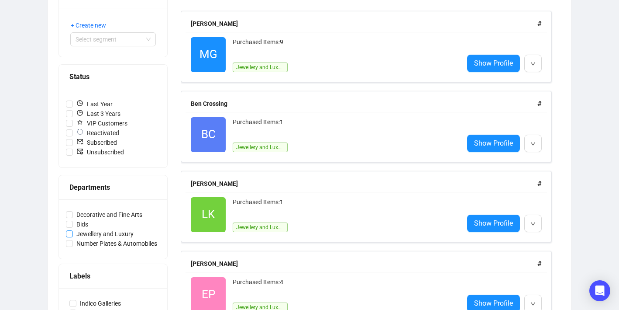
scroll to position [173, 0]
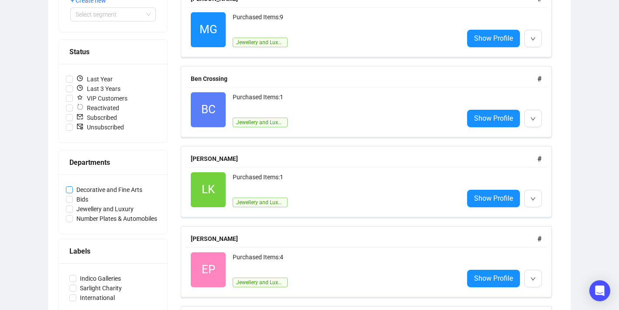
click at [96, 187] on span "Decorative and Fine Arts" at bounding box center [109, 190] width 73 height 10
click at [73, 187] on input "Decorative and Fine Arts" at bounding box center [69, 189] width 7 height 7
checkbox input "true"
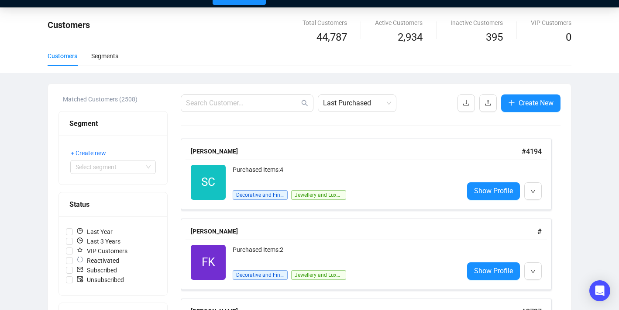
scroll to position [0, 0]
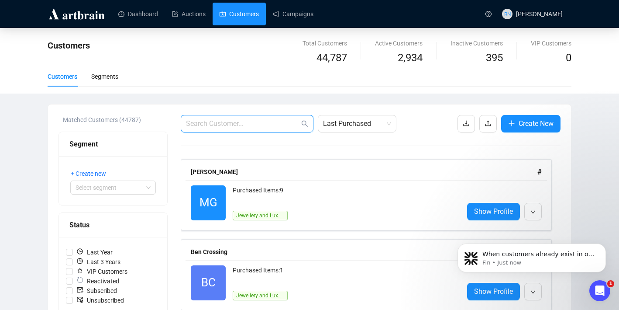
click at [252, 122] on input "text" at bounding box center [243, 123] width 114 height 10
type input "v"
paste input "[EMAIL_ADDRESS][DOMAIN_NAME]"
type input "[EMAIL_ADDRESS][DOMAIN_NAME]"
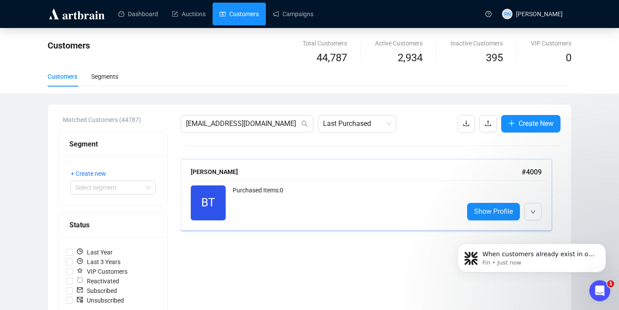
click at [285, 207] on div "Purchased Items: 0" at bounding box center [345, 202] width 224 height 35
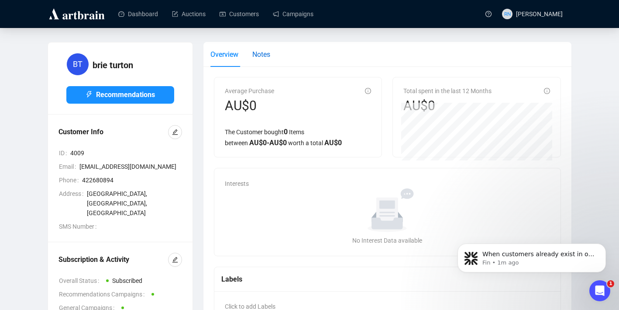
click at [266, 59] on div "Notes" at bounding box center [261, 54] width 18 height 11
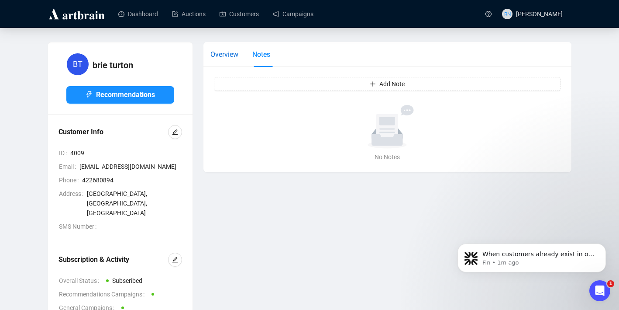
click at [221, 55] on span "Overview" at bounding box center [225, 54] width 28 height 8
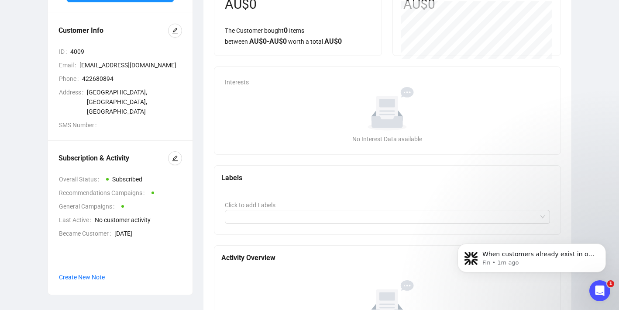
scroll to position [164, 0]
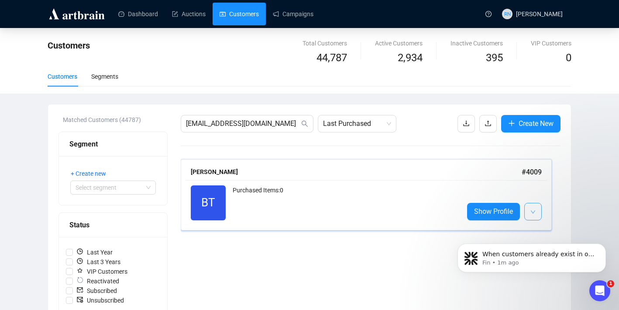
click at [537, 217] on button "button" at bounding box center [533, 211] width 17 height 17
click at [536, 215] on button "button" at bounding box center [533, 211] width 17 height 17
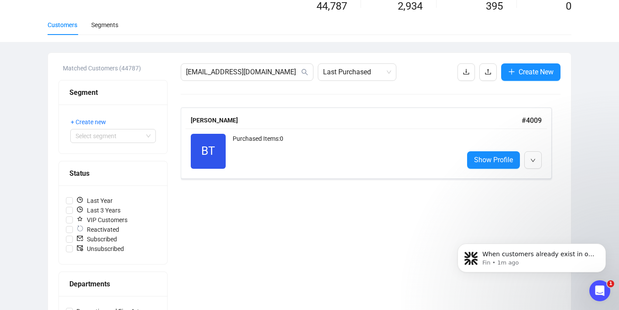
scroll to position [64, 0]
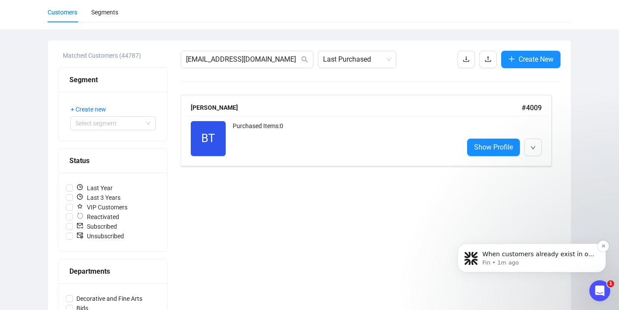
click at [520, 261] on p "Fin • 1m ago" at bounding box center [539, 263] width 113 height 8
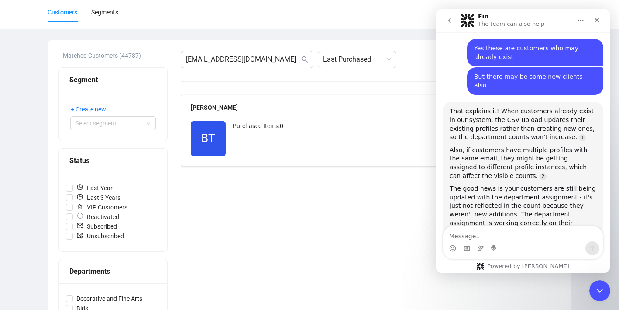
scroll to position [3219, 0]
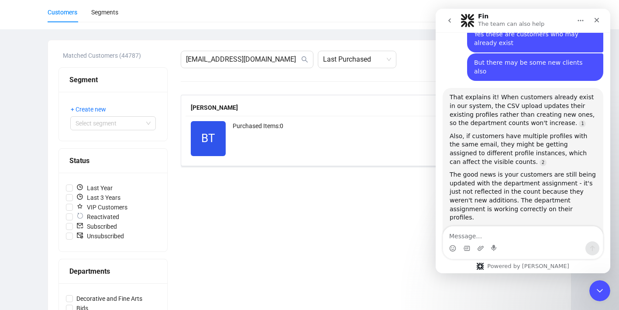
click at [507, 248] on div "Intercom messenger" at bounding box center [523, 248] width 160 height 14
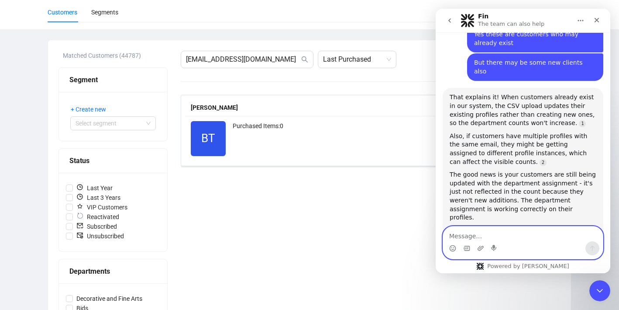
click at [500, 235] on textarea "Message…" at bounding box center [523, 233] width 160 height 15
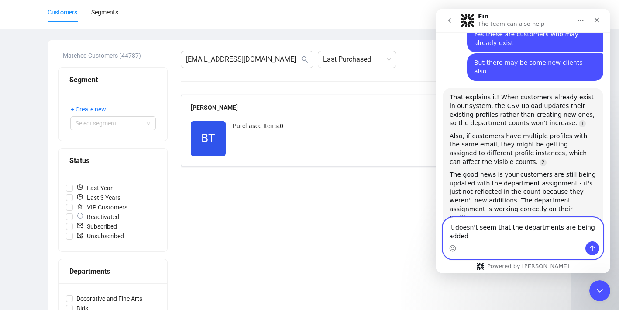
scroll to position [3228, 0]
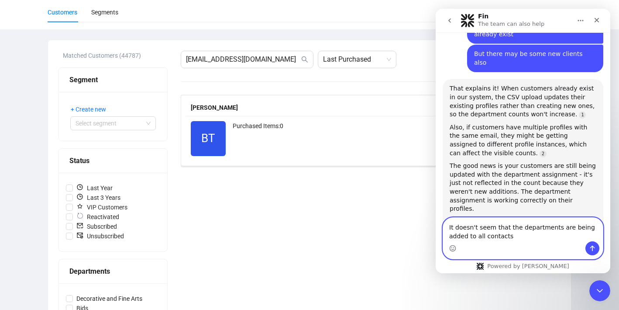
type textarea "It doesn't seem that the departments are being added to all contacts"
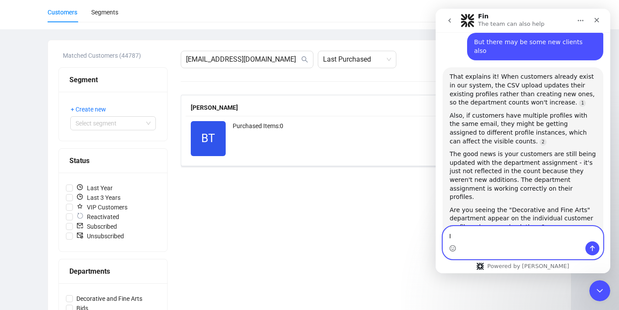
scroll to position [3268, 0]
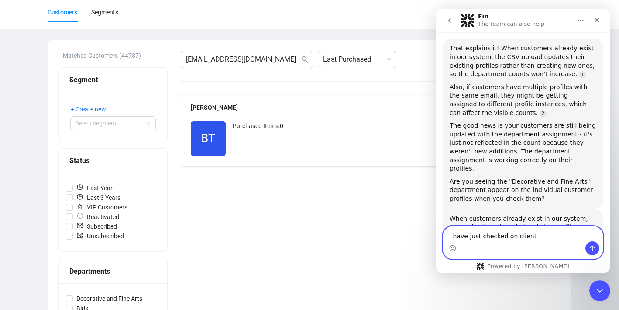
paste textarea "[EMAIL_ADDRESS][DOMAIN_NAME]"
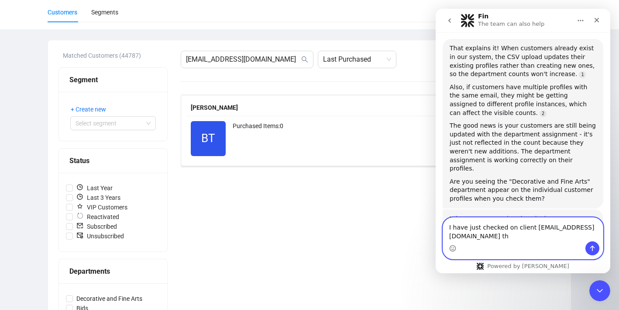
scroll to position [3276, 0]
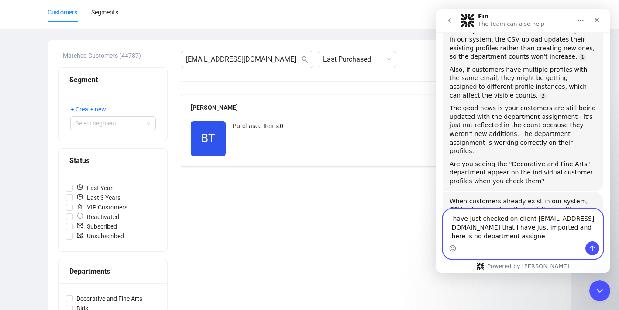
type textarea "I have just checked on client [EMAIL_ADDRESS][DOMAIN_NAME] that I have just imp…"
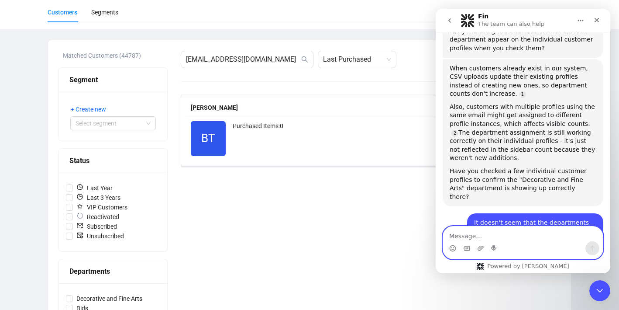
scroll to position [3428, 0]
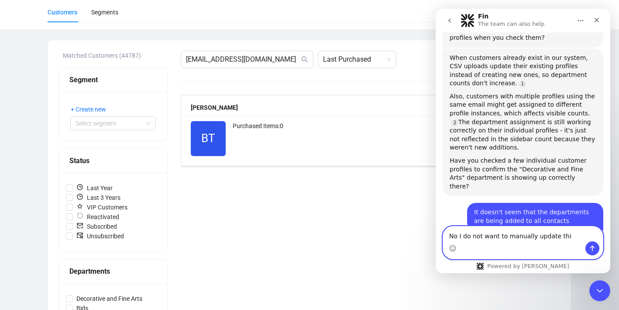
type textarea "No I do not want to manually update this"
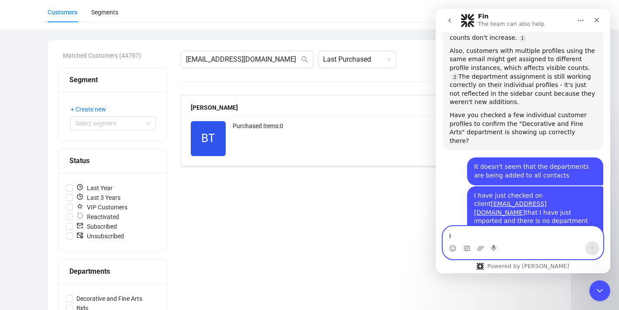
scroll to position [3483, 0]
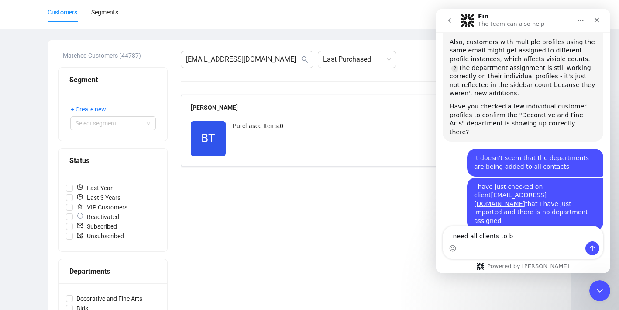
drag, startPoint x: 532, startPoint y: 242, endPoint x: 527, endPoint y: 235, distance: 9.0
click at [528, 239] on div "I need all clients to b I need all clients to b" at bounding box center [523, 242] width 160 height 32
drag, startPoint x: 527, startPoint y: 235, endPoint x: 389, endPoint y: 234, distance: 137.6
click html "Fin The team can also help Hi there! This is the Artbrain Support Bot. I can as…"
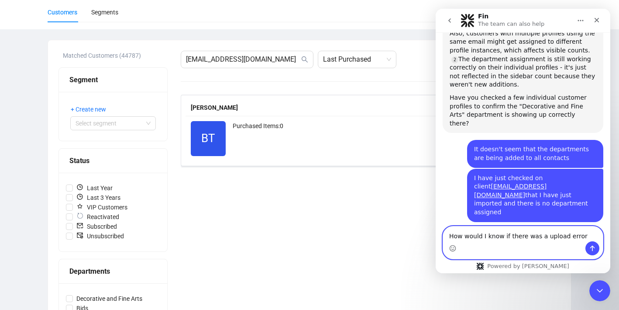
type textarea "How would I know if there was a upload error?"
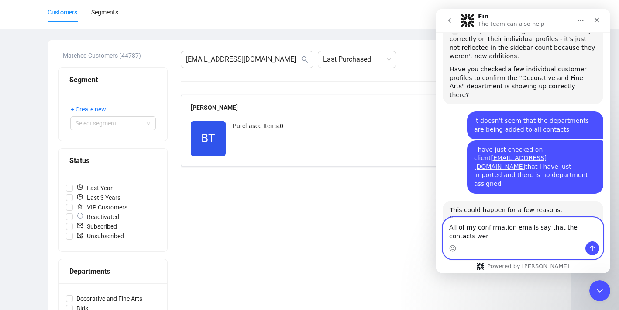
scroll to position [3528, 0]
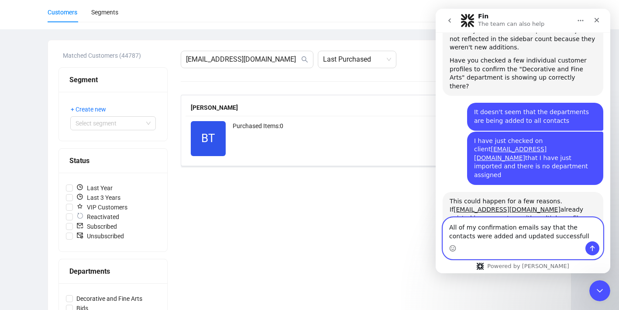
type textarea "All of my confirmation emails say that the contacts were added and updated succ…"
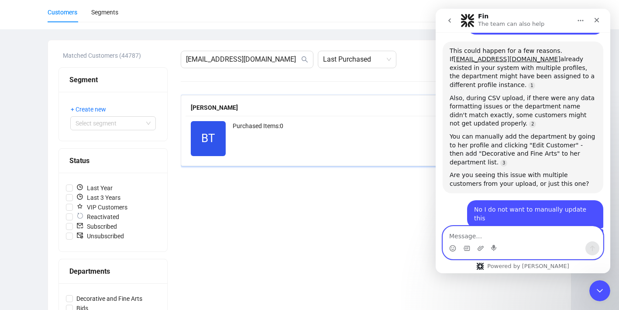
scroll to position [3687, 0]
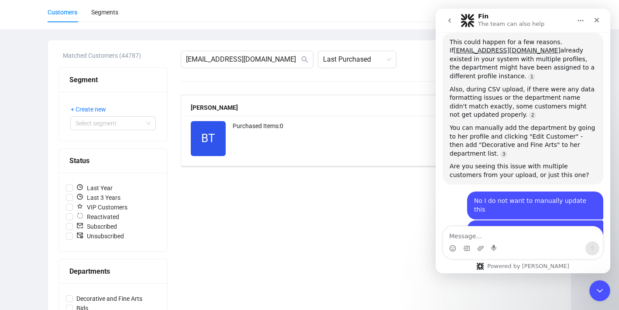
click at [292, 204] on div "brie@briellynturton.com Last Purchased Create New brie turton # 4009 BT Reactiv…" at bounding box center [371, 240] width 380 height 378
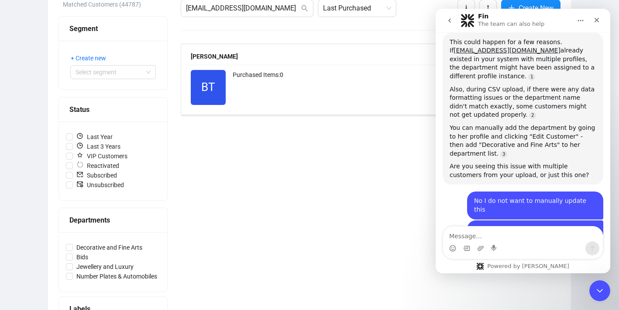
scroll to position [0, 0]
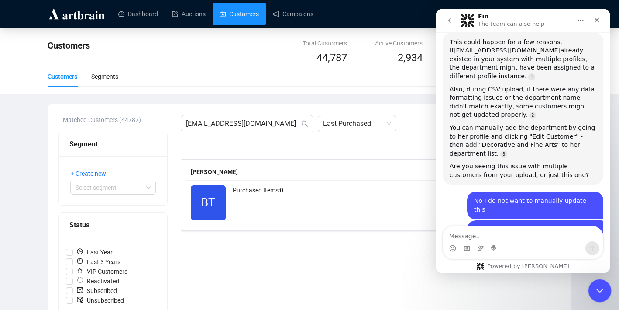
click at [597, 289] on icon "Close Intercom Messenger" at bounding box center [599, 288] width 6 height 3
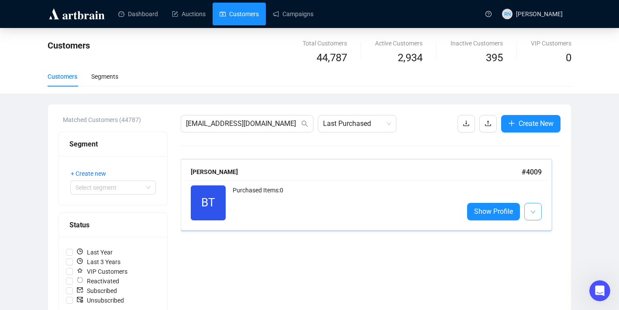
scroll to position [3702, 0]
click at [219, 193] on span "BT" at bounding box center [208, 202] width 35 height 35
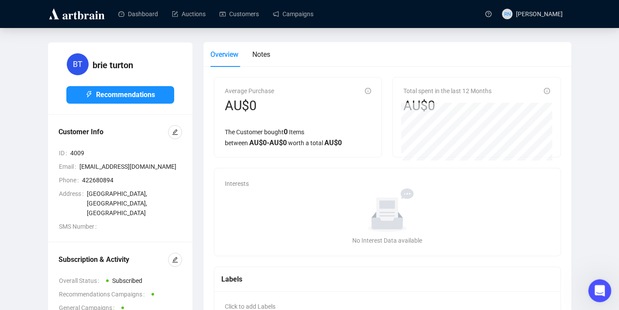
click at [590, 294] on div "Open Intercom Messenger" at bounding box center [598, 289] width 29 height 29
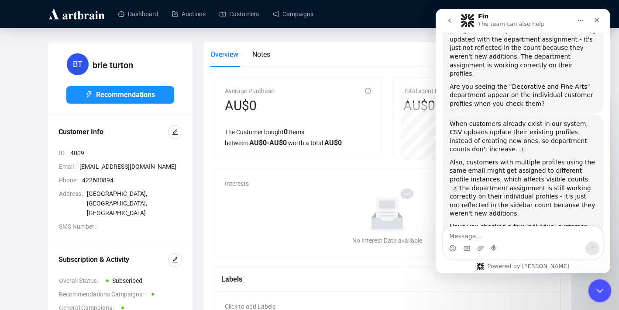
scroll to position [3711, 0]
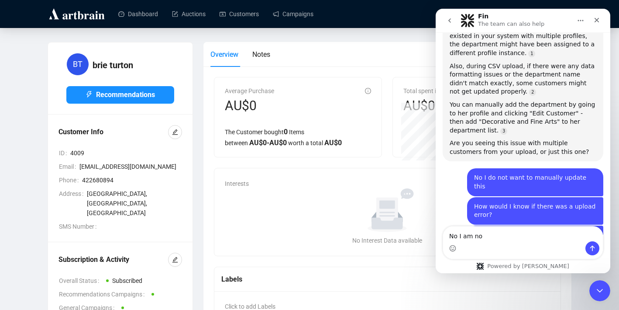
type textarea "No I am not"
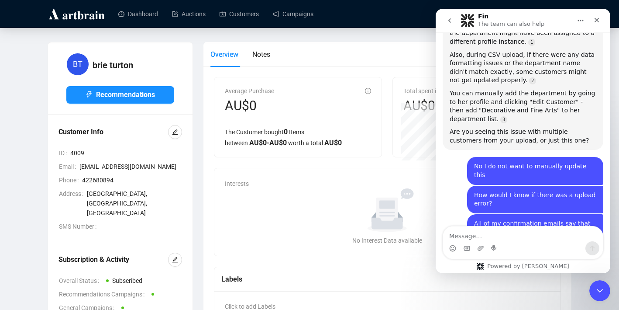
scroll to position [3750, 0]
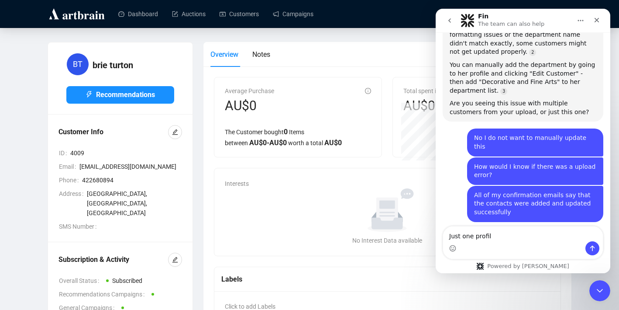
type textarea "Just one profile"
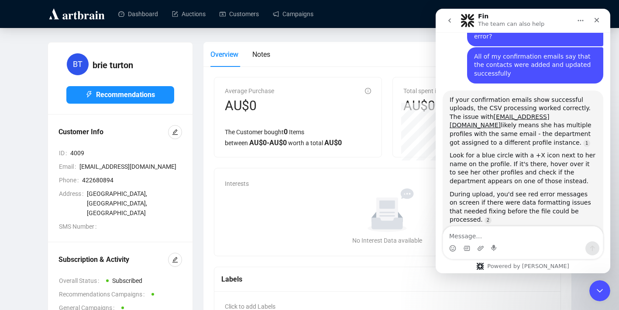
scroll to position [3892, 0]
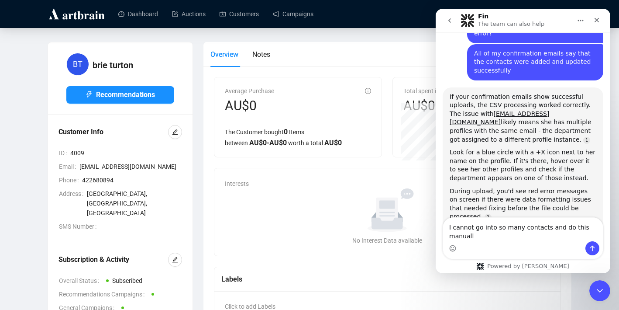
type textarea "I cannot go into so many contacts and do this manually"
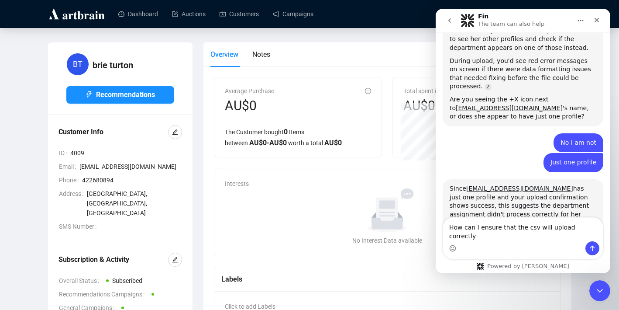
scroll to position [4047, 0]
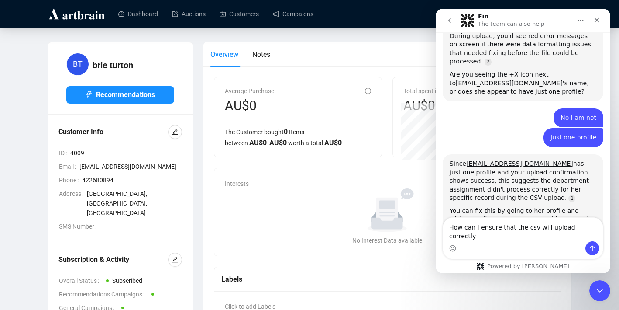
type textarea "How can I ensure that the csv will upload correctly?"
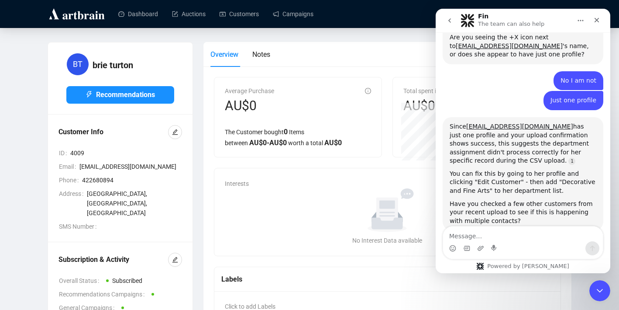
scroll to position [4093, 0]
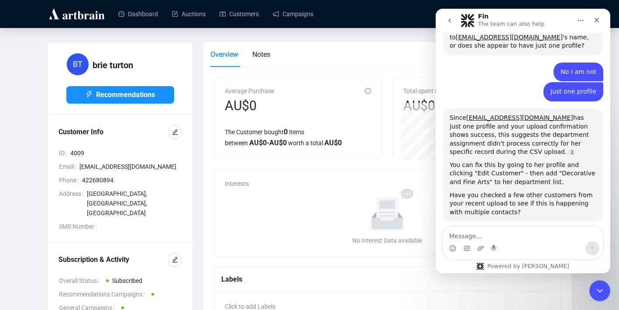
click at [503, 228] on textarea "Message…" at bounding box center [523, 233] width 160 height 15
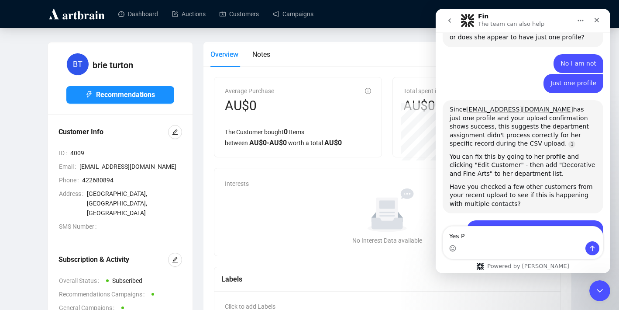
scroll to position [4101, 0]
type textarea "Yes need support"
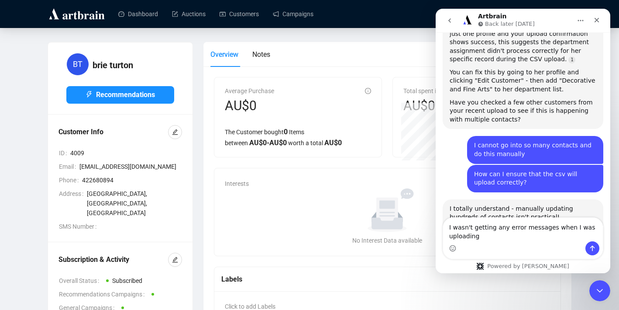
scroll to position [4195, 0]
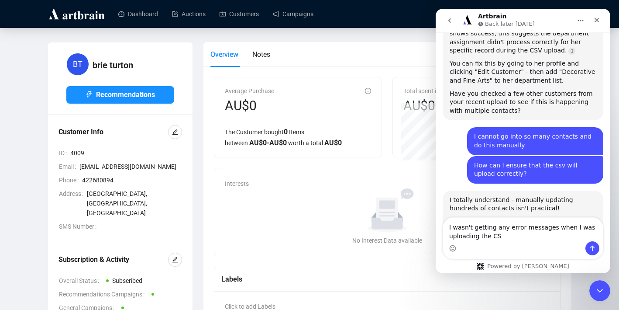
type textarea "I wasn't getting any error messages when I was uploading the CSV"
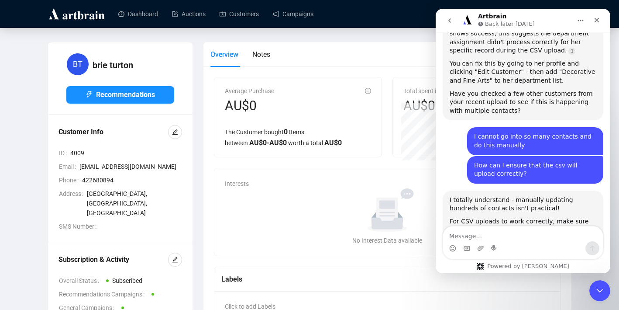
scroll to position [4221, 0]
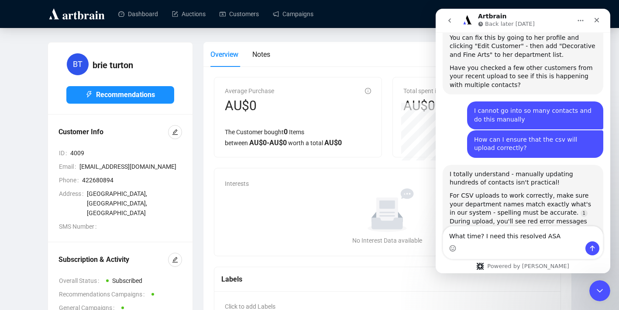
type textarea "What time? I need this resolved ASAP"
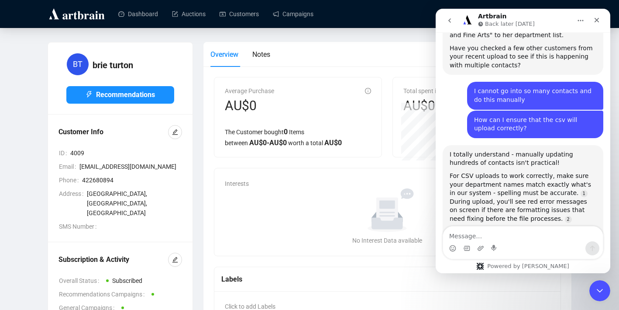
click at [201, 272] on div "Overview Notes Average Purchase AU$0 The Customer bought 0 Items between AU$ 0 …" at bounding box center [387, 251] width 379 height 418
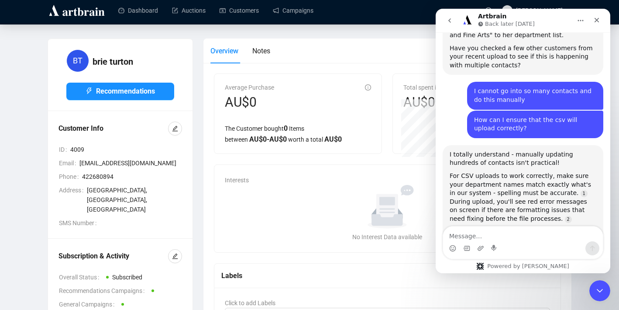
scroll to position [3, 0]
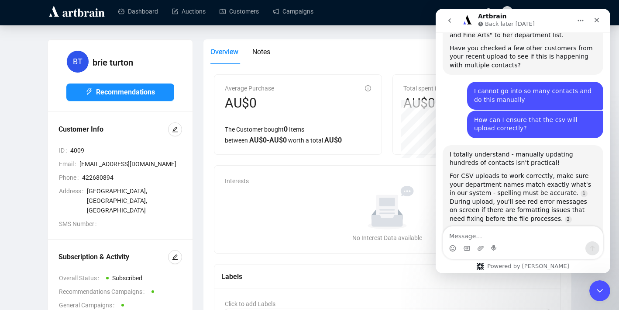
click at [191, 239] on div "Subscription & Activity Overall Status Subscribed Recommendations Campaigns Gen…" at bounding box center [120, 293] width 145 height 108
click at [173, 128] on icon "edit" at bounding box center [175, 129] width 6 height 6
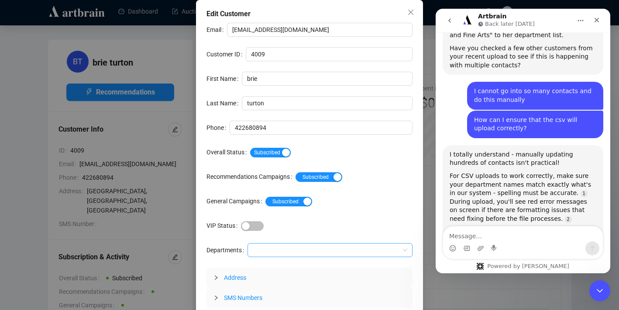
click at [268, 254] on div at bounding box center [325, 250] width 152 height 12
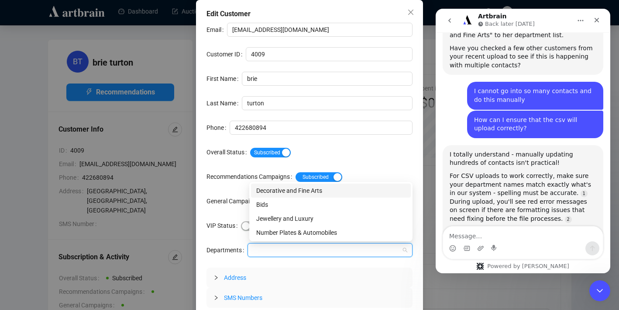
click at [180, 214] on div "Edit Customer Email brie@briellynturton.com Customer ID 4009 First Name brie La…" at bounding box center [309, 155] width 619 height 310
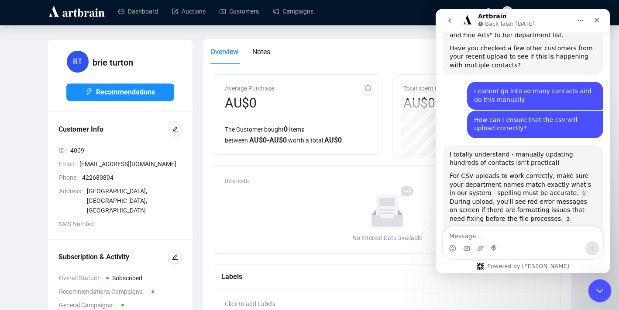
click at [599, 290] on icon "Close Intercom Messenger" at bounding box center [599, 289] width 10 height 10
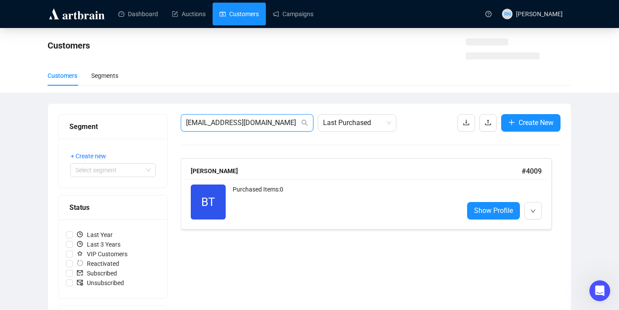
click at [284, 124] on input "[EMAIL_ADDRESS][DOMAIN_NAME]" at bounding box center [243, 122] width 114 height 10
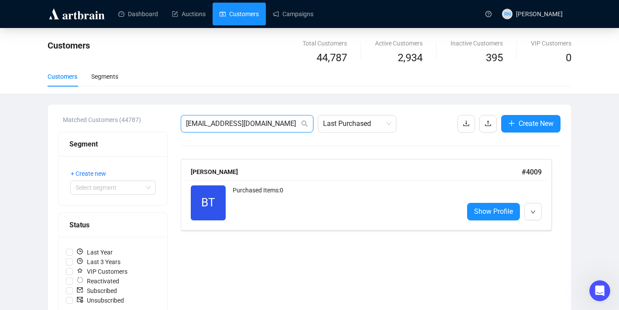
scroll to position [75, 0]
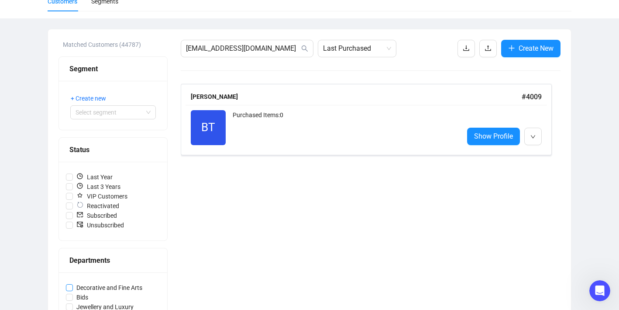
click at [110, 287] on span "Decorative and Fine Arts" at bounding box center [109, 288] width 73 height 10
click at [73, 287] on input "Decorative and Fine Arts" at bounding box center [69, 287] width 7 height 7
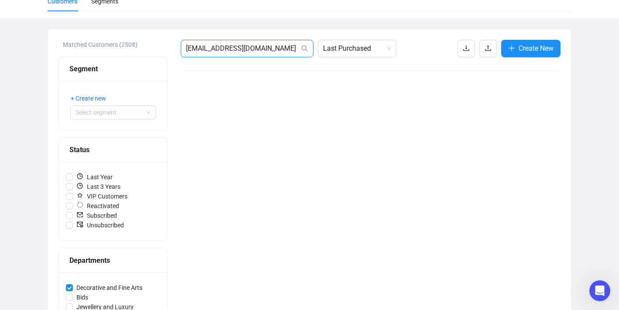
click at [269, 49] on input "[EMAIL_ADDRESS][DOMAIN_NAME]" at bounding box center [243, 48] width 114 height 10
click at [287, 52] on input "[EMAIL_ADDRESS][DOMAIN_NAME]" at bounding box center [243, 48] width 114 height 10
click at [80, 287] on span "Decorative and Fine Arts" at bounding box center [109, 288] width 73 height 10
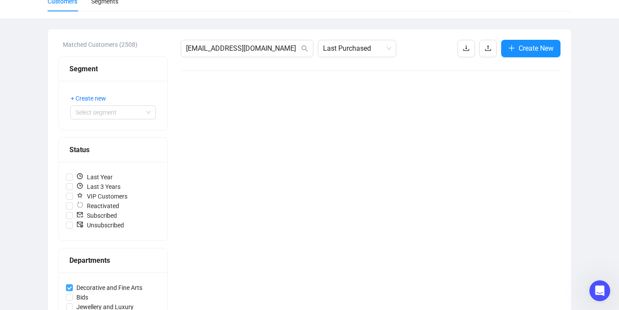
click at [73, 287] on input "Decorative and Fine Arts" at bounding box center [69, 287] width 7 height 7
checkbox input "false"
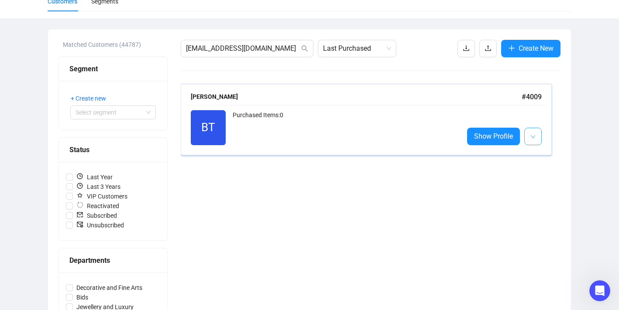
click at [534, 138] on icon "down" at bounding box center [533, 136] width 5 height 5
click at [593, 117] on div "Customers Total Customers 44,787 Active Customers 2,934 Inactive Customers 395 …" at bounding box center [309, 191] width 619 height 476
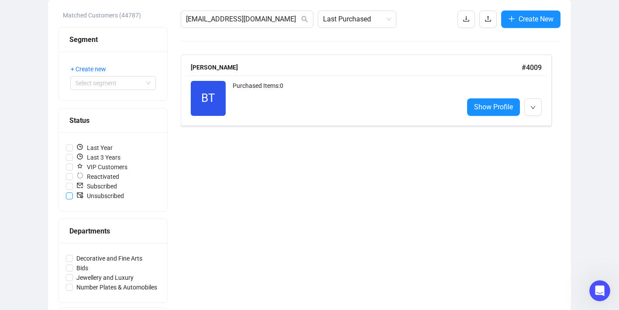
scroll to position [105, 0]
click at [599, 294] on icon "Open Intercom Messenger" at bounding box center [599, 289] width 14 height 14
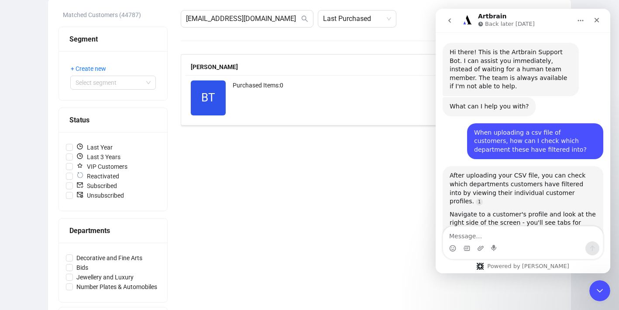
scroll to position [4241, 0]
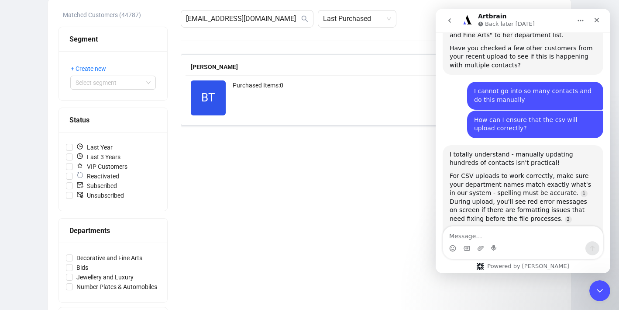
click at [250, 213] on div "brie@briellynturton.com Last Purchased Create New brie turton # 4009 BT Reactiv…" at bounding box center [371, 199] width 380 height 378
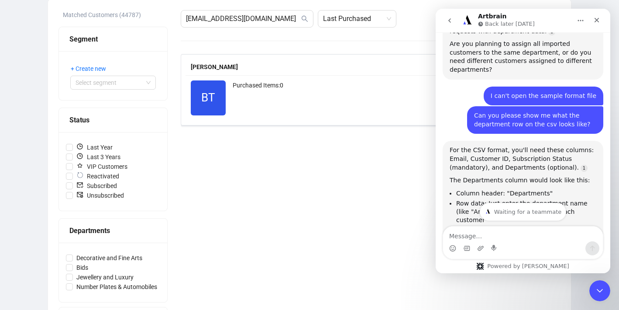
scroll to position [459, 0]
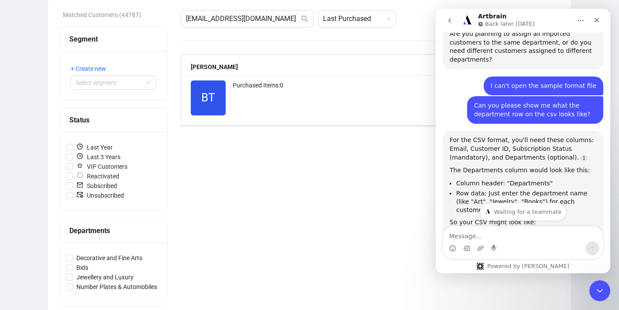
click at [523, 179] on li "Column header: "Departments"" at bounding box center [526, 183] width 140 height 8
copy li "Departments"
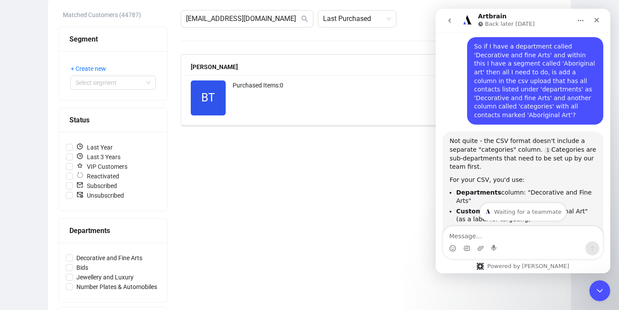
scroll to position [1001, 0]
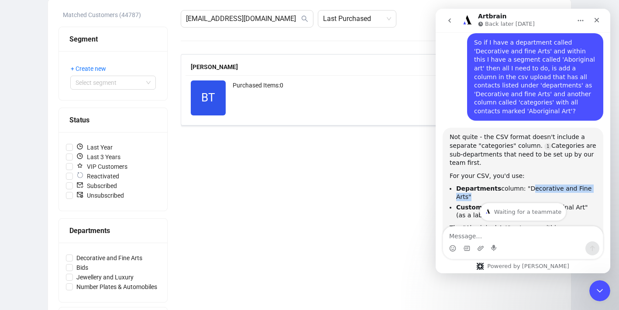
drag, startPoint x: 524, startPoint y: 111, endPoint x: 591, endPoint y: 111, distance: 67.3
click at [591, 184] on li "Departments column: "Decorative and Fine Arts"" at bounding box center [526, 192] width 140 height 16
copy li "Decorative and Fine Arts"
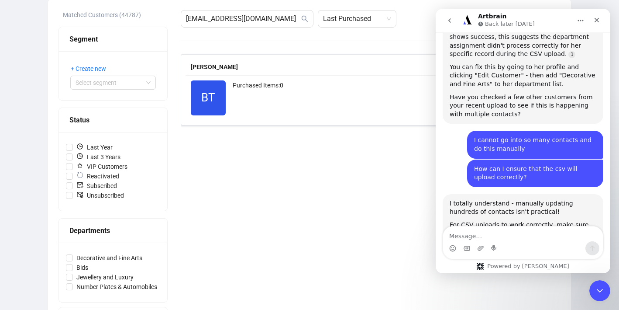
scroll to position [4250, 0]
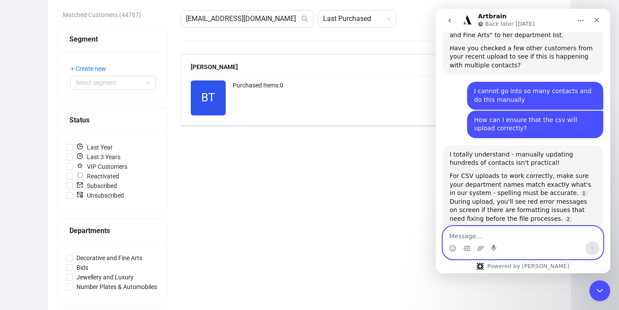
click at [462, 236] on textarea "Message…" at bounding box center [523, 233] width 160 height 15
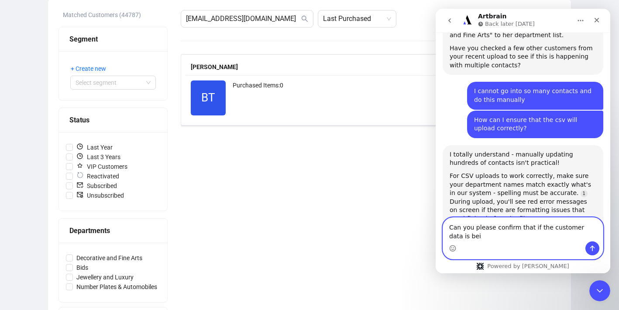
scroll to position [4258, 0]
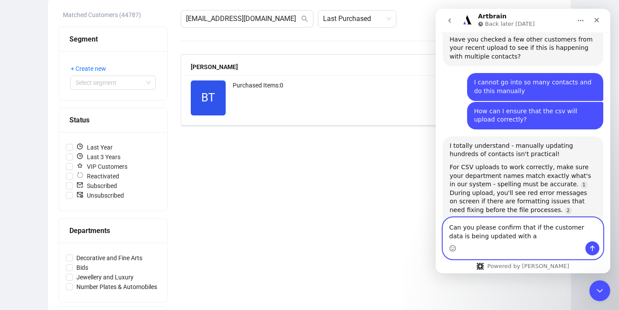
click at [572, 228] on textarea "Can you please confirm that if the customer data is being updated with a" at bounding box center [523, 229] width 160 height 24
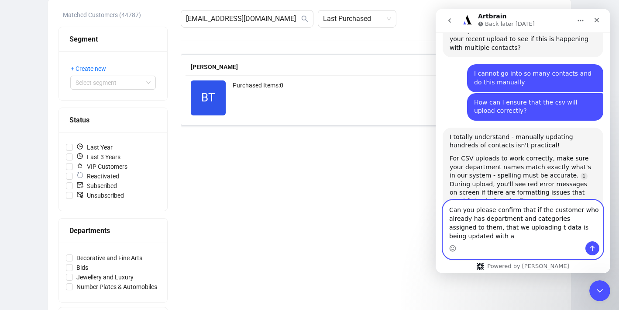
scroll to position [4276, 0]
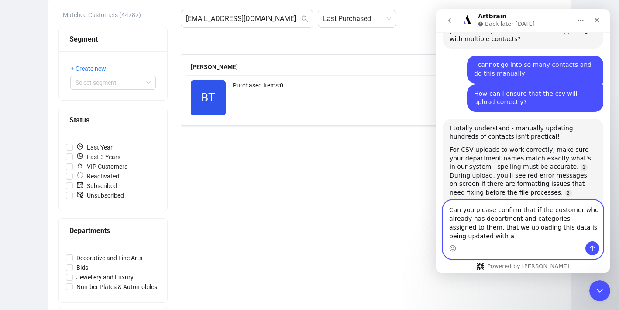
click at [545, 228] on textarea "Can you please confirm that if the customer who already has department and cate…" at bounding box center [523, 220] width 160 height 41
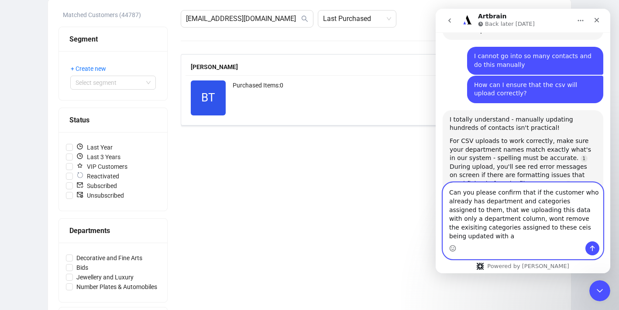
scroll to position [4293, 0]
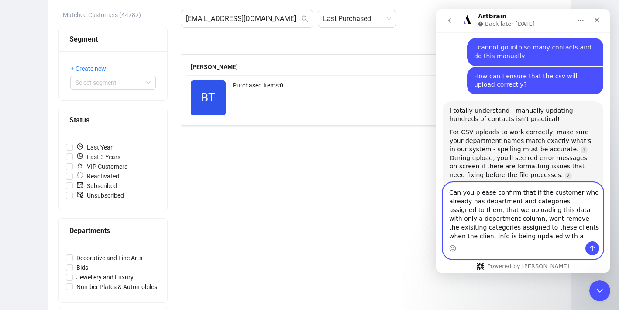
drag, startPoint x: 536, startPoint y: 231, endPoint x: 457, endPoint y: 237, distance: 79.3
click at [457, 237] on textarea "Can you please confirm that if the customer who already has department and cate…" at bounding box center [523, 212] width 160 height 59
drag, startPoint x: 460, startPoint y: 236, endPoint x: 539, endPoint y: 239, distance: 79.1
click at [539, 239] on textarea "Can you please confirm that if the customer who already has department and cate…" at bounding box center [523, 212] width 160 height 59
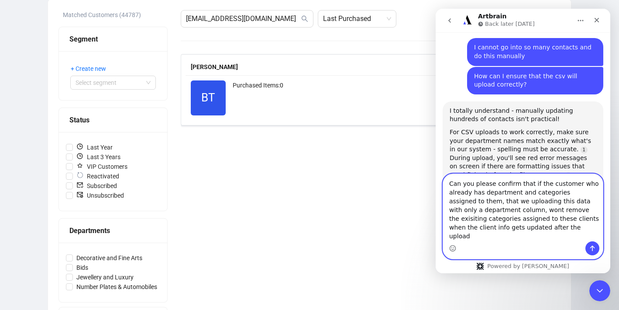
type textarea "Can you please confirm that if the customer who already has department and cate…"
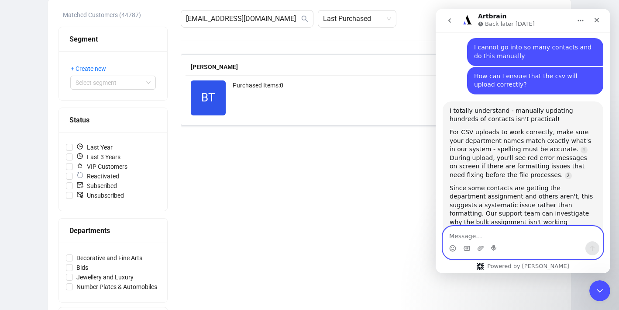
scroll to position [4329, 0]
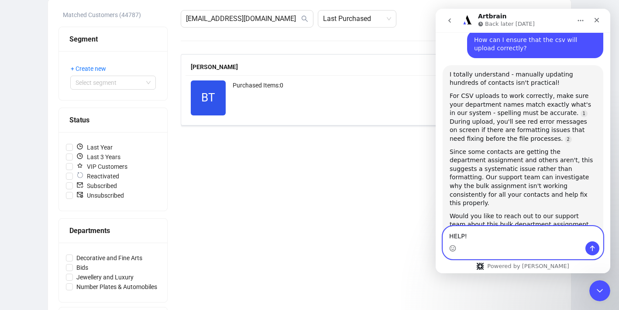
type textarea "HELP!!"
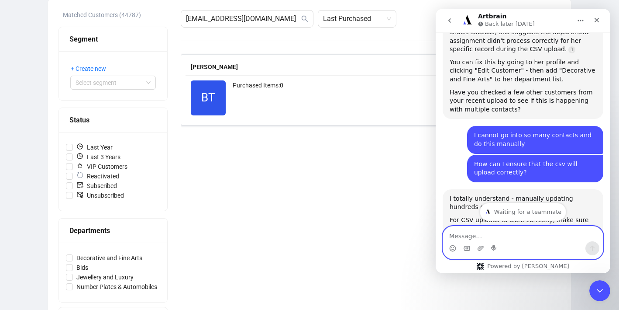
scroll to position [4350, 0]
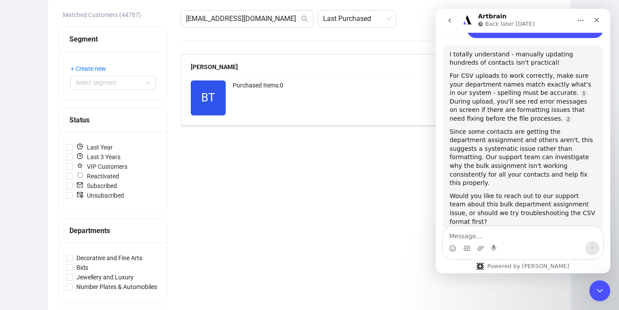
click at [507, 24] on p "Back later today" at bounding box center [510, 24] width 50 height 9
click at [577, 21] on icon "Home" at bounding box center [580, 20] width 7 height 7
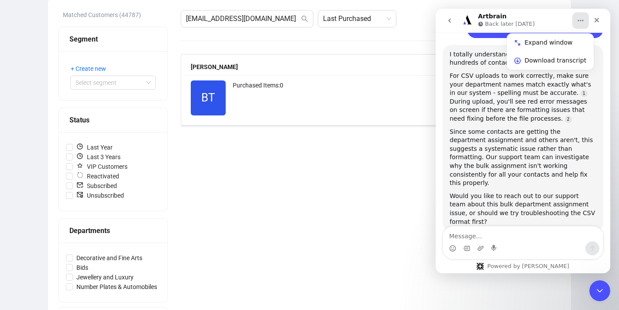
click at [577, 21] on icon "Home" at bounding box center [580, 20] width 7 height 7
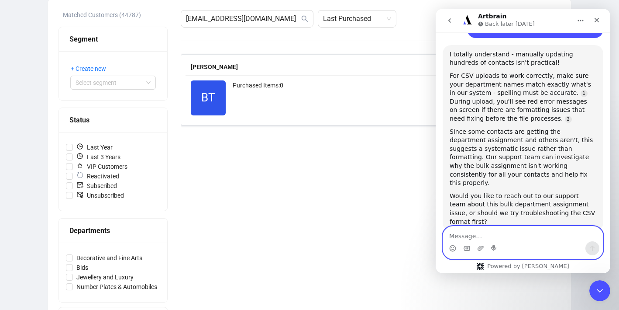
click at [484, 238] on textarea "Message…" at bounding box center [523, 233] width 160 height 15
type textarea "AI HELP"
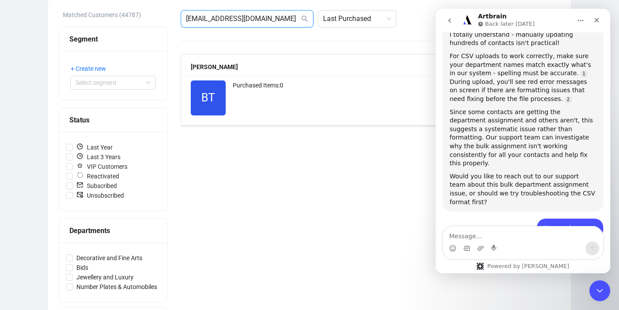
click at [273, 21] on input "[EMAIL_ADDRESS][DOMAIN_NAME]" at bounding box center [243, 19] width 114 height 10
type input "mark@saqconsulting.com.au"
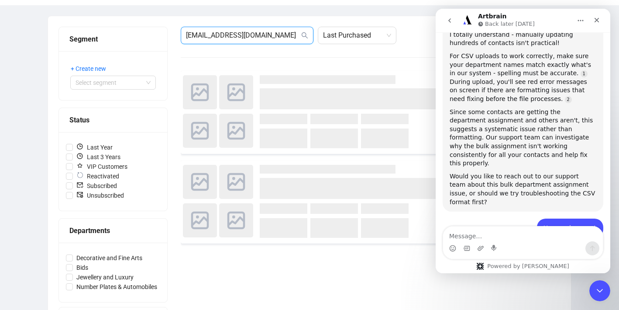
scroll to position [105, 0]
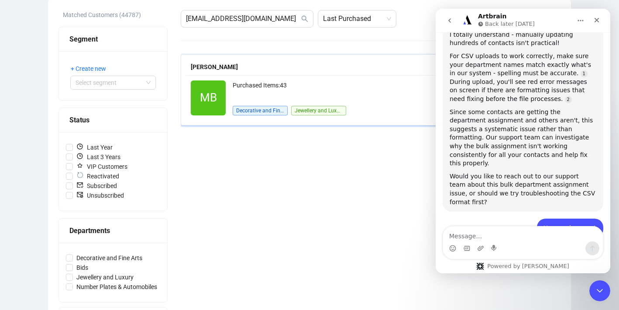
click at [376, 93] on div "Purchased Items: 43" at bounding box center [345, 88] width 224 height 17
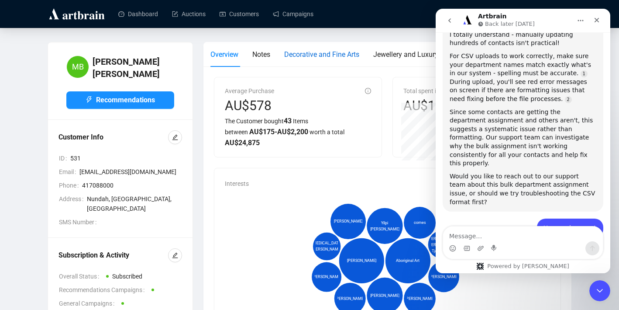
click at [314, 58] on span "Decorative and Fine Arts" at bounding box center [321, 54] width 75 height 8
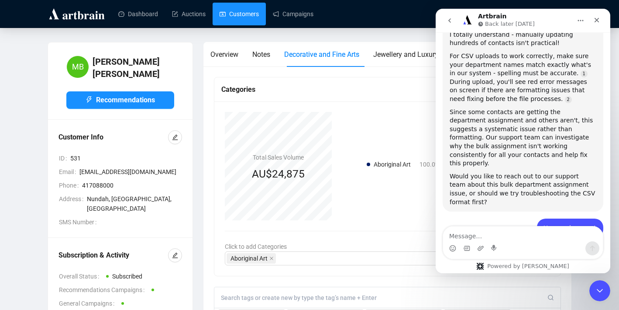
click at [251, 15] on link "Customers" at bounding box center [239, 14] width 39 height 23
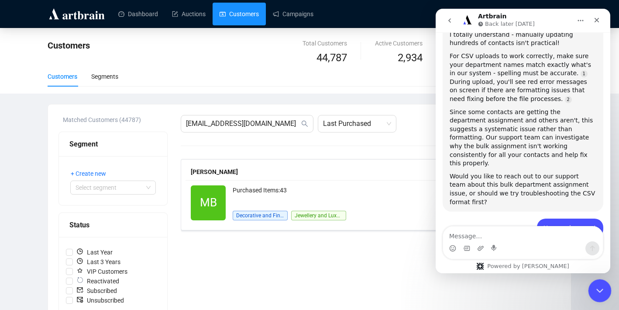
click at [598, 293] on icon "Close Intercom Messenger" at bounding box center [599, 289] width 10 height 10
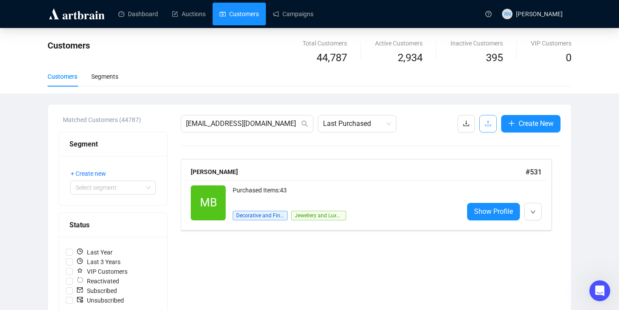
click at [485, 128] on span "button" at bounding box center [488, 123] width 7 height 11
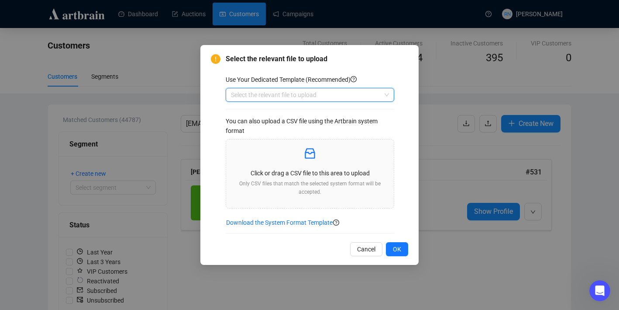
click at [302, 93] on input "search" at bounding box center [306, 94] width 150 height 13
click at [298, 121] on div "You can also upload a CSV file using the Artbrain system format" at bounding box center [310, 125] width 169 height 19
click at [298, 111] on div "Use Your Dedicated Template (Recommended) Select the relevant file to upload Yo…" at bounding box center [317, 154] width 183 height 159
click at [298, 94] on input "search" at bounding box center [306, 94] width 150 height 13
click at [298, 117] on div "Customers" at bounding box center [310, 112] width 155 height 10
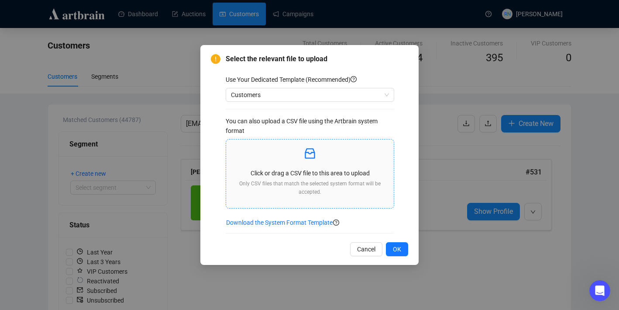
click at [305, 172] on p "Click or drag a CSV file to this area to upload" at bounding box center [310, 173] width 154 height 10
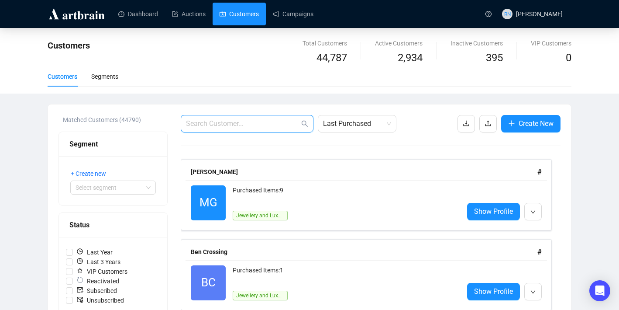
click at [211, 123] on input "text" at bounding box center [243, 123] width 114 height 10
paste input "[EMAIL_ADDRESS][DOMAIN_NAME]"
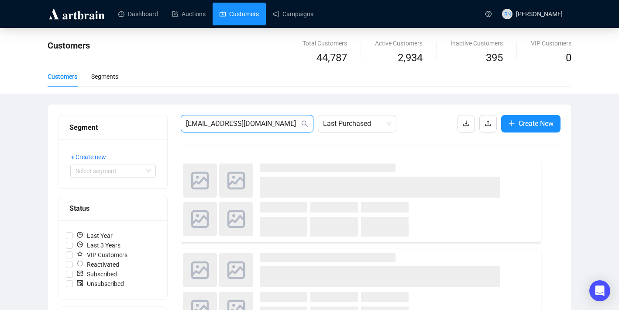
type input "[EMAIL_ADDRESS][DOMAIN_NAME]"
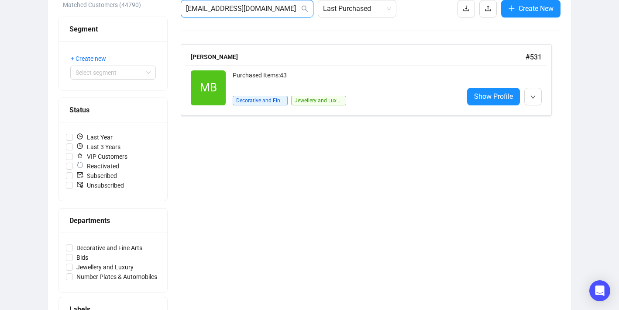
scroll to position [124, 0]
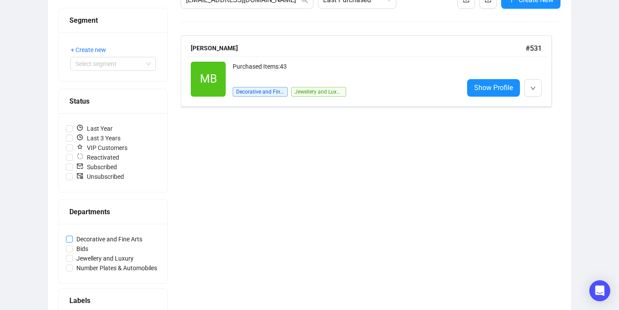
click at [110, 236] on span "Decorative and Fine Arts" at bounding box center [109, 239] width 73 height 10
click at [73, 236] on input "Decorative and Fine Arts" at bounding box center [69, 238] width 7 height 7
checkbox input "true"
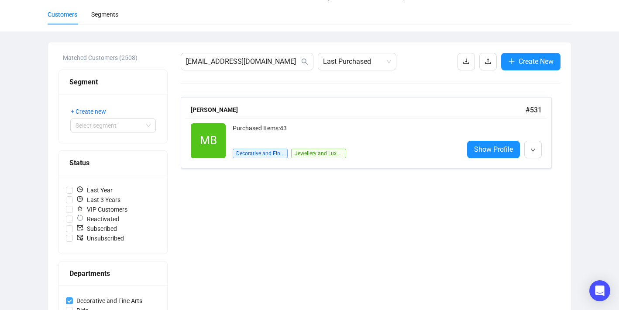
scroll to position [62, 0]
click at [293, 133] on div "Purchased Items: 43" at bounding box center [345, 132] width 224 height 17
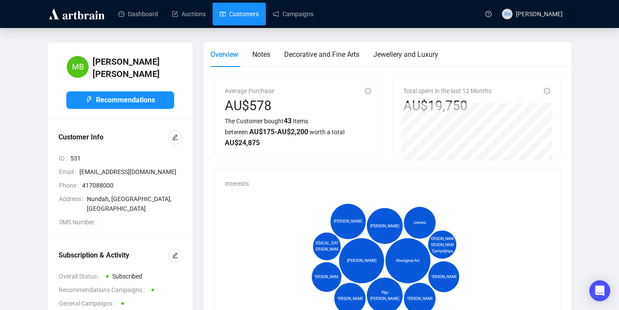
click at [241, 17] on link "Customers" at bounding box center [239, 14] width 39 height 23
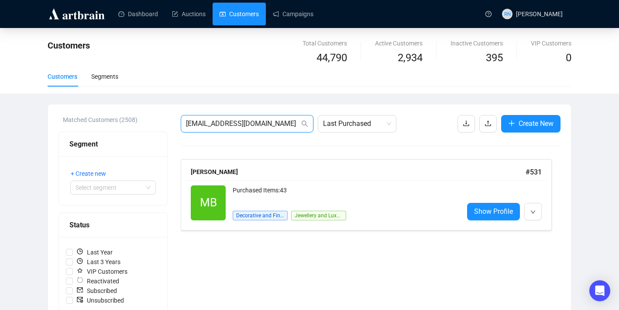
click at [270, 122] on input "[EMAIL_ADDRESS][DOMAIN_NAME]" at bounding box center [243, 123] width 114 height 10
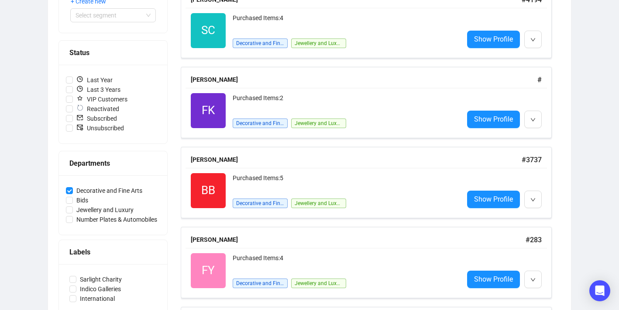
scroll to position [100, 0]
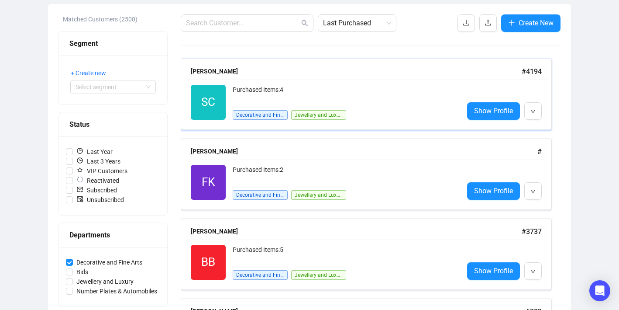
click at [404, 99] on div "Purchased Items: 4" at bounding box center [345, 93] width 224 height 17
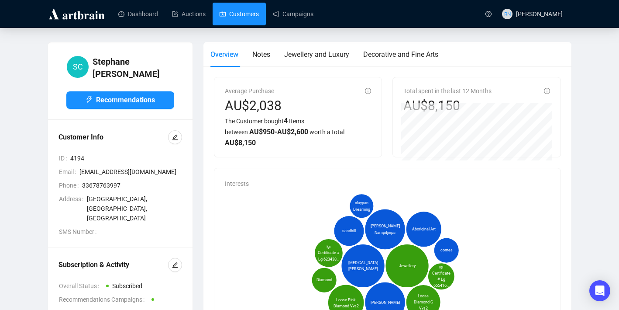
click at [253, 14] on link "Customers" at bounding box center [239, 14] width 39 height 23
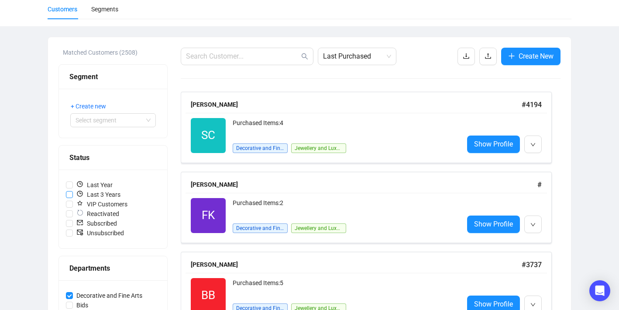
scroll to position [109, 0]
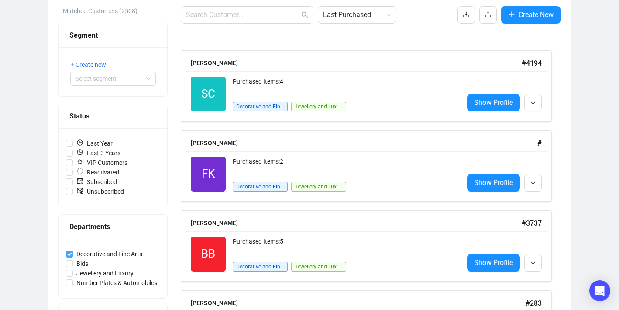
copy span
drag, startPoint x: 170, startPoint y: 254, endPoint x: 77, endPoint y: 251, distance: 93.1
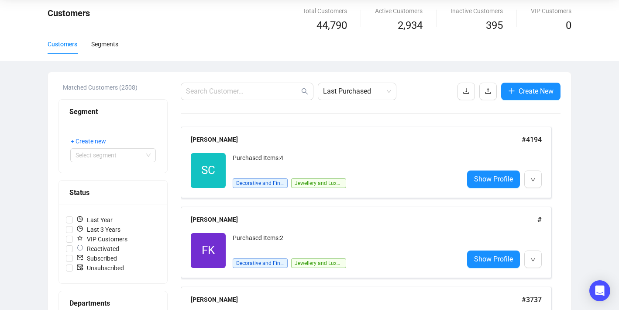
scroll to position [0, 0]
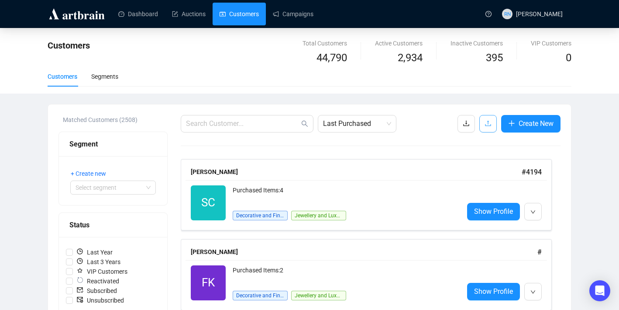
click at [486, 126] on icon "upload" at bounding box center [488, 124] width 6 height 6
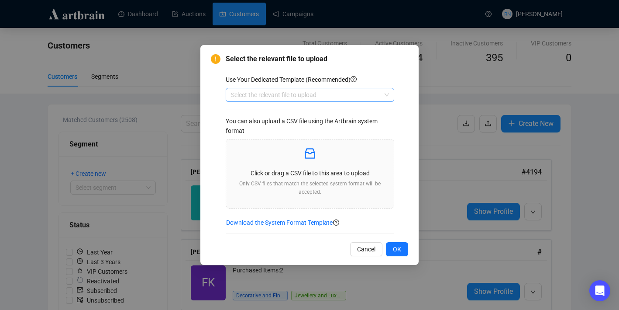
click at [272, 93] on input "search" at bounding box center [306, 94] width 150 height 13
click at [273, 113] on div "Customers" at bounding box center [310, 112] width 155 height 10
click at [297, 223] on span "Download the System Format Template" at bounding box center [279, 222] width 107 height 10
click at [455, 100] on div "Select the relevant file to upload Use Your Dedicated Template (Recommended) Cu…" at bounding box center [309, 155] width 619 height 310
click at [366, 253] on span "Cancel" at bounding box center [366, 249] width 18 height 10
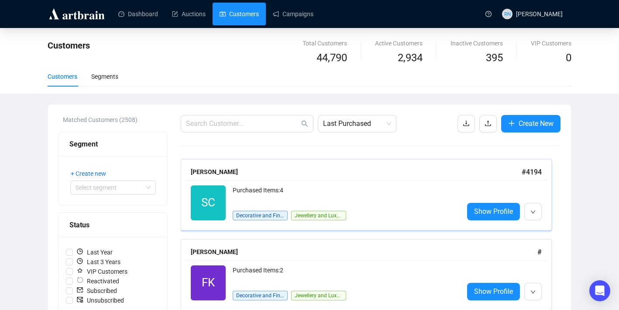
click at [394, 208] on div "Purchased Items: 4 Decorative and Fine Arts Jewellery and Luxury" at bounding box center [345, 202] width 224 height 35
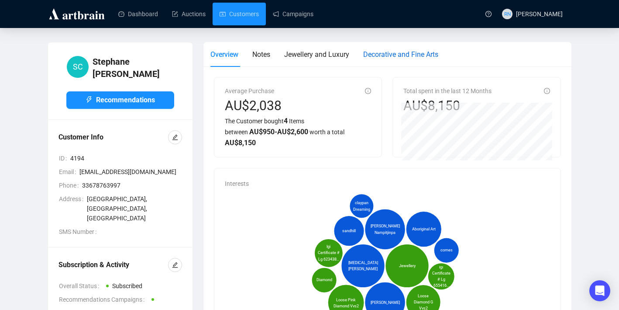
click at [414, 51] on span "Decorative and Fine Arts" at bounding box center [400, 54] width 75 height 8
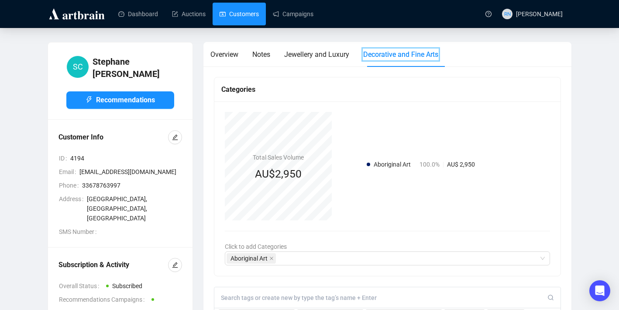
click at [238, 10] on link "Customers" at bounding box center [239, 14] width 39 height 23
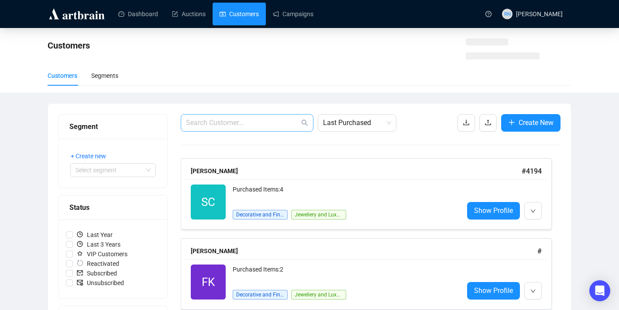
click at [220, 131] on span at bounding box center [247, 122] width 133 height 17
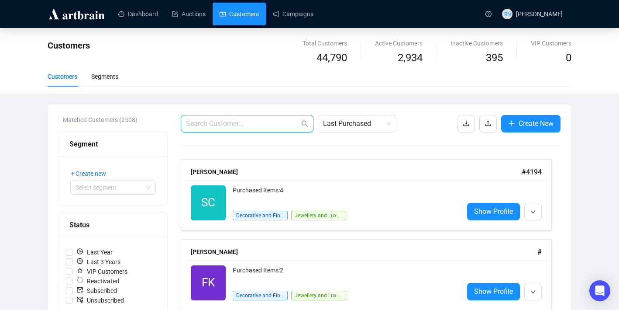
paste input "[EMAIL_ADDRESS][DOMAIN_NAME]"
type input "[EMAIL_ADDRESS][DOMAIN_NAME]"
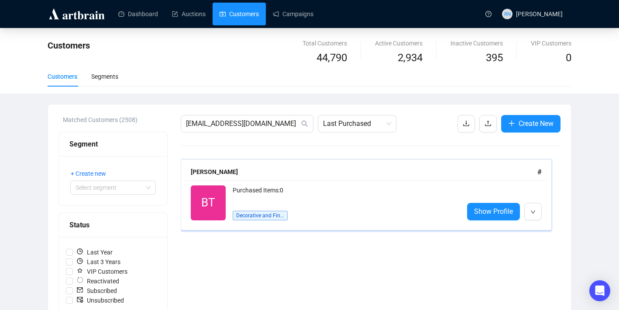
click at [361, 213] on div "Purchased Items: 0 Decorative and Fine Arts" at bounding box center [345, 202] width 224 height 35
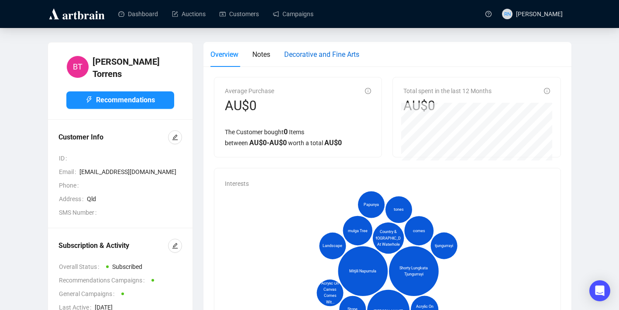
click at [318, 56] on span "Decorative and Fine Arts" at bounding box center [321, 54] width 75 height 8
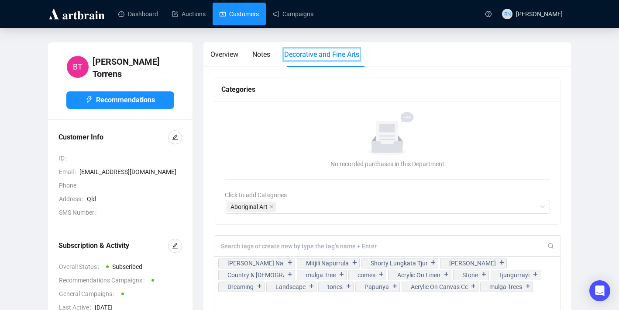
click at [235, 15] on link "Customers" at bounding box center [239, 14] width 39 height 23
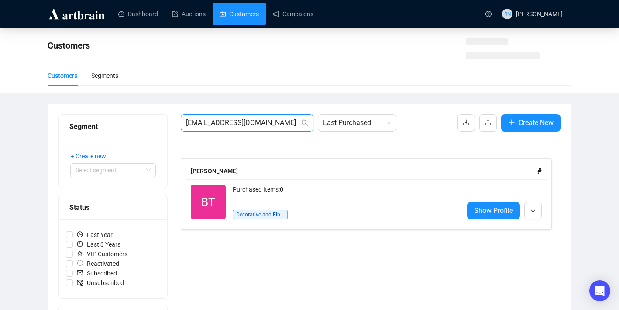
click at [236, 126] on input "[EMAIL_ADDRESS][DOMAIN_NAME]" at bounding box center [243, 122] width 114 height 10
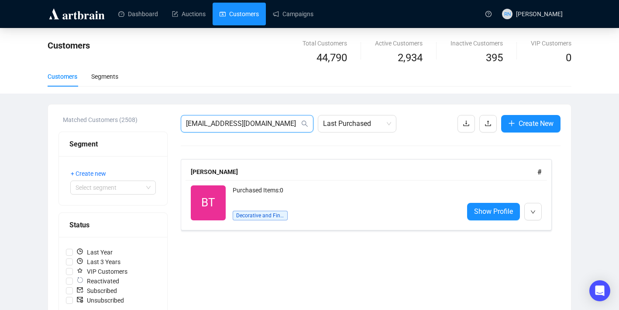
paste input "zoe.[PERSON_NAME]@g"
type input "[EMAIL_ADDRESS][PERSON_NAME][DOMAIN_NAME]"
click at [279, 122] on input "[EMAIL_ADDRESS][PERSON_NAME][DOMAIN_NAME]" at bounding box center [243, 123] width 114 height 10
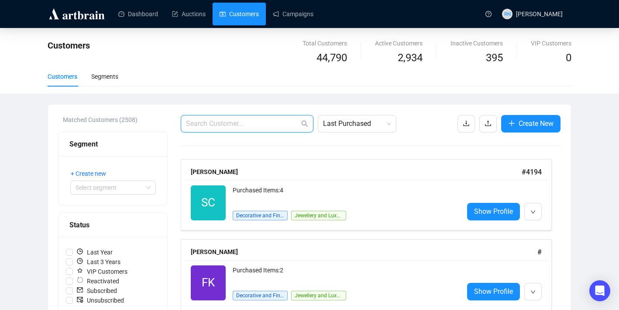
paste input "[EMAIL_ADDRESS][DOMAIN_NAME]"
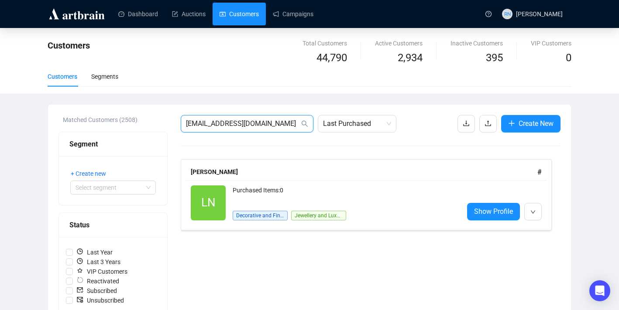
click at [211, 127] on input "[EMAIL_ADDRESS][DOMAIN_NAME]" at bounding box center [243, 123] width 114 height 10
paste input "[PERSON_NAME].[PERSON_NAME]@g"
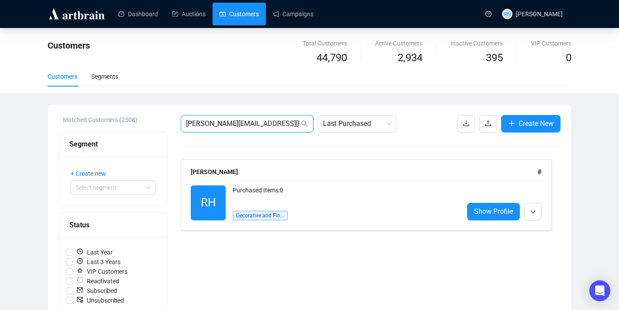
click at [249, 124] on input "[PERSON_NAME][EMAIL_ADDRESS][PERSON_NAME][DOMAIN_NAME]" at bounding box center [243, 123] width 114 height 10
paste input "[PERSON_NAME][EMAIL_ADDRESS][PERSON_NAME][DOMAIN_NAME]"
type input "[PERSON_NAME][EMAIL_ADDRESS][PERSON_NAME][DOMAIN_NAME]"
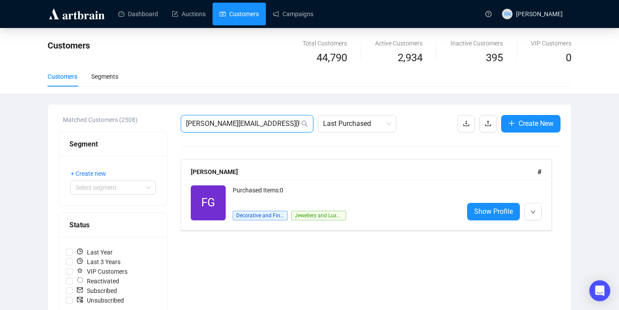
click at [239, 126] on input "[PERSON_NAME][EMAIL_ADDRESS][PERSON_NAME][DOMAIN_NAME]" at bounding box center [243, 123] width 114 height 10
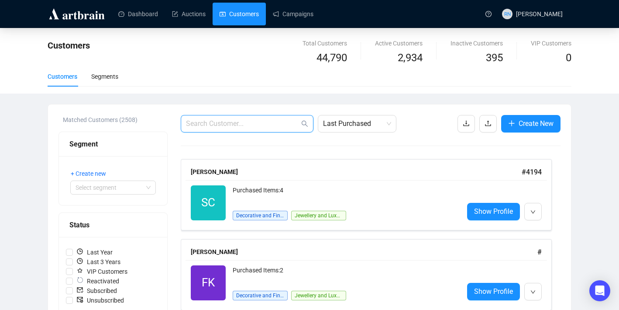
paste input "[EMAIL_ADDRESS][DOMAIN_NAME]"
type input "[EMAIL_ADDRESS][DOMAIN_NAME]"
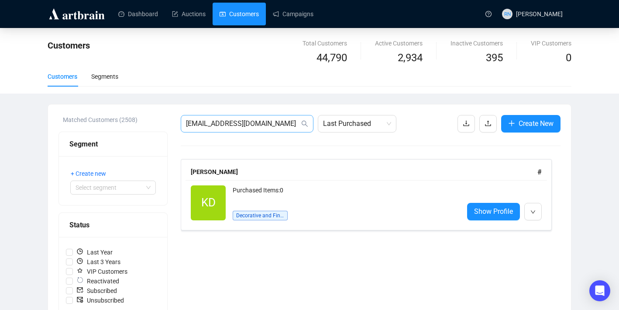
click at [220, 129] on span "[EMAIL_ADDRESS][DOMAIN_NAME]" at bounding box center [247, 123] width 133 height 17
click at [218, 124] on input "[EMAIL_ADDRESS][DOMAIN_NAME]" at bounding box center [243, 123] width 114 height 10
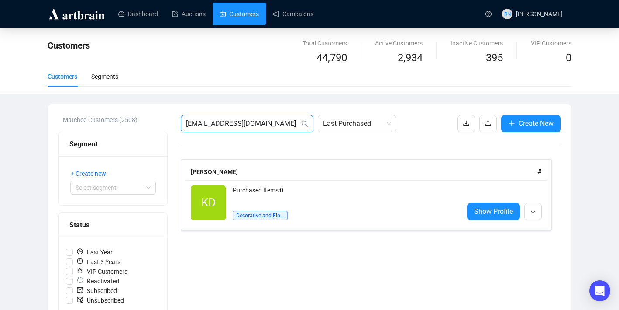
click at [218, 124] on input "[EMAIL_ADDRESS][DOMAIN_NAME]" at bounding box center [243, 123] width 114 height 10
paste input "[EMAIL_ADDRESS][DOMAIN_NAME]"
click at [243, 128] on input "[EMAIL_ADDRESS][DOMAIN_NAME]" at bounding box center [243, 123] width 114 height 10
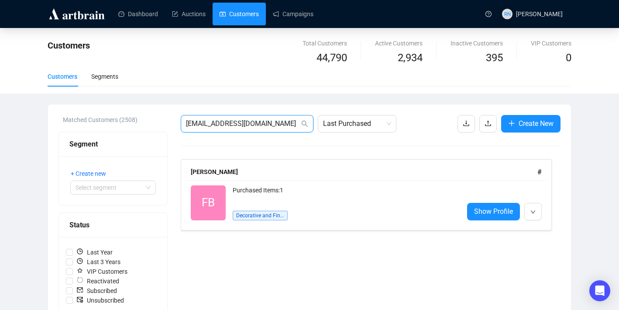
click at [243, 128] on input "[EMAIL_ADDRESS][DOMAIN_NAME]" at bounding box center [243, 123] width 114 height 10
paste input "perseus2155@duck"
click at [232, 131] on span "[EMAIL_ADDRESS][DOMAIN_NAME]" at bounding box center [247, 123] width 133 height 17
click at [232, 126] on input "[EMAIL_ADDRESS][DOMAIN_NAME]" at bounding box center [243, 123] width 114 height 10
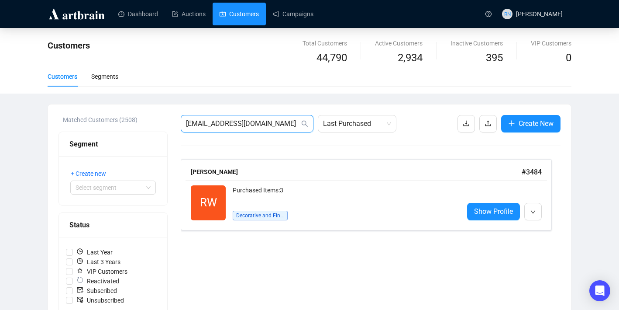
click at [232, 126] on input "[EMAIL_ADDRESS][DOMAIN_NAME]" at bounding box center [243, 123] width 114 height 10
paste input "elishevavissel@me"
type input "[EMAIL_ADDRESS][DOMAIN_NAME]"
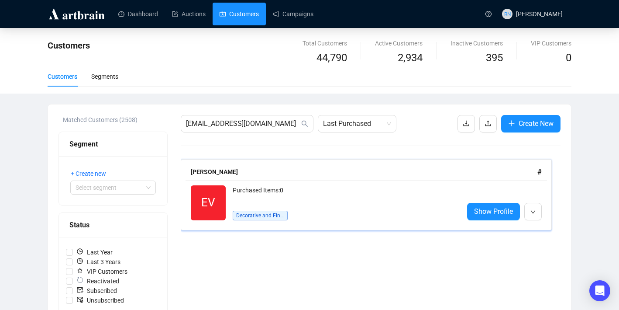
click at [318, 198] on div "Purchased Items: 0" at bounding box center [345, 193] width 224 height 17
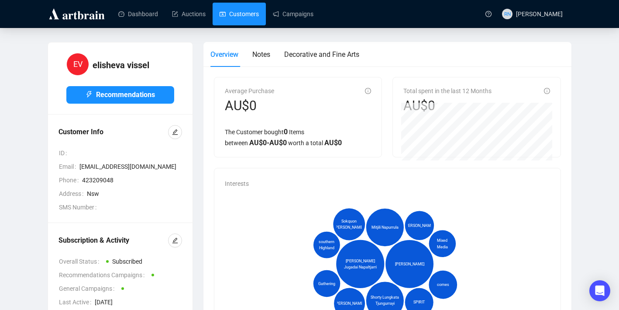
click at [246, 10] on link "Customers" at bounding box center [239, 14] width 39 height 23
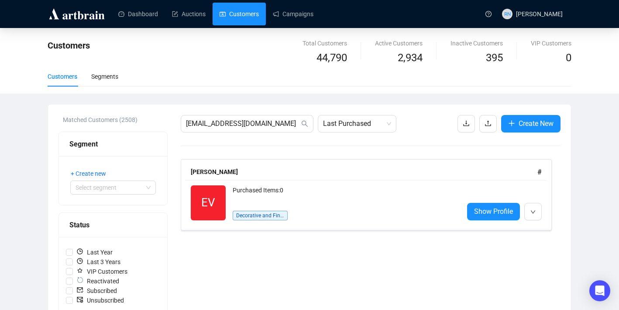
click at [244, 111] on div "Matched Customers (2508) Segment + Create new Select segment Status Last Year L…" at bounding box center [309, 303] width 523 height 399
click at [236, 129] on span "[EMAIL_ADDRESS][DOMAIN_NAME]" at bounding box center [247, 123] width 133 height 17
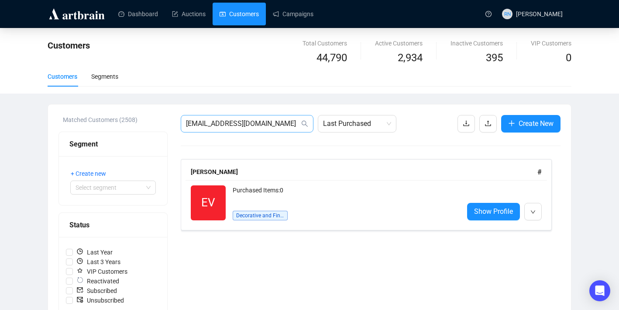
click at [236, 129] on span "[EMAIL_ADDRESS][DOMAIN_NAME]" at bounding box center [247, 123] width 133 height 17
click at [228, 123] on input "[EMAIL_ADDRESS][DOMAIN_NAME]" at bounding box center [243, 123] width 114 height 10
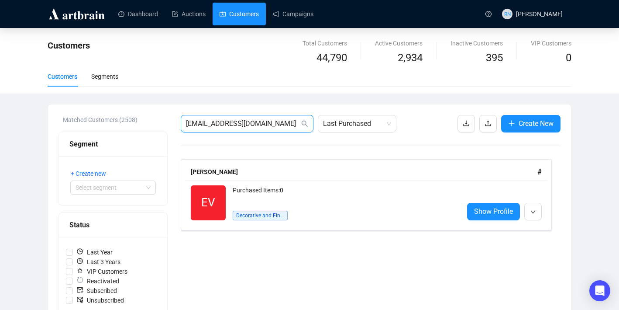
paste input "[EMAIL_ADDRESS]"
type input "[EMAIL_ADDRESS][DOMAIN_NAME]"
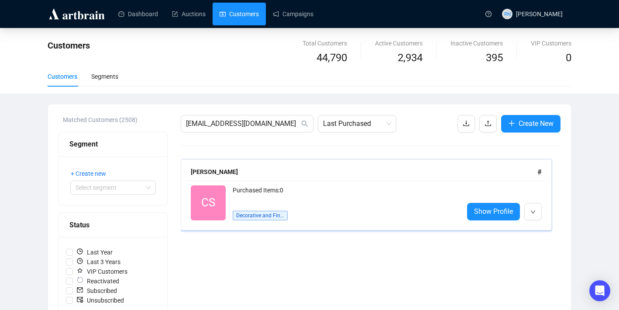
click at [326, 214] on div "Purchased Items: 0 Decorative and Fine Arts" at bounding box center [345, 202] width 224 height 35
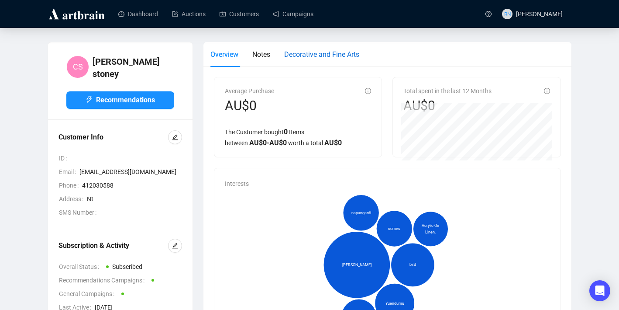
click at [327, 53] on span "Decorative and Fine Arts" at bounding box center [321, 54] width 75 height 8
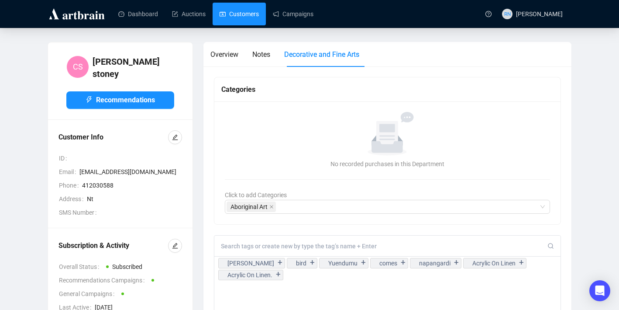
click at [253, 18] on link "Customers" at bounding box center [239, 14] width 39 height 23
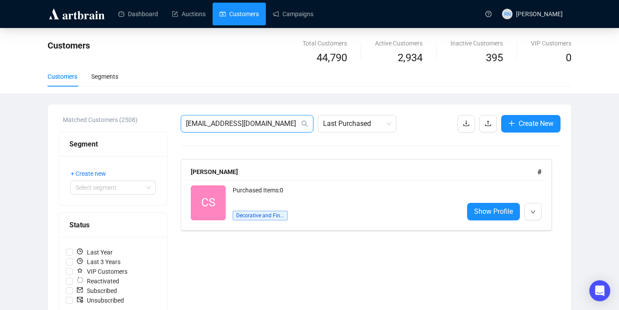
click at [243, 122] on input "[EMAIL_ADDRESS][DOMAIN_NAME]" at bounding box center [243, 123] width 114 height 10
paste input "071usg"
click at [272, 131] on span "[EMAIL_ADDRESS][DOMAIN_NAME]" at bounding box center [247, 123] width 133 height 17
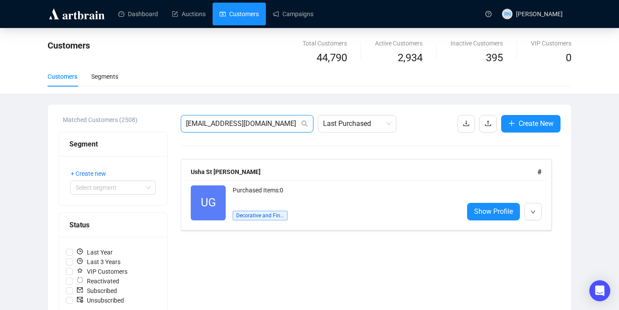
click at [272, 120] on input "[EMAIL_ADDRESS][DOMAIN_NAME]" at bounding box center [243, 123] width 114 height 10
paste input "natascoleri"
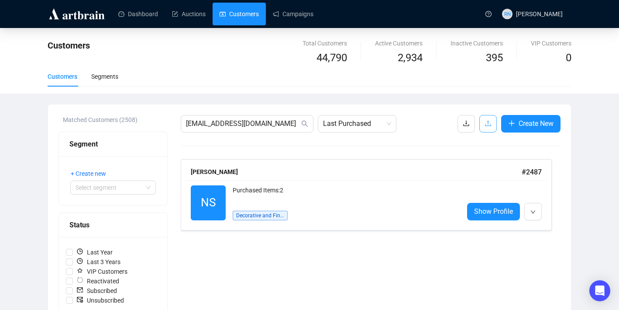
click at [489, 121] on icon "upload" at bounding box center [488, 123] width 7 height 7
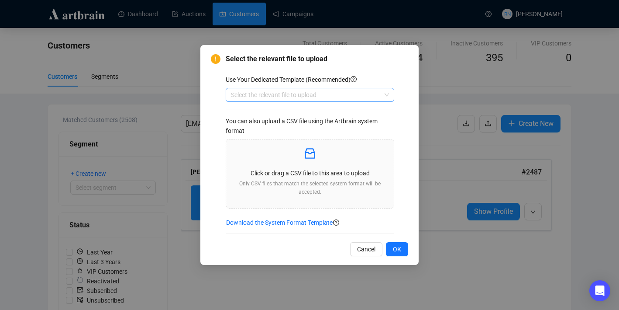
click at [311, 95] on input "search" at bounding box center [306, 94] width 150 height 13
click at [304, 114] on div "Customers" at bounding box center [310, 112] width 155 height 10
click at [274, 169] on p "Click or drag a CSV file to this area to upload" at bounding box center [310, 173] width 154 height 10
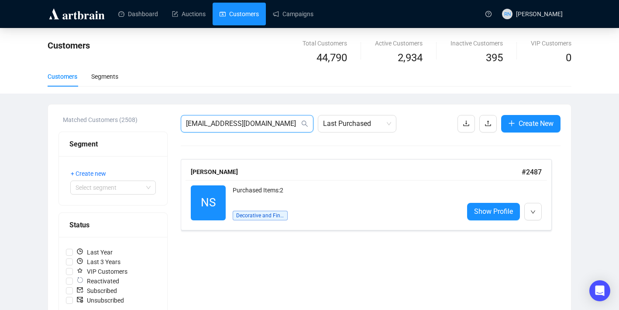
click at [217, 128] on input "[EMAIL_ADDRESS][DOMAIN_NAME]" at bounding box center [243, 123] width 114 height 10
paste input "brie@briellynturton"
type input "[EMAIL_ADDRESS][DOMAIN_NAME]"
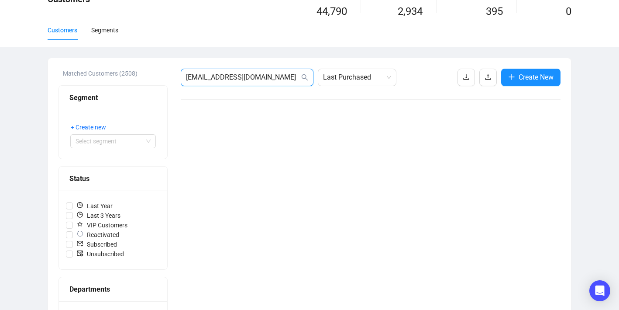
scroll to position [116, 0]
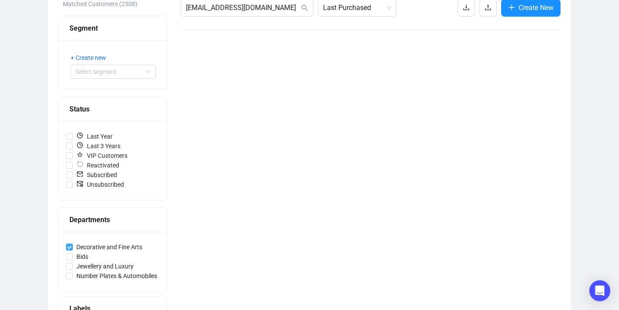
click at [68, 247] on input "Decorative and Fine Arts" at bounding box center [69, 246] width 7 height 7
checkbox input "false"
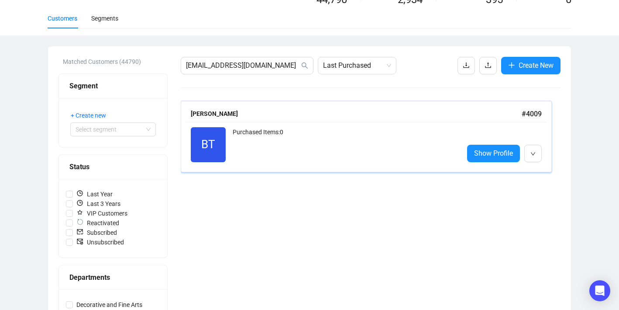
scroll to position [28, 0]
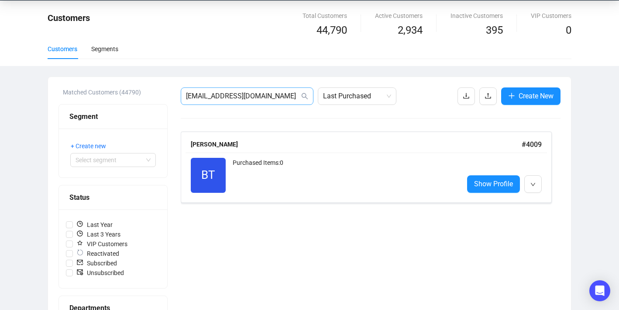
click at [266, 103] on span "[EMAIL_ADDRESS][DOMAIN_NAME]" at bounding box center [247, 95] width 133 height 17
click at [262, 95] on input "[EMAIL_ADDRESS][DOMAIN_NAME]" at bounding box center [243, 96] width 114 height 10
click at [272, 192] on div "Purchased Items: 0" at bounding box center [345, 175] width 224 height 35
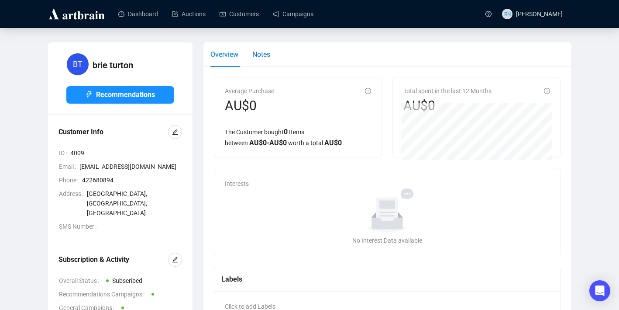
click at [262, 52] on span "Notes" at bounding box center [261, 54] width 18 height 8
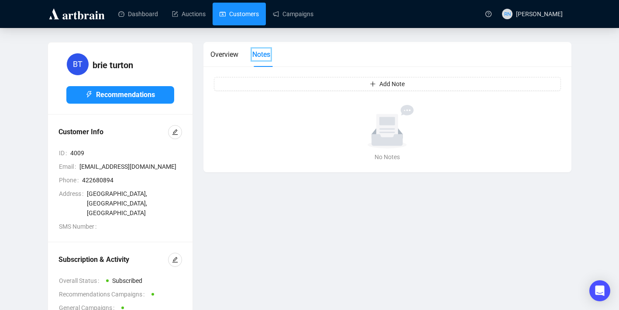
click at [230, 17] on link "Customers" at bounding box center [239, 14] width 39 height 23
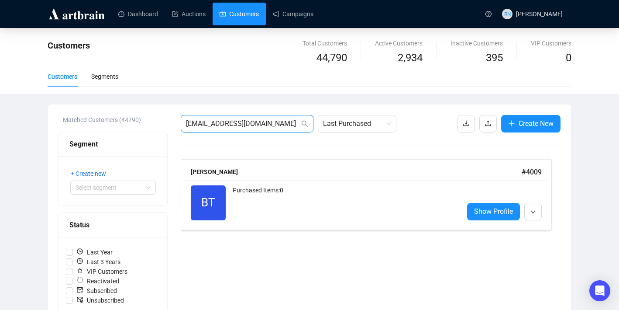
click at [276, 126] on input "[EMAIL_ADDRESS][DOMAIN_NAME]" at bounding box center [243, 123] width 114 height 10
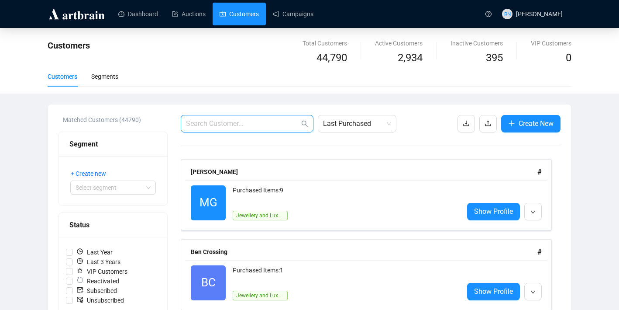
click at [195, 127] on input "text" at bounding box center [243, 123] width 114 height 10
paste input "[EMAIL_ADDRESS][DOMAIN_NAME]"
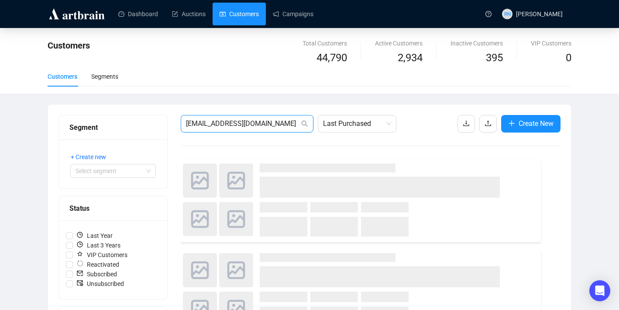
type input "[EMAIL_ADDRESS][DOMAIN_NAME]"
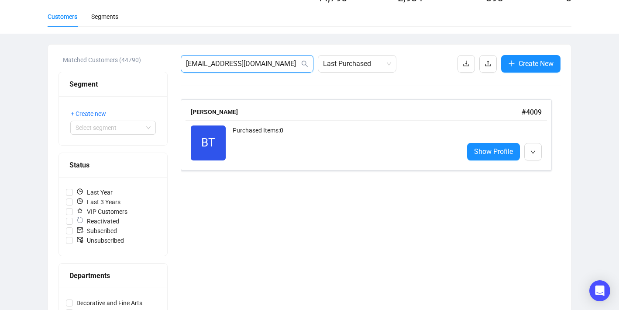
scroll to position [62, 0]
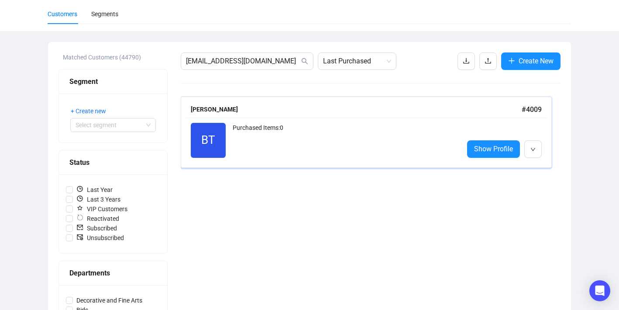
click at [244, 137] on div "Purchased Items: 0" at bounding box center [345, 140] width 224 height 35
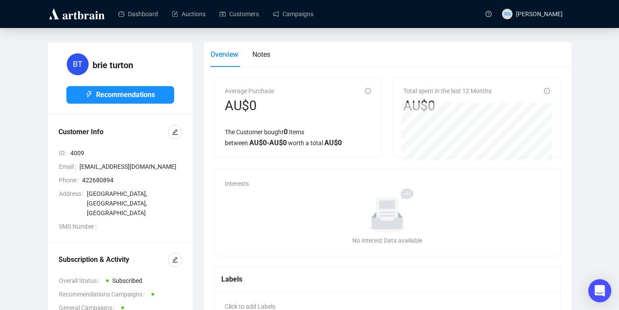
click at [595, 292] on icon "Open Intercom Messenger" at bounding box center [599, 290] width 11 height 11
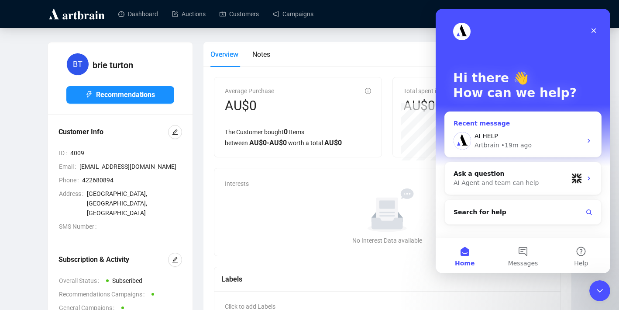
click at [565, 116] on div "Recent message AI HELP Artbrain • 19m ago" at bounding box center [523, 134] width 157 height 46
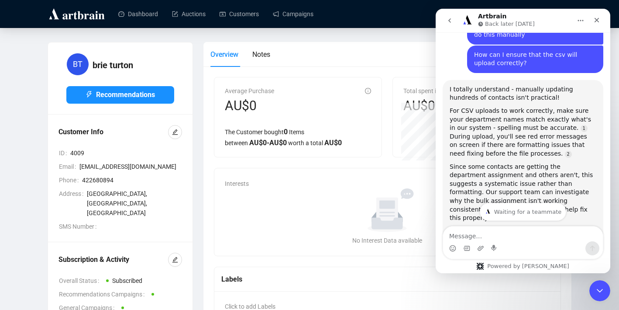
scroll to position [4360, 0]
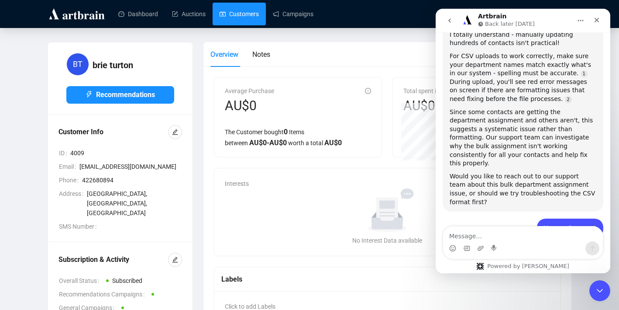
click at [231, 22] on link "Customers" at bounding box center [239, 14] width 39 height 23
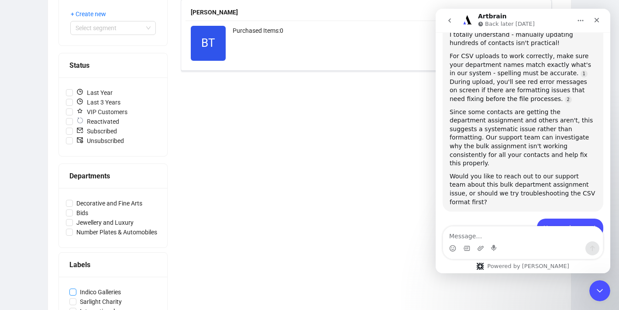
scroll to position [194, 0]
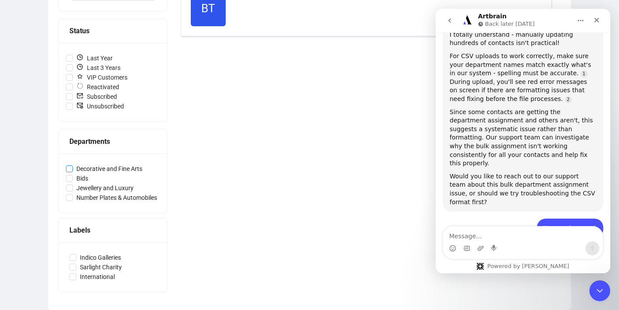
copy span
drag, startPoint x: 164, startPoint y: 169, endPoint x: 77, endPoint y: 169, distance: 86.5
click at [77, 169] on div "Decorative and Fine Arts Bids Jewellery and Luxury Number Plates & Automobiles" at bounding box center [113, 182] width 108 height 59
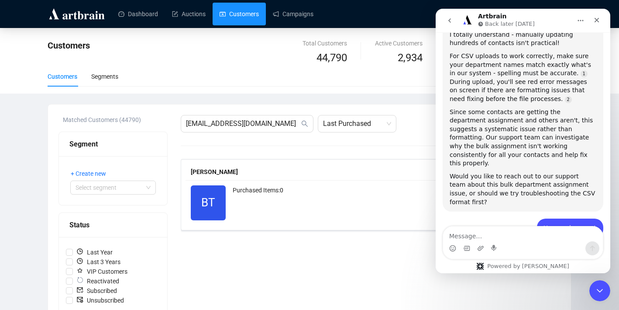
click at [244, 15] on link "Customers" at bounding box center [239, 14] width 39 height 23
click html
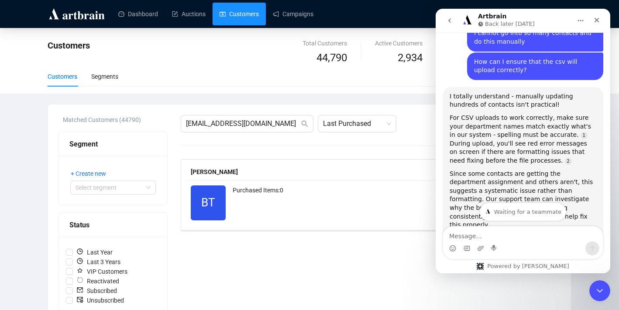
scroll to position [4293, 0]
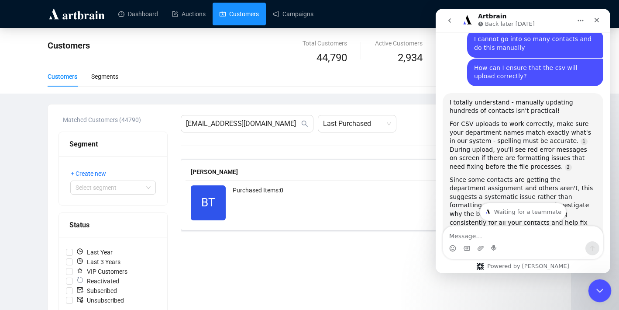
click at [601, 290] on icon "Close Intercom Messenger" at bounding box center [599, 289] width 10 height 10
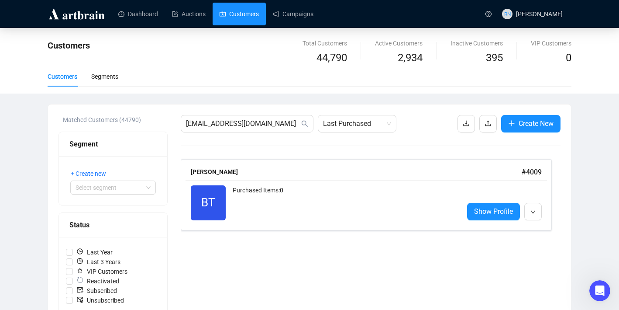
scroll to position [4360, 0]
click at [487, 124] on icon "upload" at bounding box center [488, 123] width 7 height 7
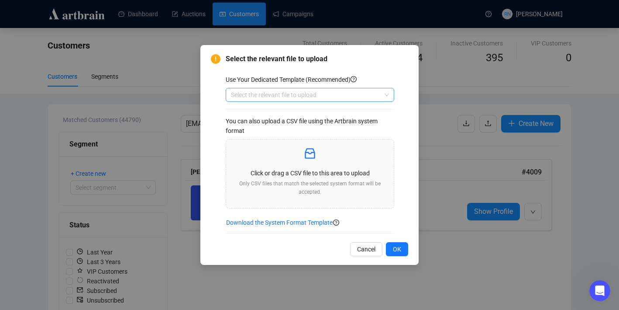
click at [273, 94] on input "search" at bounding box center [306, 94] width 150 height 13
click at [273, 114] on div "Customers" at bounding box center [310, 112] width 155 height 10
click at [286, 167] on div "Click or drag a CSV file to this area to upload Only CSV files that match the s…" at bounding box center [310, 173] width 154 height 55
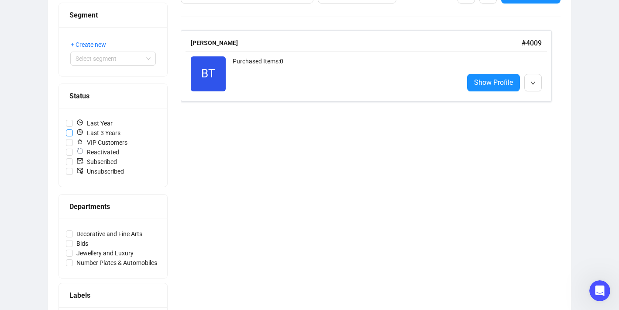
scroll to position [146, 0]
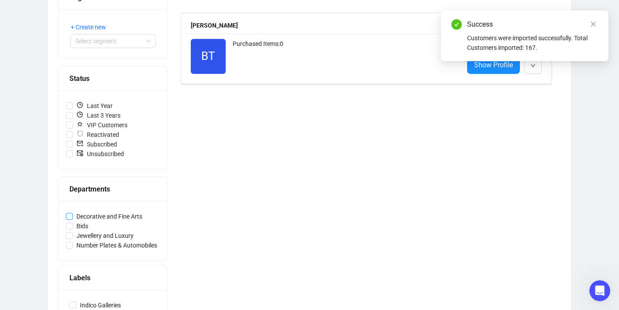
click at [126, 218] on span "Decorative and Fine Arts" at bounding box center [109, 216] width 73 height 10
click at [73, 218] on input "Decorative and Fine Arts" at bounding box center [69, 216] width 7 height 7
checkbox input "true"
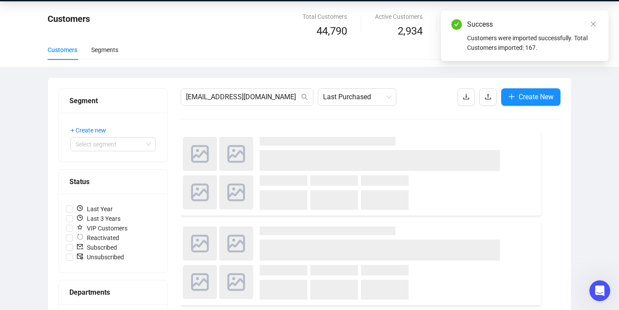
scroll to position [0, 0]
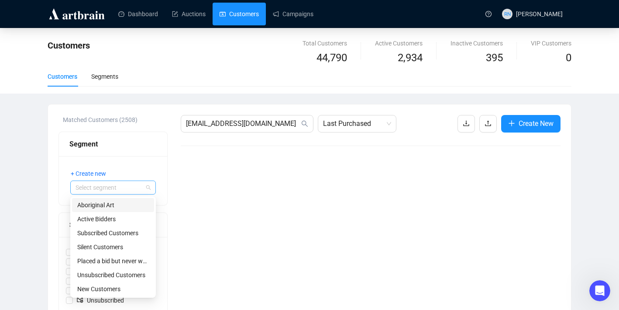
click at [129, 194] on div "Select segment" at bounding box center [113, 187] width 86 height 14
click at [225, 192] on div "brie@briellynturton.com Last Purchased Create New" at bounding box center [371, 304] width 380 height 378
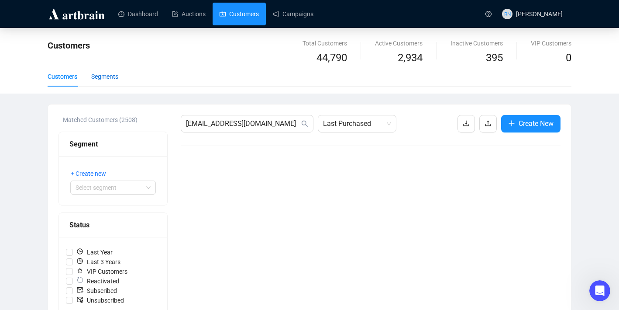
click at [104, 76] on div "Segments" at bounding box center [104, 77] width 27 height 10
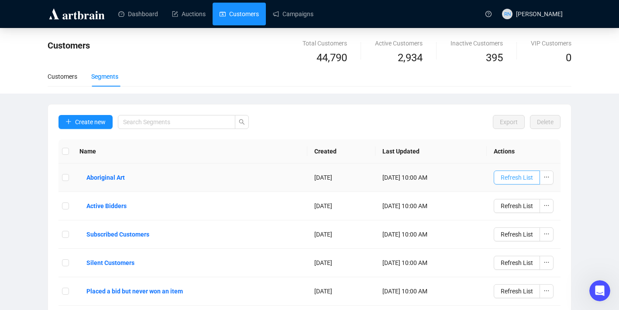
click at [502, 175] on span "Refresh List" at bounding box center [517, 178] width 32 height 10
click at [235, 15] on link "Customers" at bounding box center [239, 14] width 39 height 23
click at [235, 17] on link "Customers" at bounding box center [239, 14] width 39 height 23
click at [66, 75] on div "Customers" at bounding box center [63, 77] width 30 height 10
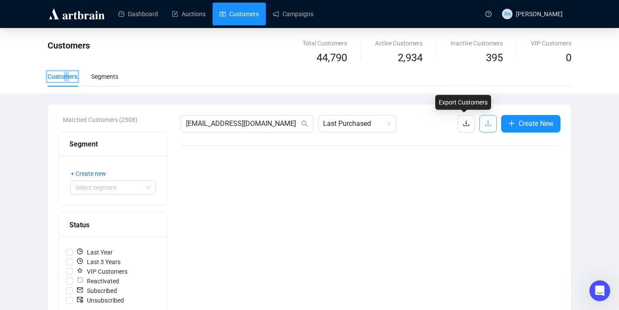
click at [485, 123] on icon "upload" at bounding box center [488, 123] width 7 height 7
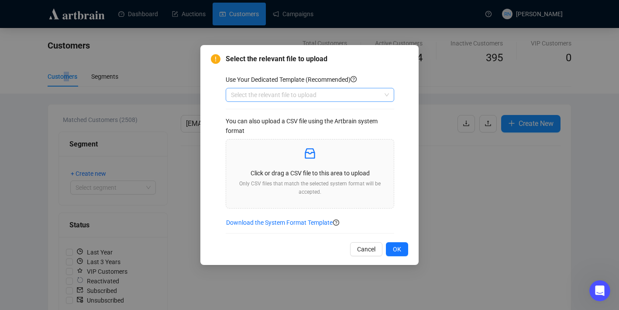
click at [329, 94] on input "search" at bounding box center [306, 94] width 150 height 13
click at [330, 112] on div "Customers" at bounding box center [310, 112] width 155 height 10
click at [315, 172] on p "Click or drag a CSV file to this area to upload" at bounding box center [310, 173] width 154 height 10
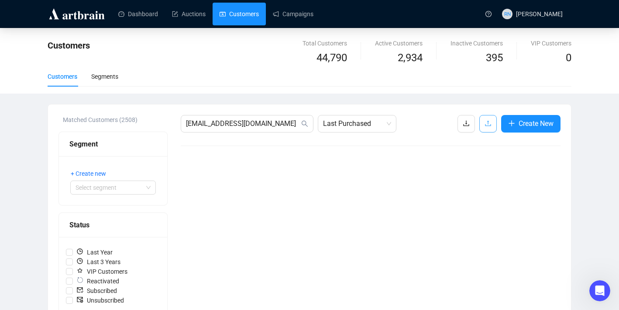
click at [486, 121] on icon "upload" at bounding box center [488, 124] width 6 height 6
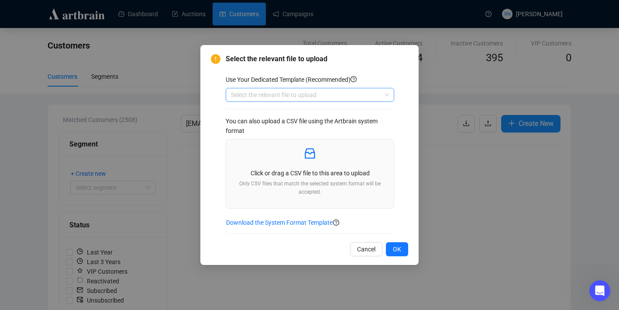
click at [283, 92] on input "search" at bounding box center [306, 94] width 150 height 13
click at [283, 115] on div "Customers" at bounding box center [310, 112] width 155 height 10
click at [280, 166] on div "Click or drag a CSV file to this area to upload Only CSV files that match the s…" at bounding box center [310, 173] width 154 height 55
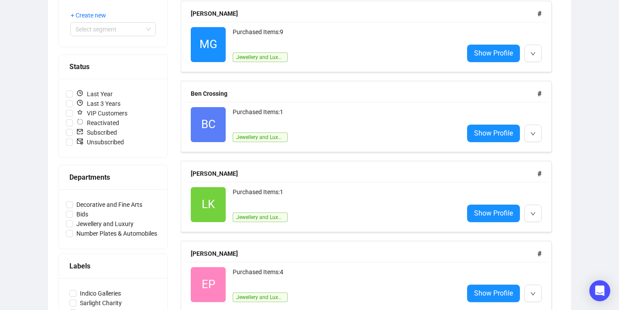
scroll to position [183, 0]
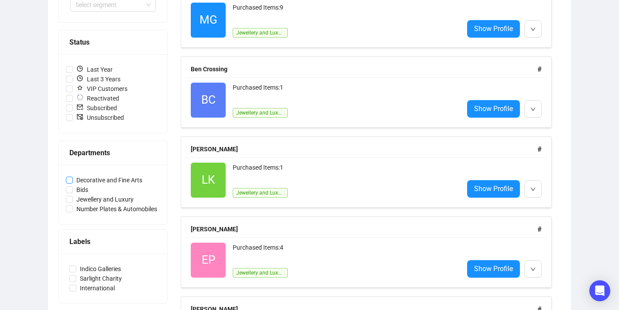
click at [103, 182] on span "Decorative and Fine Arts" at bounding box center [109, 180] width 73 height 10
click at [73, 182] on input "Decorative and Fine Arts" at bounding box center [69, 179] width 7 height 7
checkbox input "true"
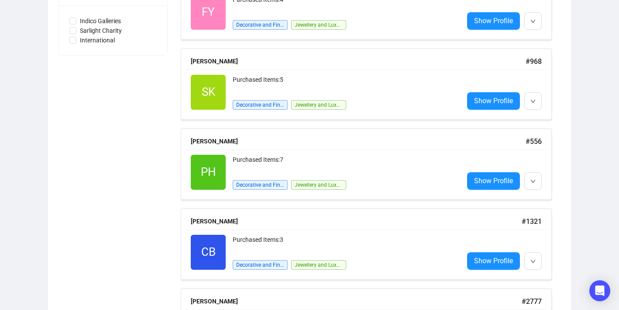
scroll to position [0, 0]
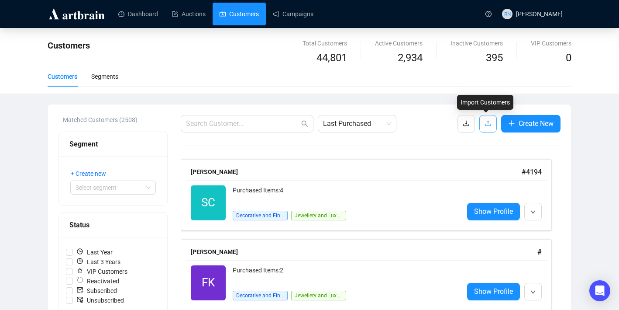
click at [486, 121] on icon "upload" at bounding box center [488, 123] width 7 height 7
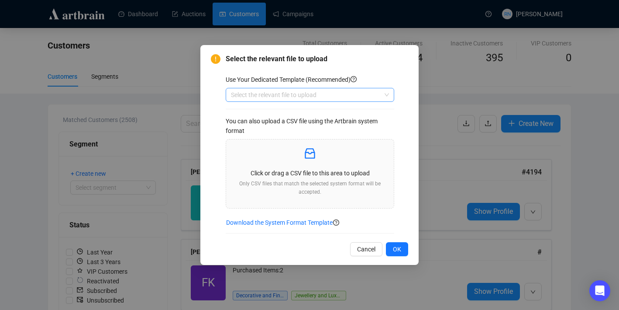
click at [295, 92] on input "search" at bounding box center [306, 94] width 150 height 13
click at [291, 113] on div "Customers" at bounding box center [310, 112] width 155 height 10
click at [294, 164] on div "Click or drag a CSV file to this area to upload Only CSV files that match the s…" at bounding box center [310, 173] width 154 height 55
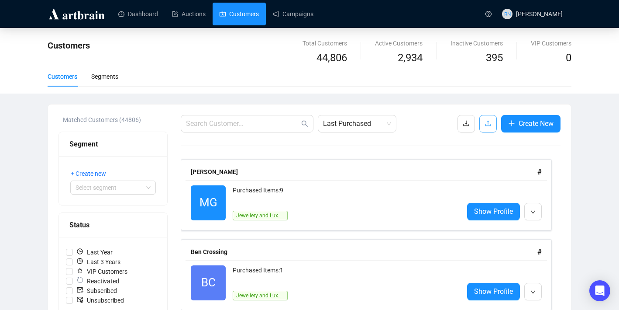
click at [487, 126] on icon "upload" at bounding box center [488, 123] width 7 height 7
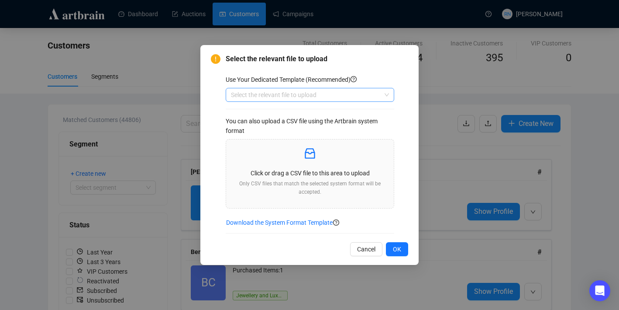
click at [313, 97] on input "search" at bounding box center [306, 94] width 150 height 13
click at [313, 113] on div "Customers" at bounding box center [310, 112] width 155 height 10
click at [313, 166] on div "Click or drag a CSV file to this area to upload Only CSV files that match the s…" at bounding box center [310, 173] width 154 height 55
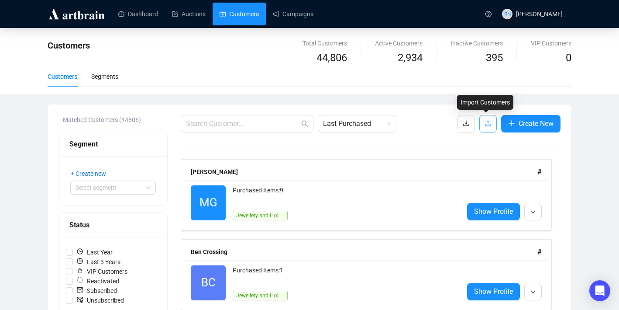
click at [485, 129] on button "button" at bounding box center [488, 123] width 17 height 17
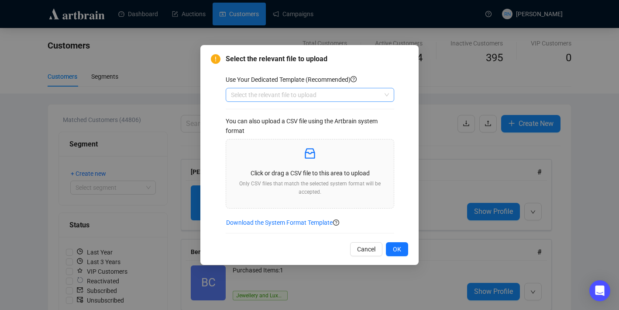
click at [273, 96] on input "search" at bounding box center [306, 94] width 150 height 13
click at [273, 111] on div "Customers" at bounding box center [310, 112] width 155 height 10
click at [275, 165] on div "Click or drag a CSV file to this area to upload Only CSV files that match the s…" at bounding box center [310, 173] width 154 height 55
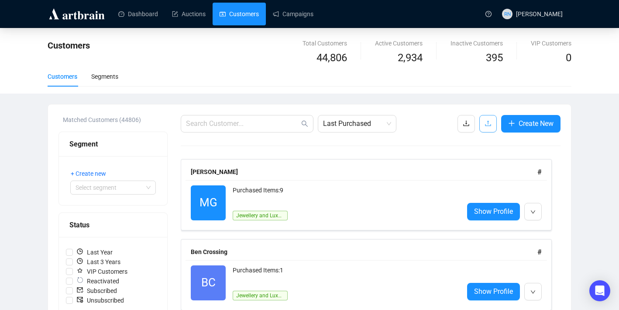
click at [483, 117] on button "button" at bounding box center [488, 123] width 17 height 17
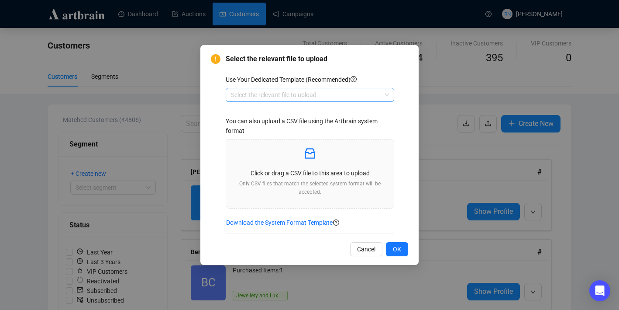
click at [314, 96] on input "search" at bounding box center [306, 94] width 150 height 13
click at [315, 118] on div "Customers" at bounding box center [310, 112] width 165 height 14
click at [316, 168] on p "Click or drag a CSV file to this area to upload" at bounding box center [310, 173] width 154 height 10
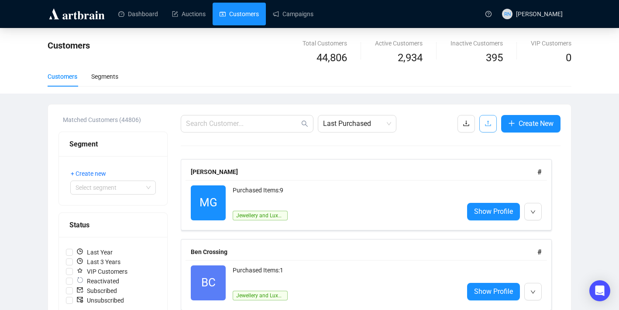
click at [487, 123] on icon "upload" at bounding box center [488, 123] width 7 height 7
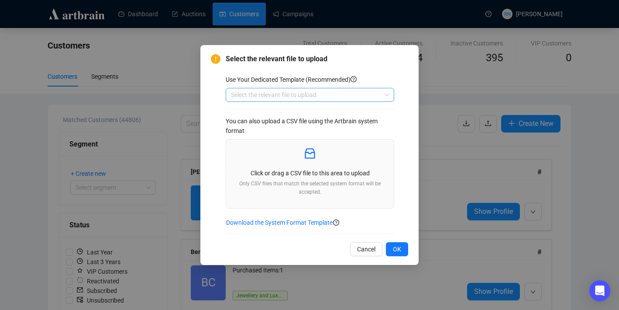
click at [293, 90] on input "search" at bounding box center [306, 94] width 150 height 13
click at [294, 112] on div "Customers" at bounding box center [310, 112] width 155 height 10
click at [290, 171] on p "Click or drag a CSV file to this area to upload" at bounding box center [310, 173] width 154 height 10
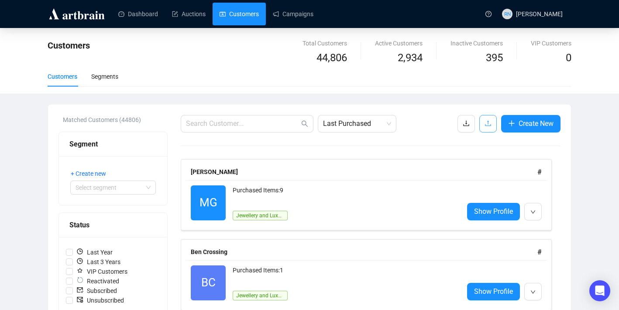
click at [488, 122] on icon "upload" at bounding box center [488, 123] width 7 height 7
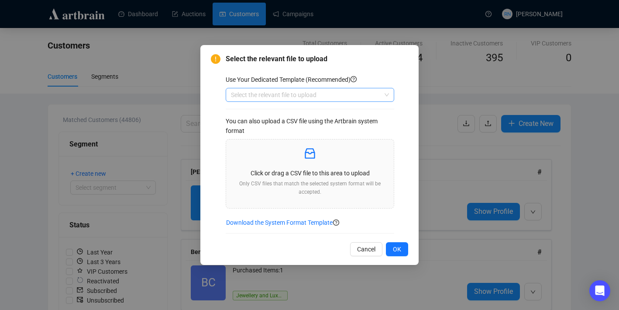
click at [283, 90] on input "search" at bounding box center [306, 94] width 150 height 13
click at [287, 114] on div "Customers" at bounding box center [310, 112] width 155 height 10
click at [297, 166] on div "Click or drag a CSV file to this area to upload Only CSV files that match the s…" at bounding box center [310, 173] width 154 height 55
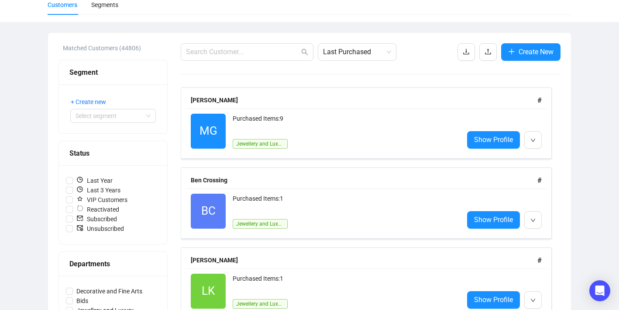
scroll to position [139, 0]
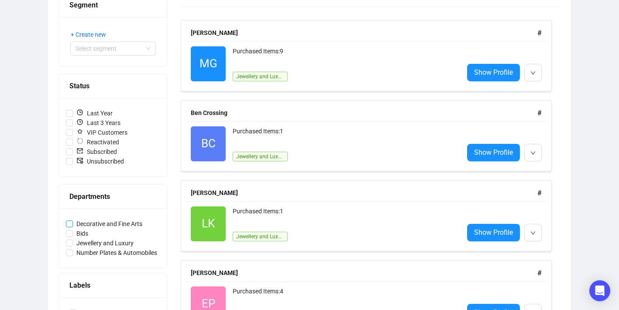
drag, startPoint x: 163, startPoint y: 225, endPoint x: 77, endPoint y: 224, distance: 86.0
click at [77, 224] on div "Decorative and Fine Arts Bids Jewellery and Luxury Number Plates & Automobiles" at bounding box center [113, 237] width 108 height 59
copy span
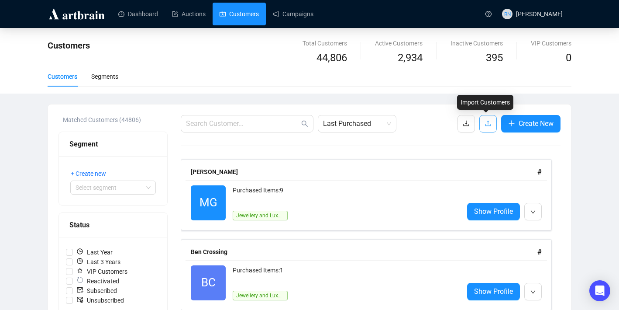
click at [486, 125] on icon "upload" at bounding box center [488, 124] width 6 height 6
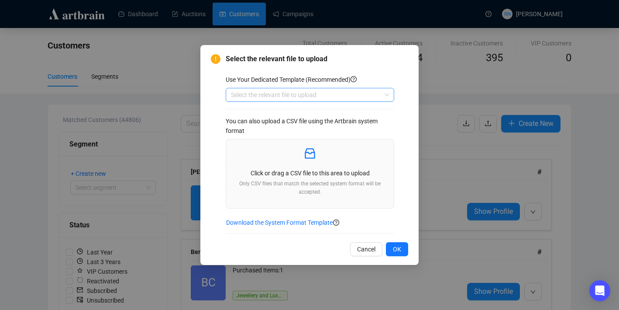
click at [262, 97] on input "search" at bounding box center [306, 94] width 150 height 13
click at [262, 112] on div "Customers" at bounding box center [310, 112] width 155 height 10
click at [276, 179] on div "Click or drag a CSV file to this area to upload Only CSV files that match the s…" at bounding box center [310, 173] width 154 height 55
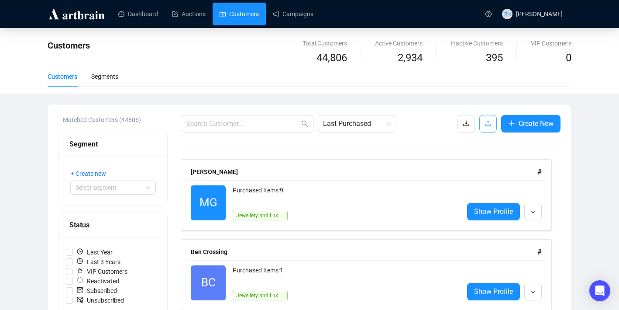
click at [482, 126] on button "button" at bounding box center [488, 123] width 17 height 17
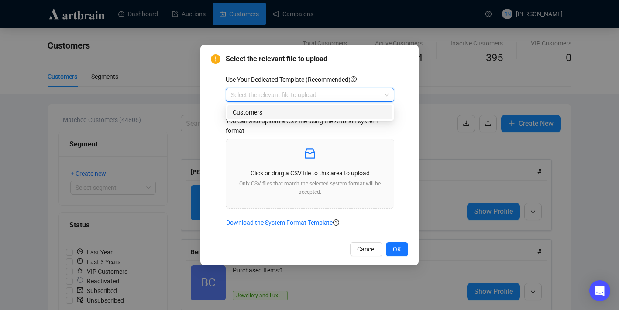
click at [331, 94] on input "search" at bounding box center [306, 94] width 150 height 13
click at [332, 111] on div "Customers" at bounding box center [310, 112] width 155 height 10
click at [314, 169] on p "Click or drag a CSV file to this area to upload" at bounding box center [310, 173] width 154 height 10
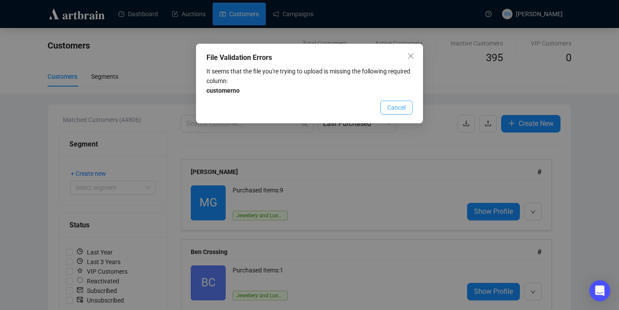
click at [391, 110] on span "Cancel" at bounding box center [396, 108] width 18 height 10
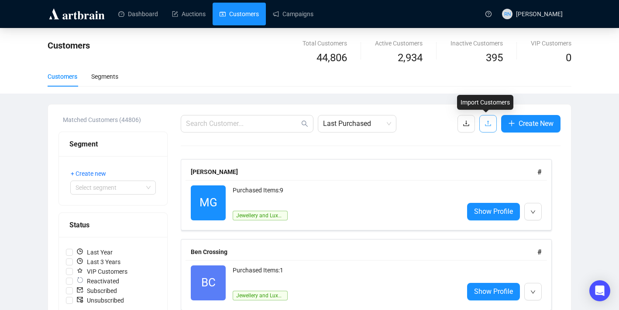
click at [491, 124] on button "button" at bounding box center [488, 123] width 17 height 17
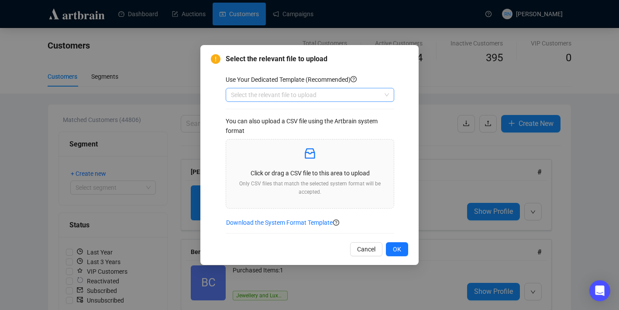
click at [261, 95] on input "search" at bounding box center [306, 94] width 150 height 13
click at [261, 116] on div "Customers" at bounding box center [310, 112] width 155 height 10
click at [279, 166] on div "Click or drag a CSV file to this area to upload Only CSV files that match the s…" at bounding box center [310, 173] width 154 height 55
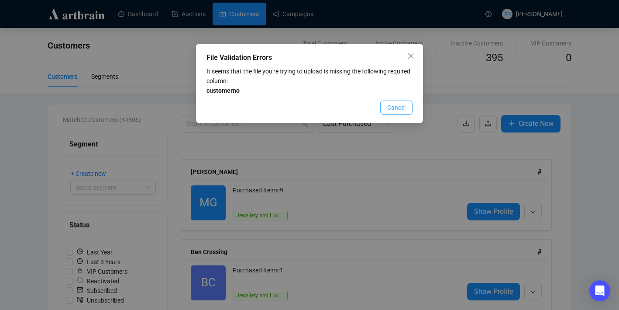
click at [400, 109] on span "Cancel" at bounding box center [396, 108] width 18 height 10
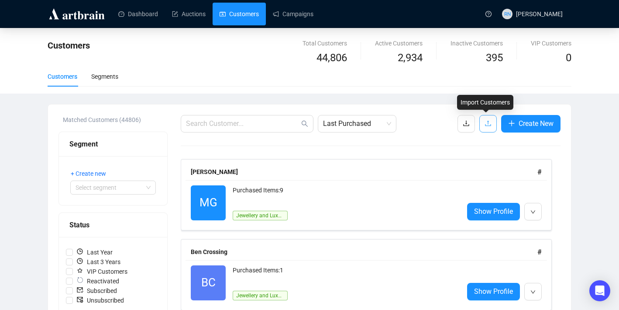
click at [485, 126] on icon "upload" at bounding box center [488, 123] width 7 height 7
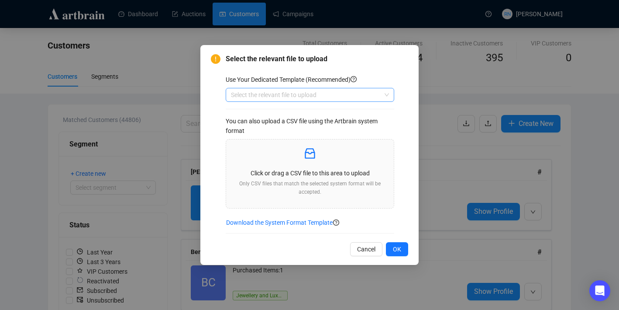
click at [264, 98] on input "search" at bounding box center [306, 94] width 150 height 13
click at [264, 111] on div "Customers" at bounding box center [310, 112] width 155 height 10
click at [266, 166] on div "Click or drag a CSV file to this area to upload Only CSV files that match the s…" at bounding box center [310, 173] width 154 height 55
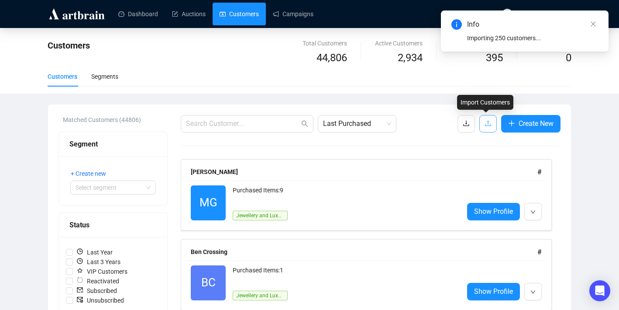
click at [488, 127] on span "button" at bounding box center [488, 123] width 7 height 11
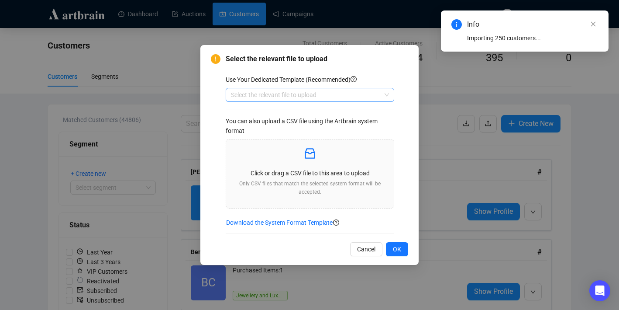
click at [254, 92] on input "search" at bounding box center [306, 94] width 150 height 13
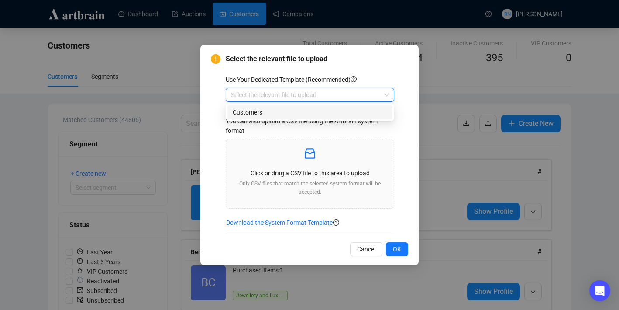
click at [258, 115] on div "Customers" at bounding box center [310, 112] width 155 height 10
click at [325, 190] on p "Only CSV files that match the selected system format will be accepted." at bounding box center [310, 188] width 154 height 17
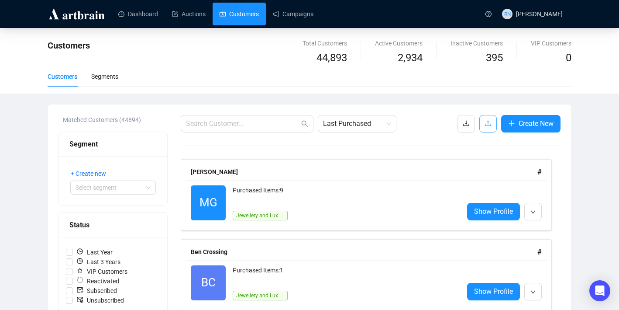
click at [485, 126] on icon "upload" at bounding box center [488, 123] width 7 height 7
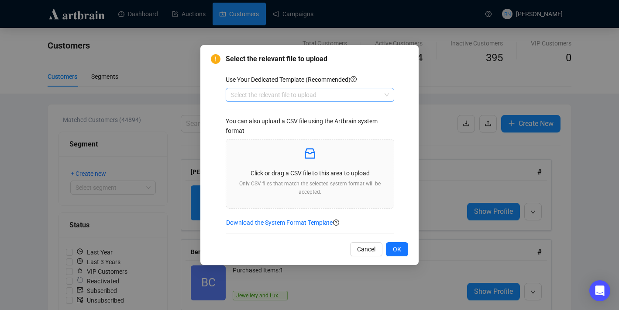
click at [251, 92] on input "search" at bounding box center [306, 94] width 150 height 13
click at [258, 114] on div "Customers" at bounding box center [310, 112] width 155 height 10
click at [297, 172] on p "Click or drag a CSV file to this area to upload" at bounding box center [310, 173] width 154 height 10
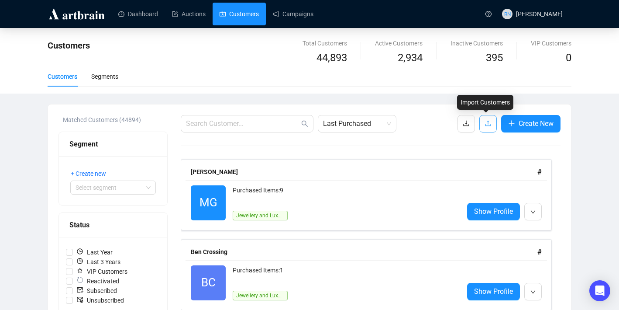
click at [485, 127] on span "button" at bounding box center [488, 123] width 7 height 11
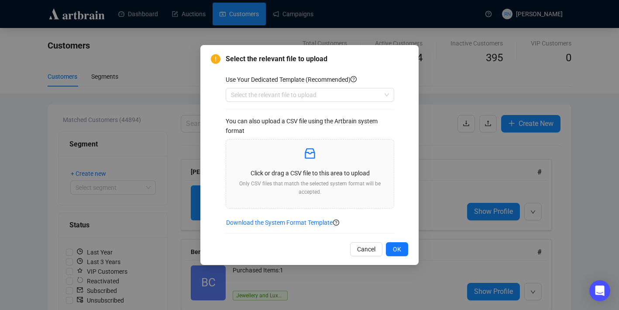
click at [347, 103] on div "Use Your Dedicated Template (Recommended) Select the relevant file to upload Yo…" at bounding box center [317, 154] width 183 height 159
click at [345, 96] on input "search" at bounding box center [306, 94] width 150 height 13
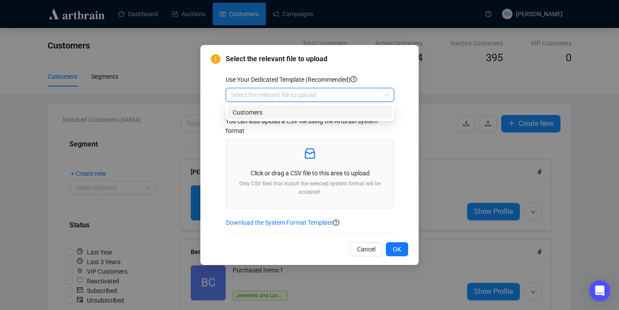
click at [345, 112] on div "Customers" at bounding box center [310, 112] width 155 height 10
click at [342, 187] on p "Only CSV files that match the selected system format will be accepted." at bounding box center [310, 188] width 154 height 17
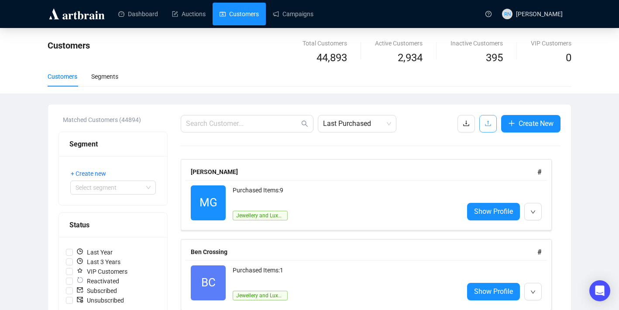
click at [490, 124] on button "button" at bounding box center [488, 123] width 17 height 17
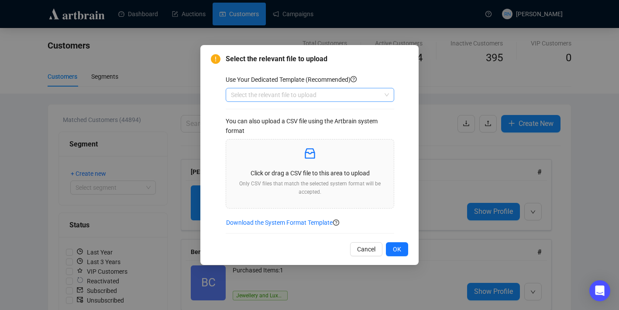
click at [275, 97] on input "search" at bounding box center [306, 94] width 150 height 13
click at [274, 118] on div "Customers" at bounding box center [310, 112] width 165 height 14
click at [288, 170] on p "Click or drag a CSV file to this area to upload" at bounding box center [310, 173] width 154 height 10
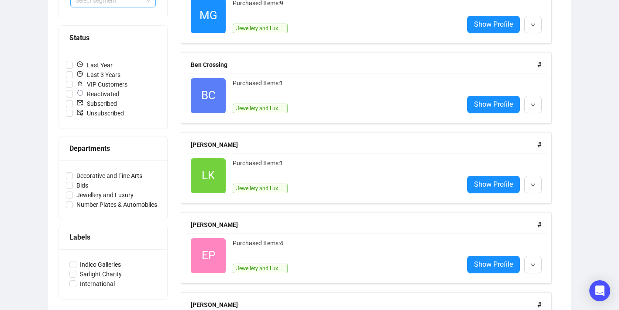
scroll to position [306, 0]
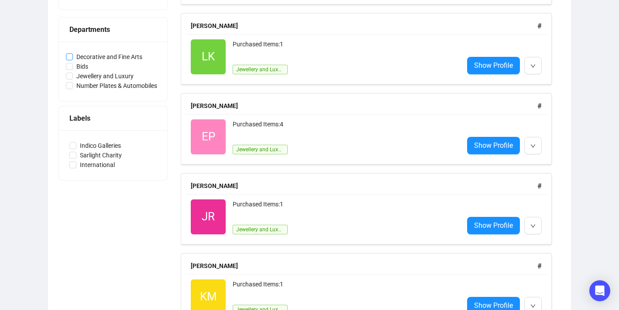
click at [115, 58] on span "Decorative and Fine Arts" at bounding box center [109, 57] width 73 height 10
click at [73, 58] on input "Decorative and Fine Arts" at bounding box center [69, 56] width 7 height 7
checkbox input "true"
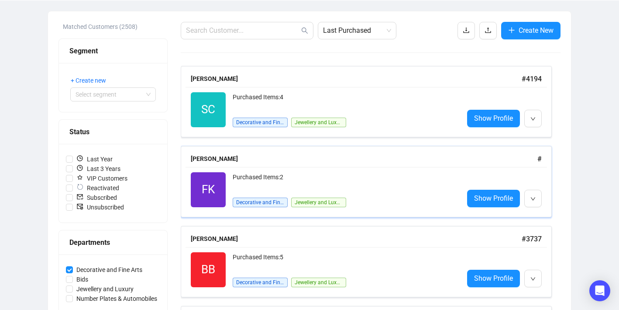
scroll to position [93, 0]
